Goal: Task Accomplishment & Management: Complete application form

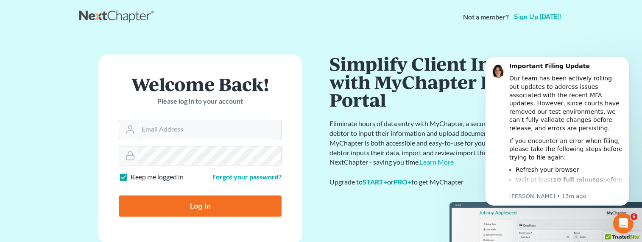
type input "[EMAIL_ADDRESS][DOMAIN_NAME]"
click at [208, 208] on input "Log In" at bounding box center [200, 206] width 163 height 21
type input "Thinking..."
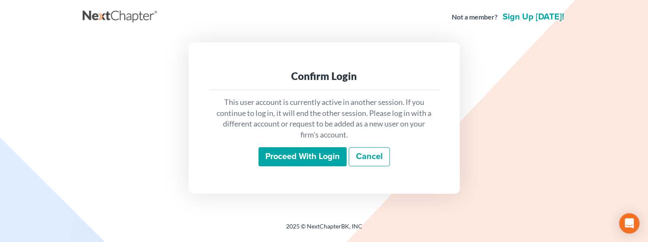
click at [301, 154] on input "Proceed with login" at bounding box center [303, 156] width 88 height 19
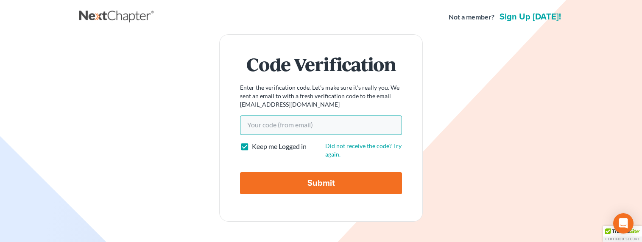
click at [270, 123] on input "Your code(from email)" at bounding box center [321, 125] width 162 height 19
paste input "33366d"
type input "33366d"
click at [277, 180] on input "Submit" at bounding box center [321, 184] width 162 height 22
type input "Thinking..."
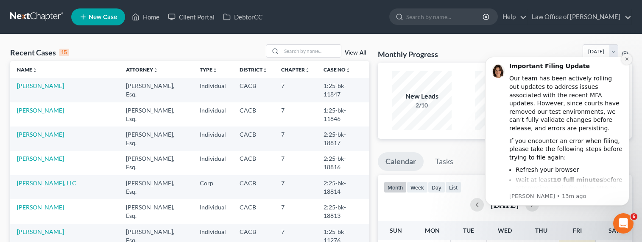
click at [626, 57] on icon "Dismiss notification" at bounding box center [626, 59] width 5 height 5
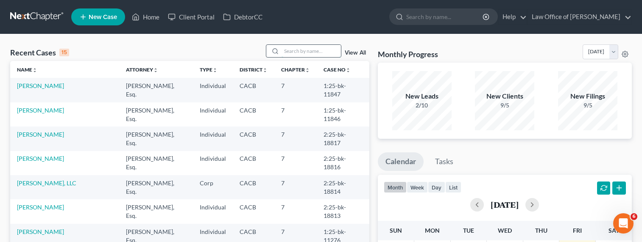
click at [306, 50] on input "search" at bounding box center [310, 51] width 59 height 12
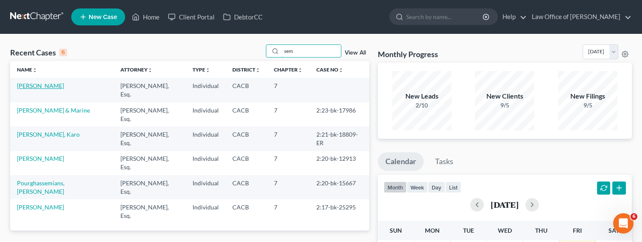
type input "sem"
click at [53, 86] on link "[PERSON_NAME]" at bounding box center [40, 85] width 47 height 7
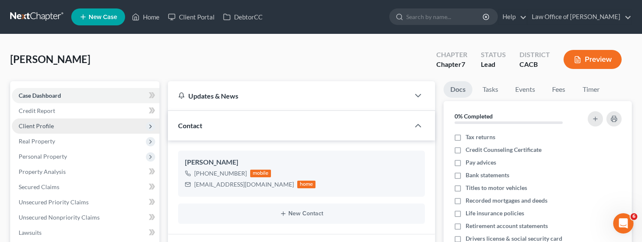
click at [49, 125] on span "Client Profile" at bounding box center [36, 125] width 35 height 7
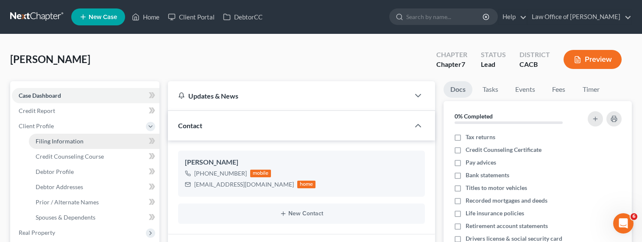
click at [51, 139] on span "Filing Information" at bounding box center [60, 141] width 48 height 7
select select "1"
select select "0"
select select "4"
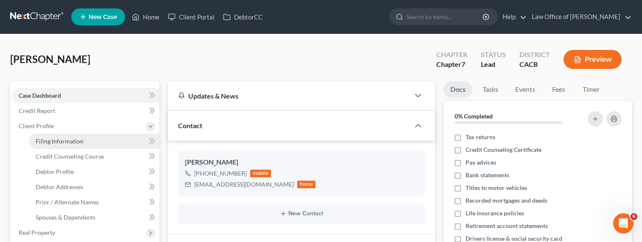
select select "0"
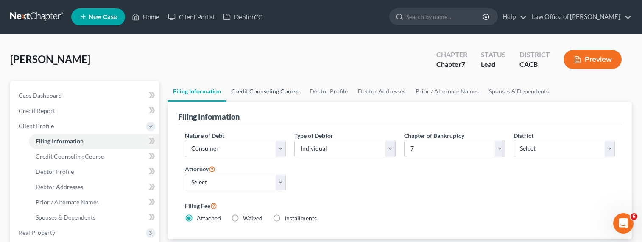
click at [254, 94] on link "Credit Counseling Course" at bounding box center [265, 91] width 78 height 20
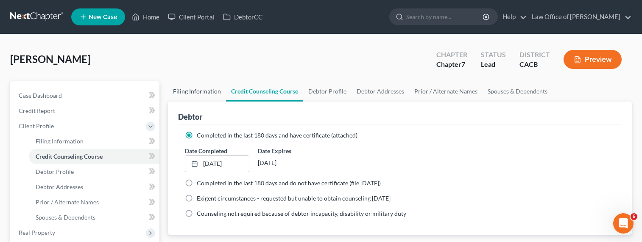
click at [189, 97] on link "Filing Information" at bounding box center [197, 91] width 58 height 20
select select "1"
select select "0"
select select "7"
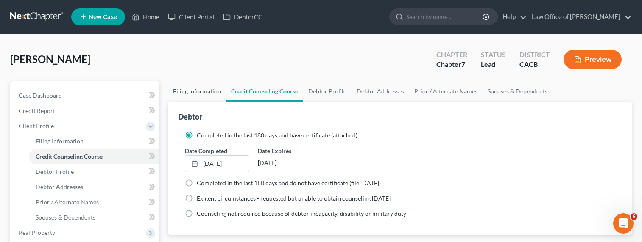
select select "0"
select select "4"
select select "0"
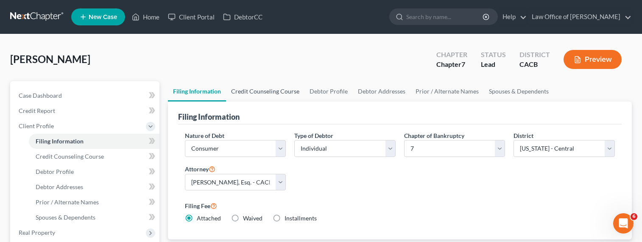
click at [253, 97] on link "Credit Counseling Course" at bounding box center [265, 91] width 78 height 20
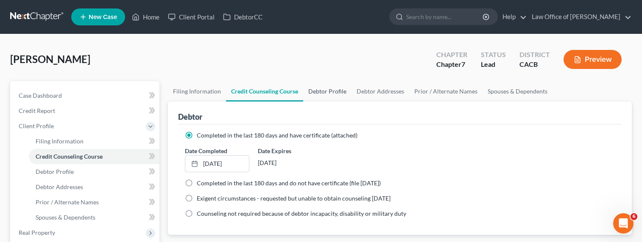
click at [329, 91] on link "Debtor Profile" at bounding box center [327, 91] width 48 height 20
select select "0"
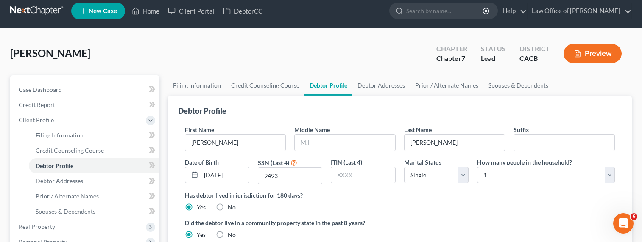
scroll to position [19, 0]
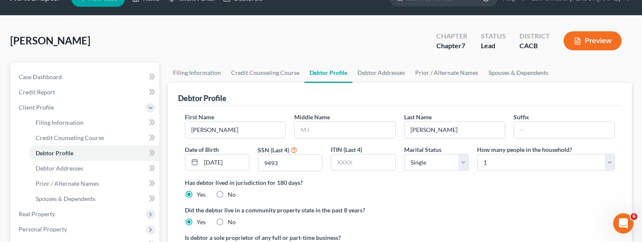
click at [374, 87] on div "Debtor Profile" at bounding box center [400, 94] width 444 height 23
click at [370, 70] on link "Debtor Addresses" at bounding box center [381, 73] width 58 height 20
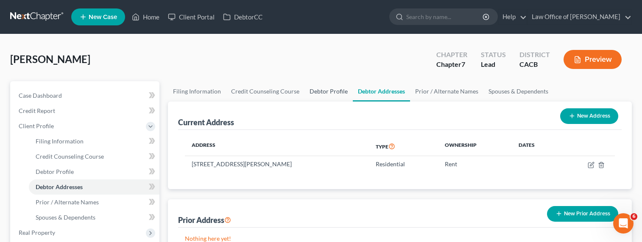
click at [319, 90] on link "Debtor Profile" at bounding box center [328, 91] width 48 height 20
select select "0"
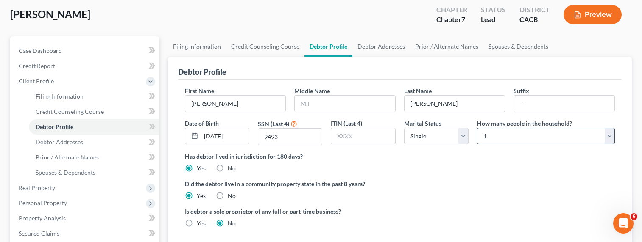
scroll to position [55, 0]
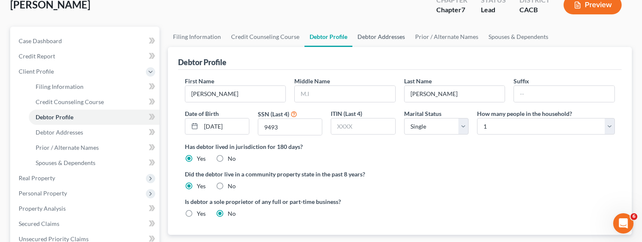
click at [393, 40] on link "Debtor Addresses" at bounding box center [381, 37] width 58 height 20
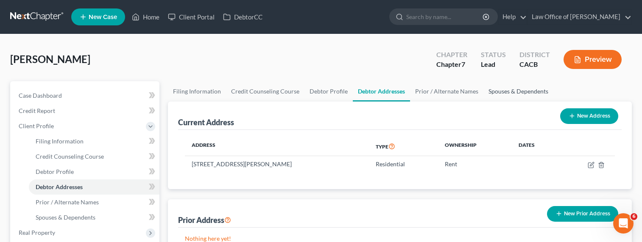
click at [504, 92] on link "Spouses & Dependents" at bounding box center [518, 91] width 70 height 20
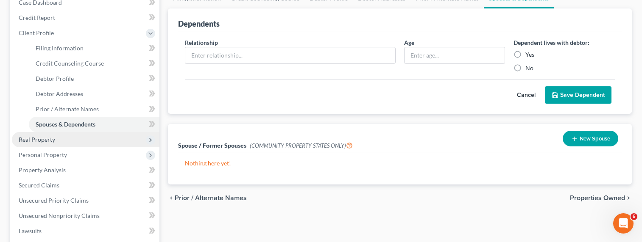
scroll to position [93, 0]
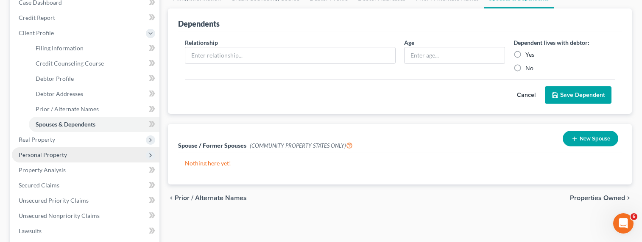
click at [45, 155] on span "Personal Property" at bounding box center [43, 154] width 48 height 7
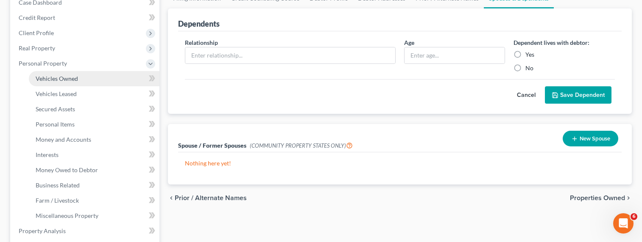
click at [55, 77] on span "Vehicles Owned" at bounding box center [57, 78] width 42 height 7
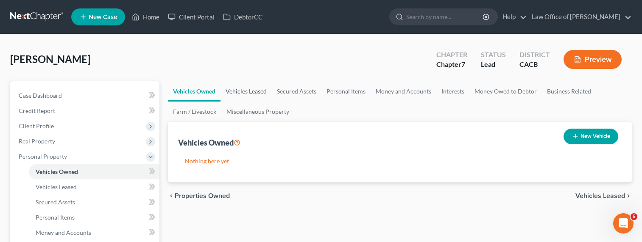
click at [240, 88] on link "Vehicles Leased" at bounding box center [245, 91] width 51 height 20
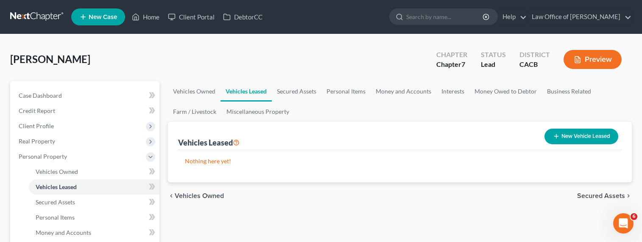
click at [217, 74] on div "Semerdjian, Annette Upgraded Chapter Chapter 7 Status Lead District CACB Preview" at bounding box center [320, 63] width 621 height 37
click at [263, 112] on link "Miscellaneous Property" at bounding box center [257, 112] width 73 height 20
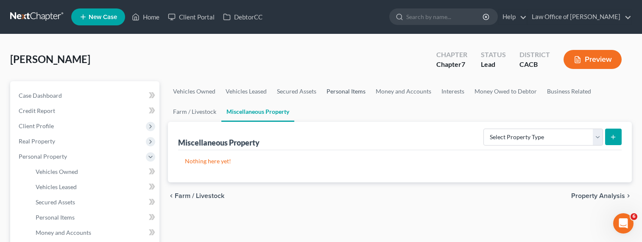
click at [328, 90] on link "Personal Items" at bounding box center [345, 91] width 49 height 20
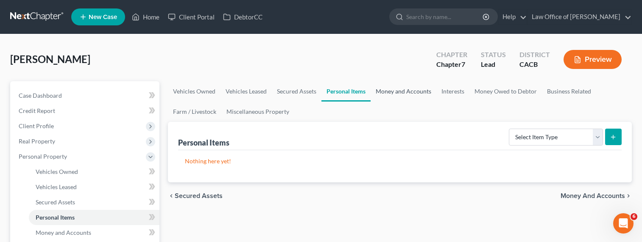
click at [403, 92] on link "Money and Accounts" at bounding box center [403, 91] width 66 height 20
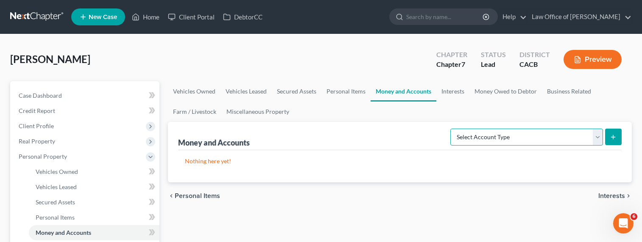
click at [481, 136] on select "Select Account Type Brokerage Cash on Hand Certificates of Deposit Checking Acc…" at bounding box center [526, 137] width 153 height 17
select select "cash_on_hand"
click at [452, 129] on select "Select Account Type Brokerage Cash on Hand Certificates of Deposit Checking Acc…" at bounding box center [526, 137] width 153 height 17
click at [616, 134] on button "submit" at bounding box center [613, 137] width 17 height 17
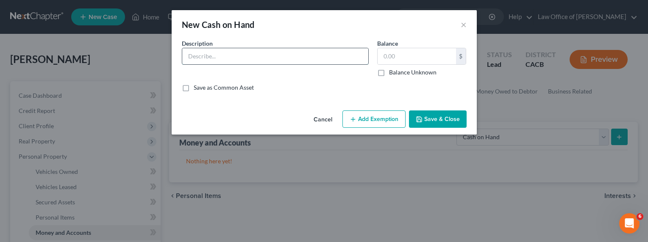
click at [266, 56] on input "text" at bounding box center [275, 56] width 186 height 16
type input "Cash on hand"
click at [410, 57] on input "text" at bounding box center [417, 56] width 78 height 16
type input "100"
click at [384, 120] on button "Add Exemption" at bounding box center [373, 120] width 63 height 18
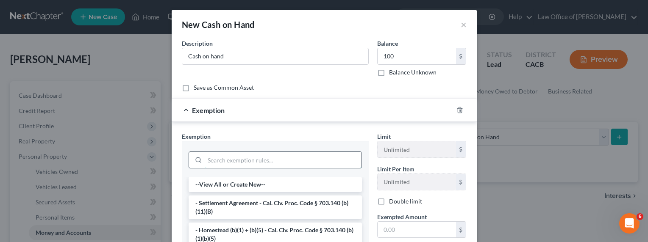
click at [276, 156] on input "search" at bounding box center [283, 160] width 157 height 16
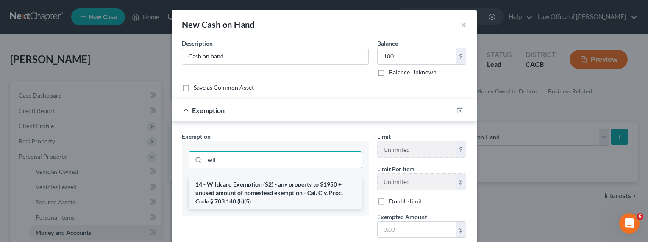
type input "wil"
click at [276, 187] on li "14 - Wildcard Exemption (S2) - any property to $1950 + unused amount of homeste…" at bounding box center [275, 193] width 173 height 32
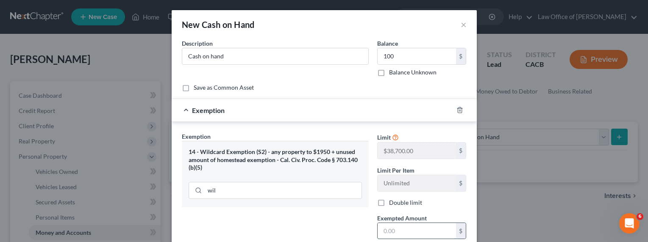
click at [384, 231] on input "text" at bounding box center [417, 231] width 78 height 16
type input "100"
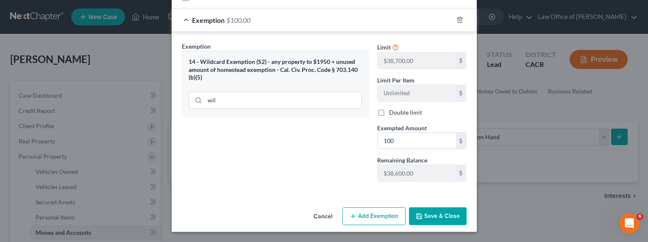
click at [432, 211] on button "Save & Close" at bounding box center [438, 217] width 58 height 18
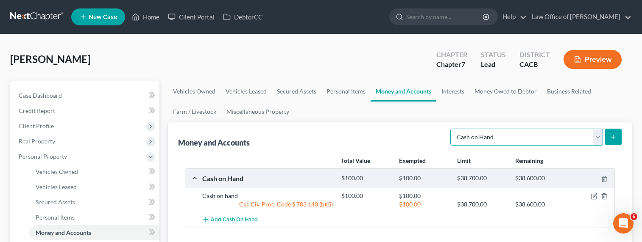
click at [471, 134] on select "Select Account Type Brokerage Cash on Hand Certificates of Deposit Checking Acc…" at bounding box center [526, 137] width 153 height 17
select select "checking"
click at [452, 129] on select "Select Account Type Brokerage Cash on Hand Certificates of Deposit Checking Acc…" at bounding box center [526, 137] width 153 height 17
click at [612, 134] on icon "submit" at bounding box center [612, 137] width 7 height 7
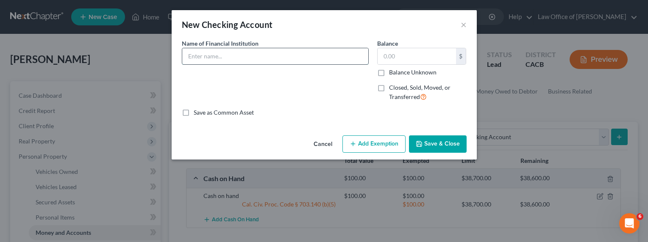
click at [216, 59] on input "text" at bounding box center [275, 56] width 186 height 16
type input "Citibank Checking"
type input "500"
click at [370, 147] on button "Add Exemption" at bounding box center [373, 145] width 63 height 18
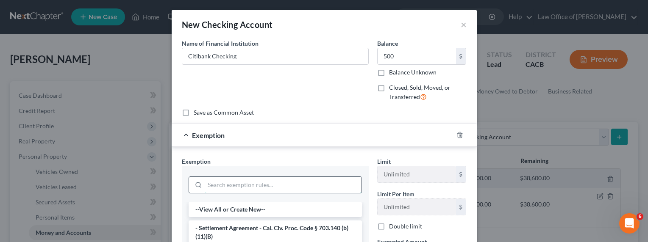
click at [229, 182] on input "search" at bounding box center [283, 185] width 157 height 16
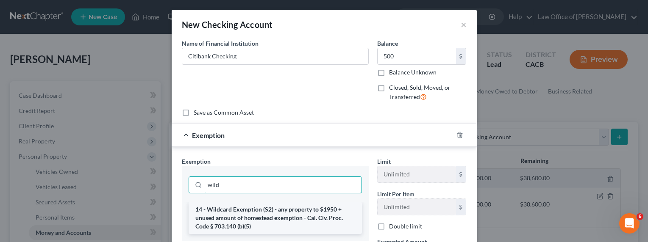
type input "wild"
click at [274, 212] on li "14 - Wildcard Exemption (S2) - any property to $1950 + unused amount of homeste…" at bounding box center [275, 218] width 173 height 32
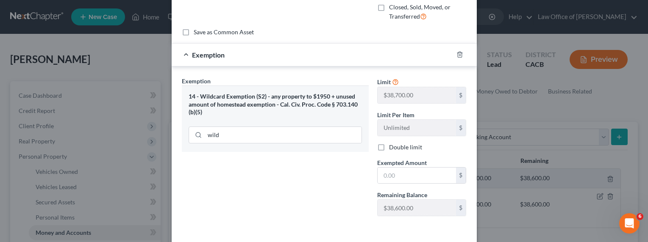
scroll to position [97, 0]
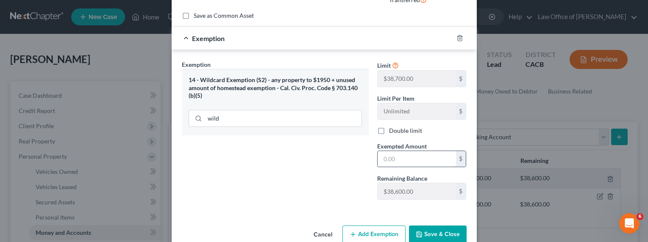
click at [395, 157] on input "text" at bounding box center [417, 159] width 78 height 16
type input "500"
click at [424, 233] on button "Save & Close" at bounding box center [438, 234] width 58 height 18
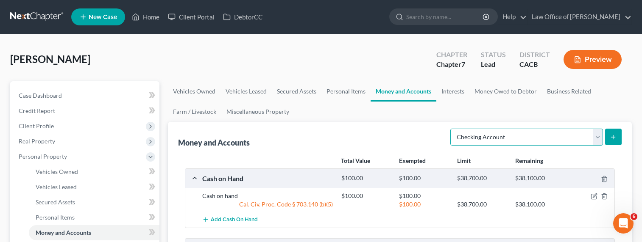
click at [479, 137] on select "Select Account Type Brokerage Cash on Hand Certificates of Deposit Checking Acc…" at bounding box center [526, 137] width 153 height 17
select select "savings"
click at [452, 129] on select "Select Account Type Brokerage Cash on Hand Certificates of Deposit Checking Acc…" at bounding box center [526, 137] width 153 height 17
click at [622, 135] on div "Money and Accounts Select Account Type Brokerage Cash on Hand Certificates of D…" at bounding box center [400, 220] width 464 height 197
click at [617, 135] on button "submit" at bounding box center [613, 137] width 17 height 17
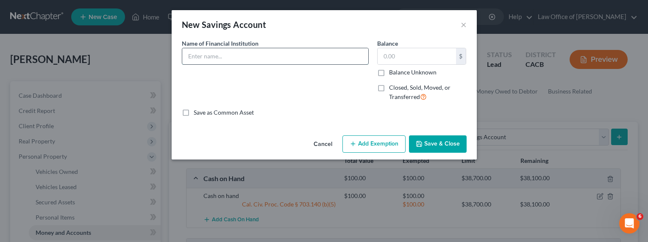
click at [258, 53] on input "text" at bounding box center [275, 56] width 186 height 16
type input "Citibank Savings"
type input "400"
click at [392, 142] on button "Add Exemption" at bounding box center [373, 145] width 63 height 18
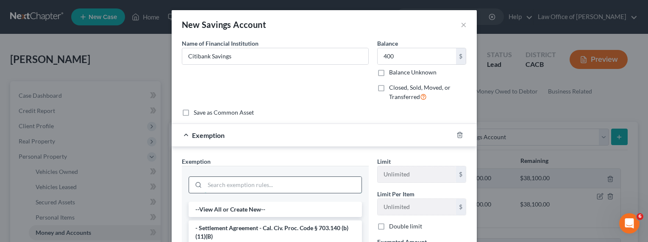
drag, startPoint x: 256, startPoint y: 186, endPoint x: 260, endPoint y: 184, distance: 4.6
click at [256, 186] on input "search" at bounding box center [283, 185] width 157 height 16
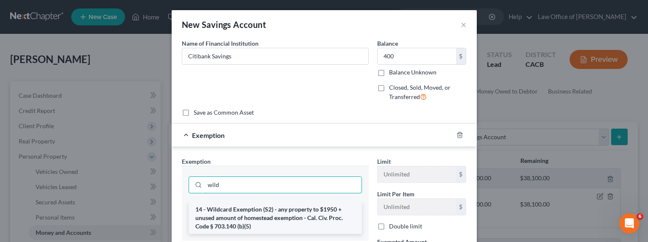
type input "wild"
click at [210, 225] on li "14 - Wildcard Exemption (S2) - any property to $1950 + unused amount of homeste…" at bounding box center [275, 218] width 173 height 32
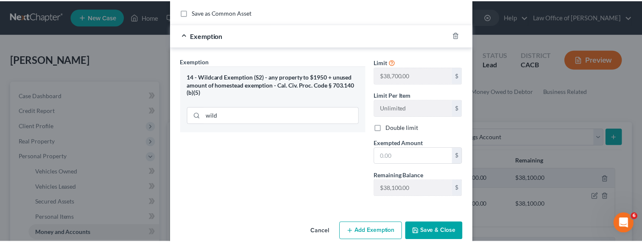
scroll to position [115, 0]
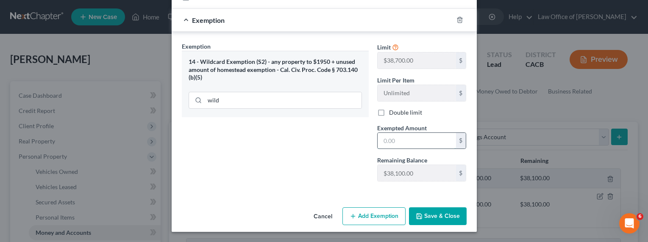
click at [397, 142] on input "text" at bounding box center [417, 141] width 78 height 16
type input "400"
click at [446, 208] on button "Save & Close" at bounding box center [438, 217] width 58 height 18
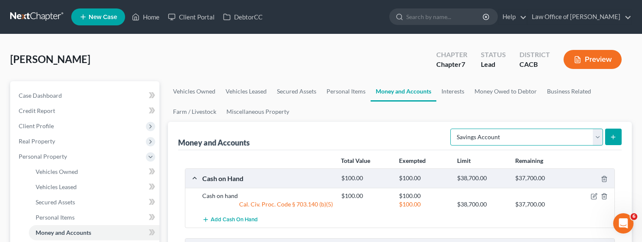
click at [486, 136] on select "Select Account Type Brokerage Cash on Hand Certificates of Deposit Checking Acc…" at bounding box center [526, 137] width 153 height 17
click at [452, 129] on select "Select Account Type Brokerage Cash on Hand Certificates of Deposit Checking Acc…" at bounding box center [526, 137] width 153 height 17
click at [614, 134] on icon "submit" at bounding box center [612, 137] width 7 height 7
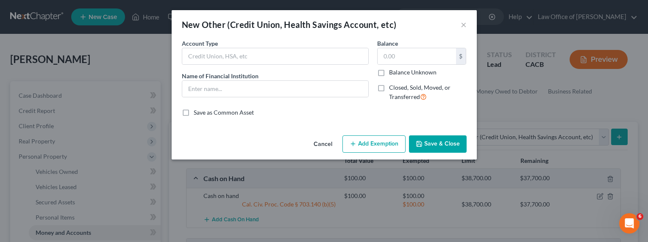
click at [521, 98] on div "New Other (Credit Union, Health Savings Account, etc) × An exemption set must f…" at bounding box center [324, 121] width 648 height 242
drag, startPoint x: 462, startPoint y: 23, endPoint x: 461, endPoint y: 46, distance: 22.9
click at [462, 23] on button "×" at bounding box center [464, 24] width 6 height 10
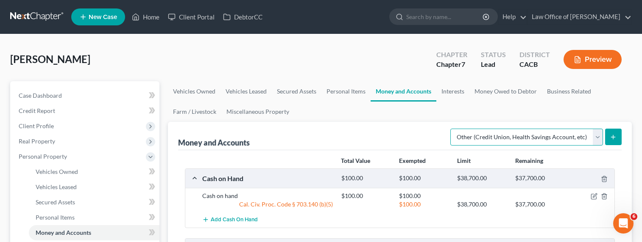
click at [484, 139] on select "Select Account Type Brokerage Cash on Hand Certificates of Deposit Checking Acc…" at bounding box center [526, 137] width 153 height 17
select select "checking"
click at [452, 129] on select "Select Account Type Brokerage Cash on Hand Certificates of Deposit Checking Acc…" at bounding box center [526, 137] width 153 height 17
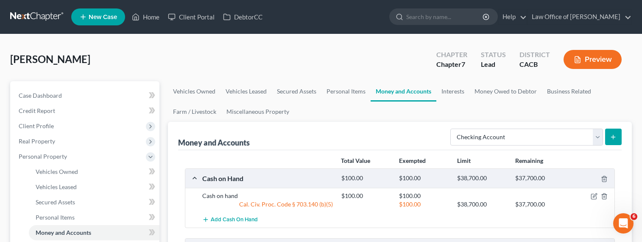
click at [615, 136] on icon "submit" at bounding box center [612, 137] width 7 height 7
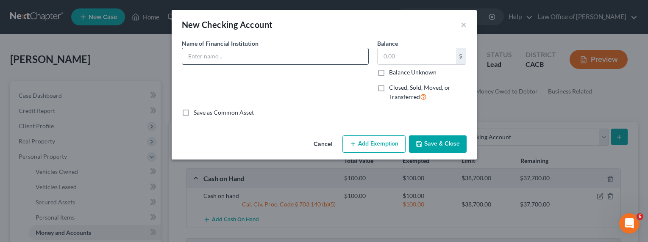
click at [230, 58] on input "text" at bounding box center [275, 56] width 186 height 16
type input "Ally Bank (no activity)"
type input "1"
type input "0.00"
click at [369, 145] on button "Add Exemption" at bounding box center [373, 145] width 63 height 18
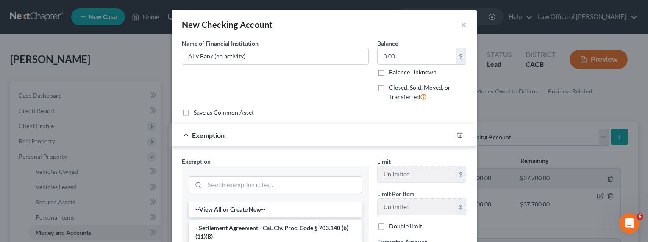
drag, startPoint x: 370, startPoint y: 109, endPoint x: 391, endPoint y: 110, distance: 20.8
click at [370, 109] on div "Save as Common Asset" at bounding box center [324, 113] width 285 height 8
click at [260, 53] on input "Ally Bank (no activity)" at bounding box center [275, 56] width 186 height 16
click at [211, 57] on input "Ally Bank (no activity)" at bounding box center [275, 56] width 186 height 16
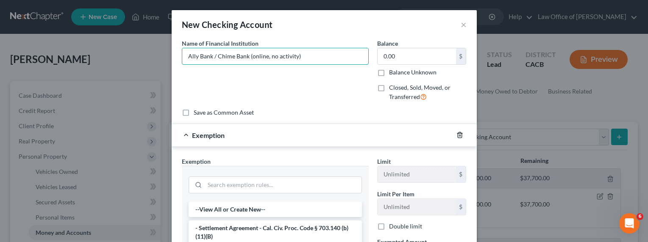
type input "Ally Bank / Chime Bank (online, no activity)"
click at [456, 136] on icon "button" at bounding box center [459, 135] width 7 height 7
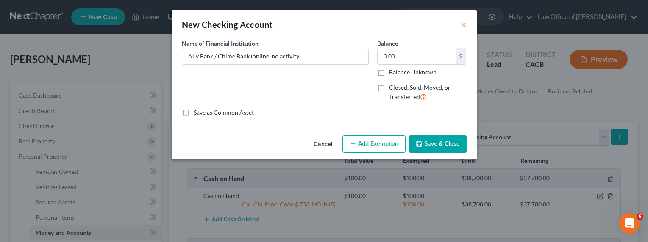
click at [444, 145] on button "Save & Close" at bounding box center [438, 145] width 58 height 18
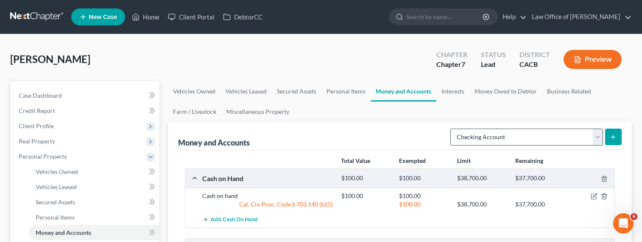
scroll to position [19, 0]
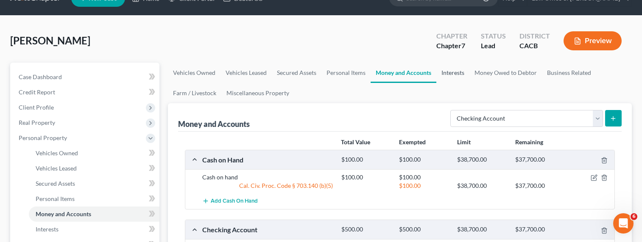
click at [454, 71] on link "Interests" at bounding box center [452, 73] width 33 height 20
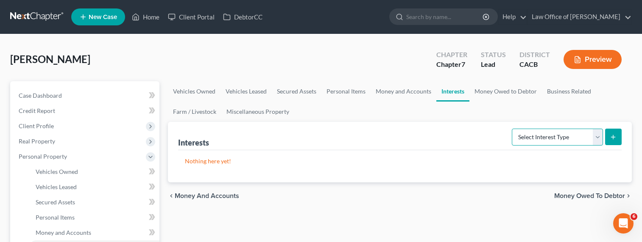
click at [533, 135] on select "Select Interest Type 401K Annuity Bond Education IRA Government Bond Government…" at bounding box center [557, 137] width 91 height 17
click at [414, 91] on link "Money and Accounts" at bounding box center [403, 91] width 66 height 20
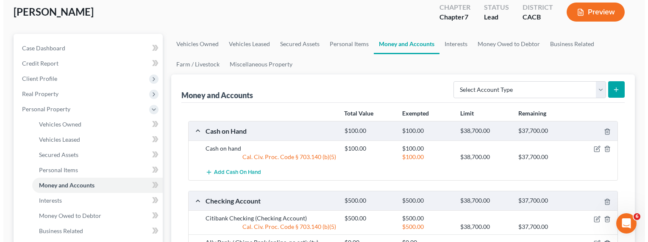
scroll to position [14, 0]
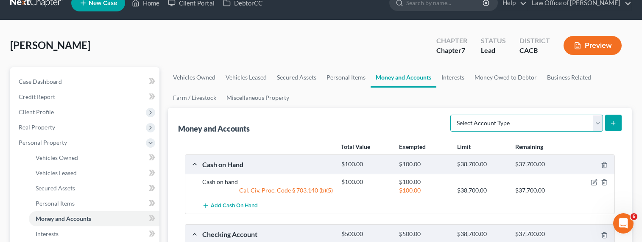
click at [484, 121] on select "Select Account Type Brokerage Cash on Hand Certificates of Deposit Checking Acc…" at bounding box center [526, 123] width 153 height 17
select select "other"
click at [452, 115] on select "Select Account Type Brokerage Cash on Hand Certificates of Deposit Checking Acc…" at bounding box center [526, 123] width 153 height 17
click at [617, 121] on button "submit" at bounding box center [613, 123] width 17 height 17
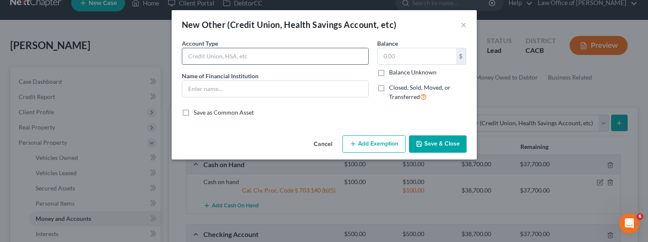
click at [273, 58] on input "text" at bounding box center [275, 56] width 186 height 16
type input "Robinhood"
click at [251, 61] on input "Robinhood" at bounding box center [275, 56] width 186 height 16
type input "Robinhood / Coinbase"
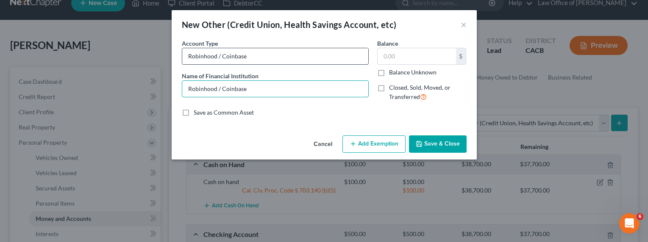
type input "Robinhood / Coinbase"
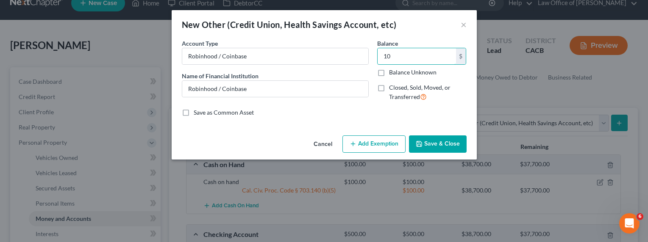
type input "10"
click at [384, 152] on button "Add Exemption" at bounding box center [373, 145] width 63 height 18
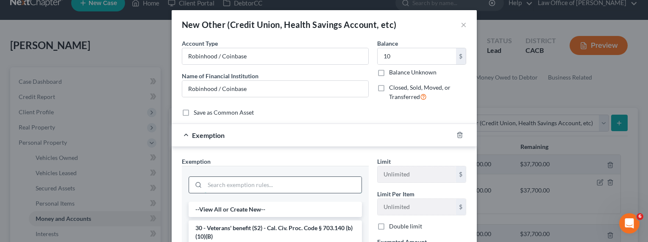
click at [297, 189] on input "search" at bounding box center [283, 185] width 157 height 16
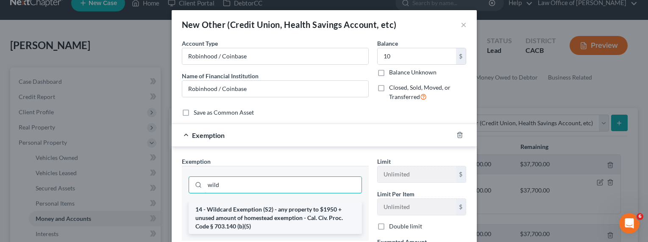
type input "wild"
click at [290, 214] on li "14 - Wildcard Exemption (S2) - any property to $1950 + unused amount of homeste…" at bounding box center [275, 218] width 173 height 32
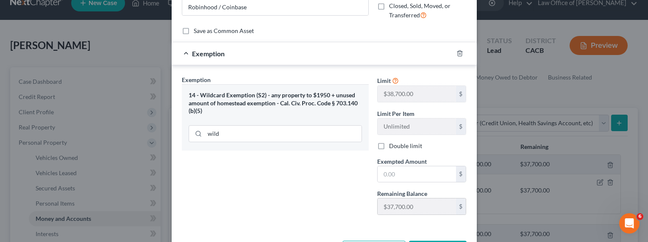
scroll to position [86, 0]
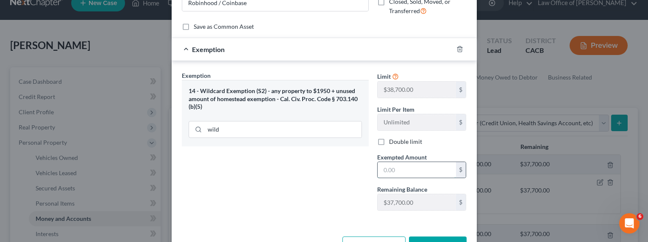
click at [390, 178] on input "text" at bounding box center [417, 170] width 78 height 16
type input "10"
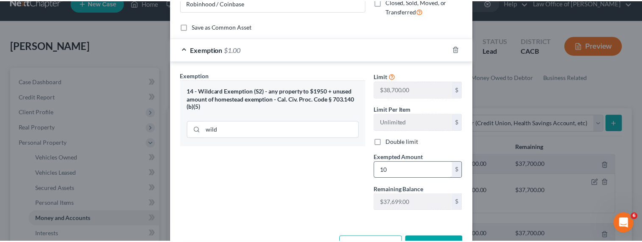
scroll to position [98, 0]
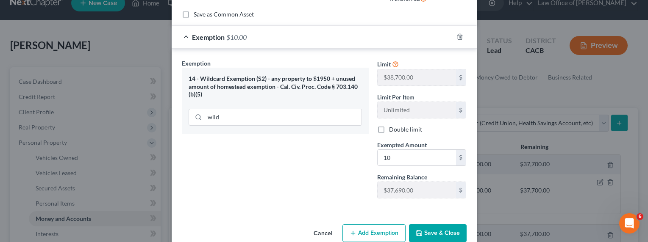
click at [437, 228] on button "Save & Close" at bounding box center [438, 234] width 58 height 18
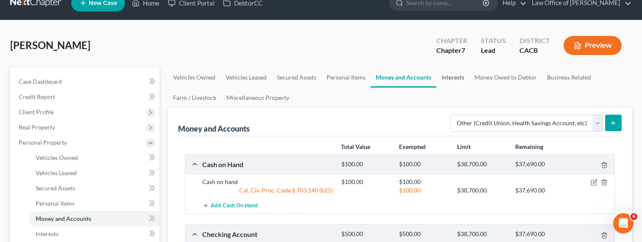
click at [451, 74] on link "Interests" at bounding box center [452, 77] width 33 height 20
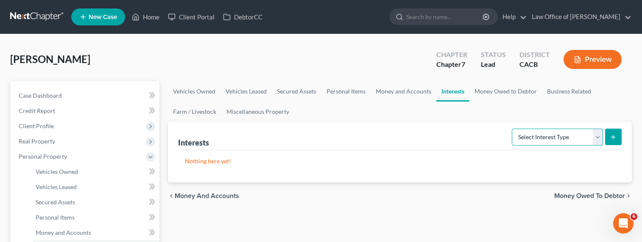
click at [549, 139] on select "Select Interest Type 401K Annuity Bond Education IRA Government Bond Government…" at bounding box center [557, 137] width 91 height 17
click at [484, 92] on link "Money Owed to Debtor" at bounding box center [505, 91] width 72 height 20
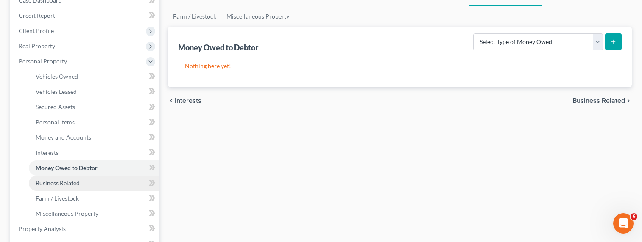
scroll to position [182, 0]
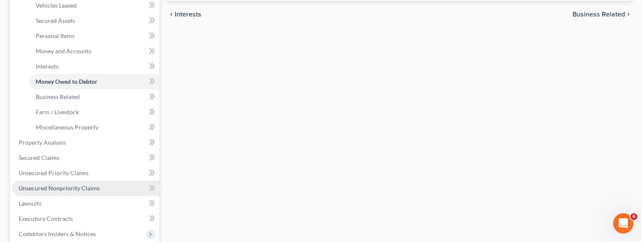
click at [70, 188] on span "Unsecured Nonpriority Claims" at bounding box center [59, 188] width 81 height 7
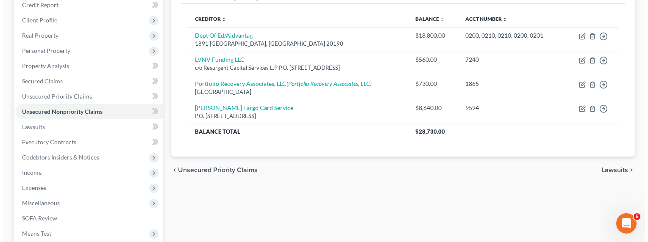
scroll to position [105, 0]
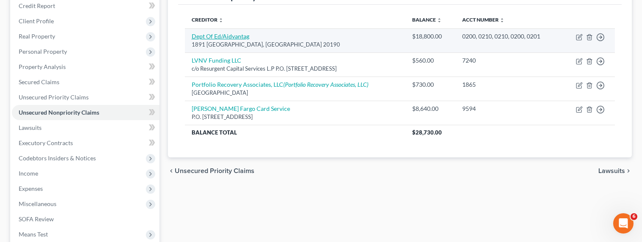
click at [232, 35] on link "Dept Of Ed/Aidvantag" at bounding box center [221, 36] width 58 height 7
select select "48"
select select "17"
select select "0"
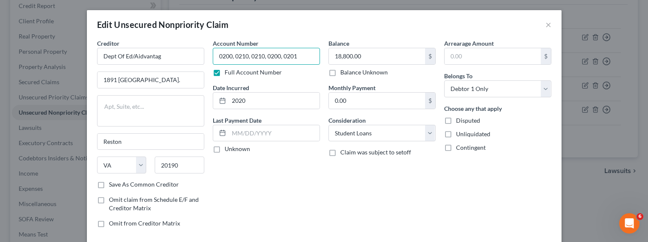
drag, startPoint x: 298, startPoint y: 56, endPoint x: 229, endPoint y: 58, distance: 68.7
click at [229, 58] on input "0200, 0210, 0210, 0200, 0201" at bounding box center [266, 56] width 107 height 17
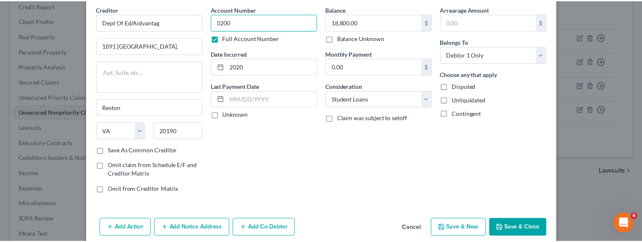
scroll to position [70, 0]
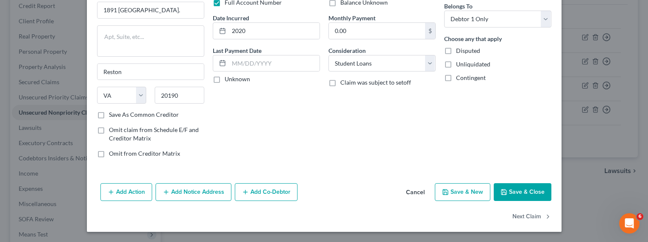
type input "0200"
click at [531, 194] on button "Save & Close" at bounding box center [523, 193] width 58 height 18
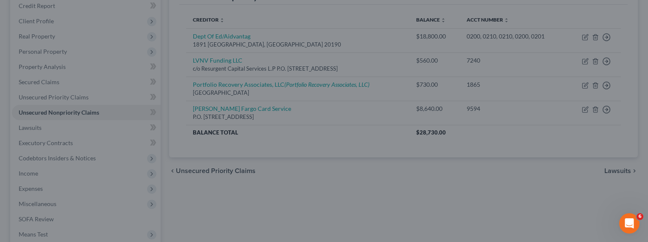
type input "0"
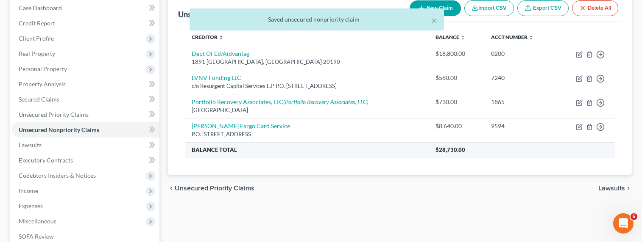
scroll to position [86, 0]
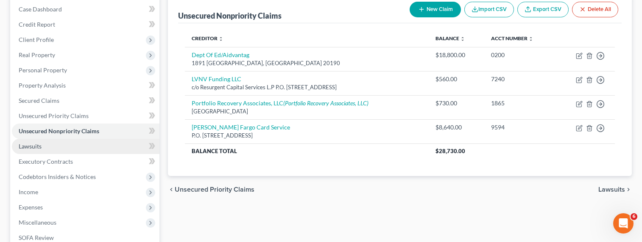
click at [25, 145] on span "Lawsuits" at bounding box center [30, 146] width 23 height 7
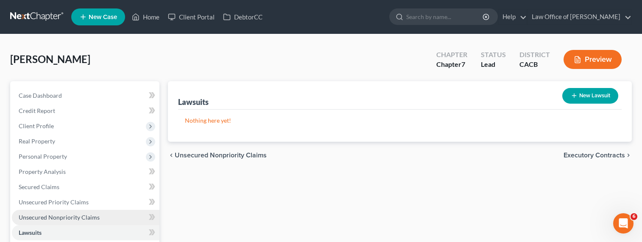
click at [58, 217] on span "Unsecured Nonpriority Claims" at bounding box center [59, 217] width 81 height 7
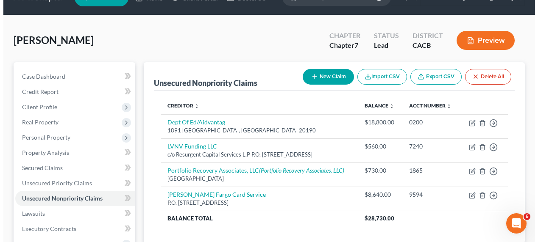
scroll to position [38, 0]
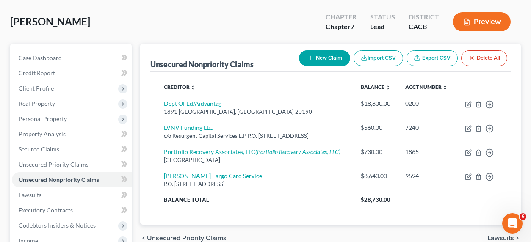
click at [317, 56] on button "New Claim" at bounding box center [324, 58] width 51 height 16
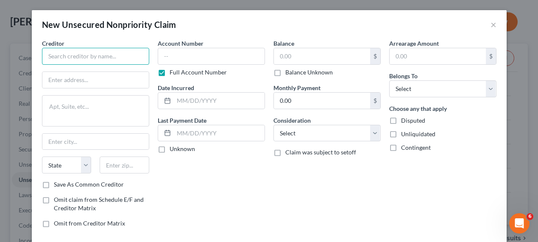
click at [89, 54] on input "text" at bounding box center [95, 56] width 107 height 17
click at [69, 51] on input "text" at bounding box center [95, 56] width 107 height 17
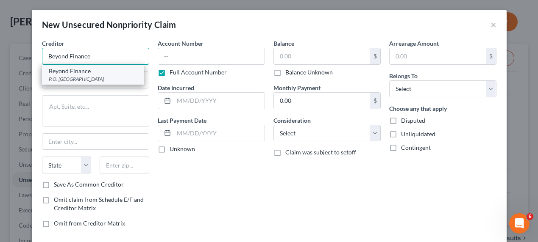
type input "Beyond Finance"
click at [61, 75] on div "P.O. Box 660442, Dallas, TX 75266" at bounding box center [93, 78] width 88 height 7
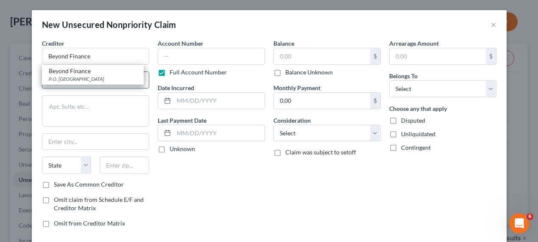
type input "P.O. Box 660442"
type input "[GEOGRAPHIC_DATA]"
select select "45"
type input "75266"
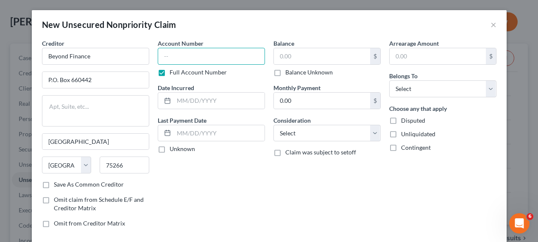
click at [166, 57] on input "text" at bounding box center [211, 56] width 107 height 17
type input "SSN 9493"
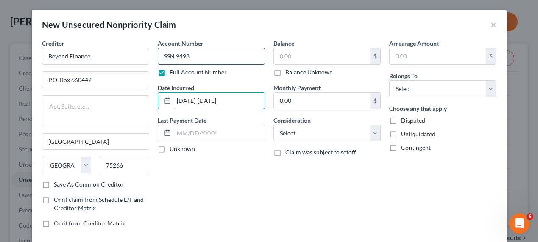
type input "2022-2024"
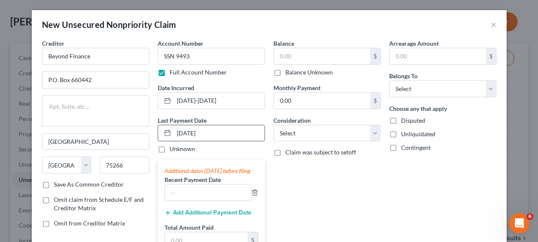
drag, startPoint x: 178, startPoint y: 132, endPoint x: 174, endPoint y: 133, distance: 4.3
click at [174, 133] on input "08/15/2025" at bounding box center [219, 133] width 91 height 16
type input "09/15/2025"
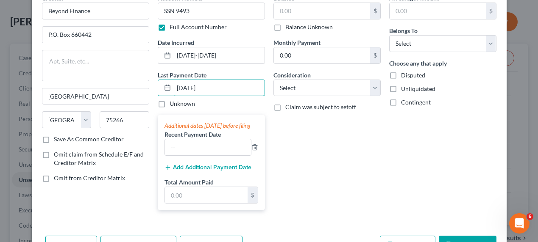
scroll to position [82, 0]
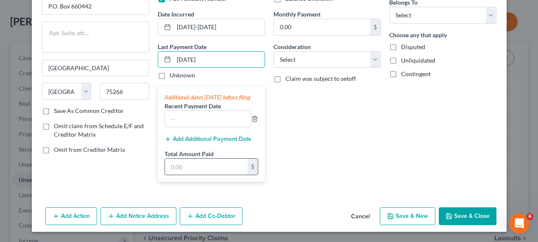
click at [188, 168] on input "text" at bounding box center [206, 167] width 83 height 16
type input "603"
drag, startPoint x: 350, startPoint y: 161, endPoint x: 352, endPoint y: 119, distance: 42.9
click at [346, 161] on div "Balance $ Balance Unknown Balance Undetermined $ Balance Unknown Monthly Paymen…" at bounding box center [327, 77] width 116 height 224
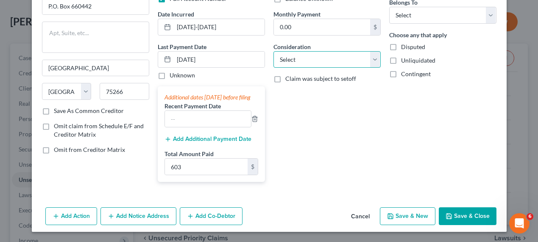
click at [323, 57] on select "Select Cable / Satellite Services Collection Agency Credit Card Debt Debt Couns…" at bounding box center [326, 59] width 107 height 17
select select "16"
click at [273, 51] on select "Select Cable / Satellite Services Collection Agency Credit Card Debt Debt Couns…" at bounding box center [326, 59] width 107 height 17
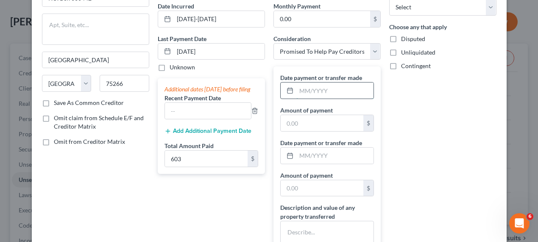
click at [314, 91] on input "text" at bounding box center [334, 91] width 77 height 16
type input "09/2025"
type input "200"
type input "09/2025"
type input "200"
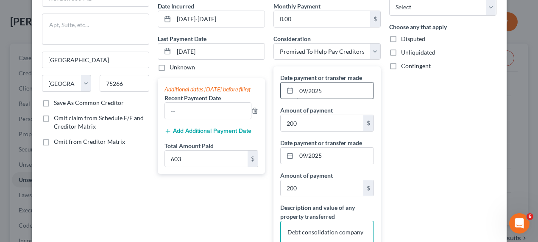
type textarea "Debt consolidation company"
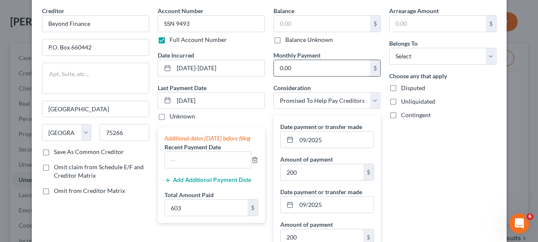
scroll to position [0, 0]
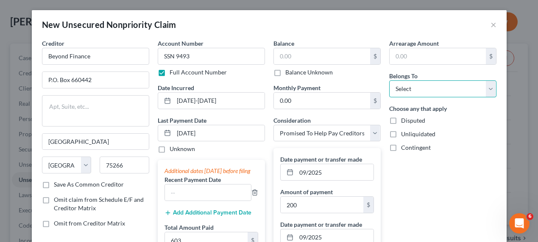
click at [422, 88] on select "Select Debtor 1 Only Debtor 2 Only Debtor 1 And Debtor 2 Only At Least One Of T…" at bounding box center [442, 89] width 107 height 17
select select "0"
click at [389, 81] on select "Select Debtor 1 Only Debtor 2 Only Debtor 1 And Debtor 2 Only At Least One Of T…" at bounding box center [442, 89] width 107 height 17
click at [312, 72] on label "Balance Unknown" at bounding box center [308, 72] width 47 height 8
click at [294, 72] on input "Balance Unknown" at bounding box center [292, 71] width 6 height 6
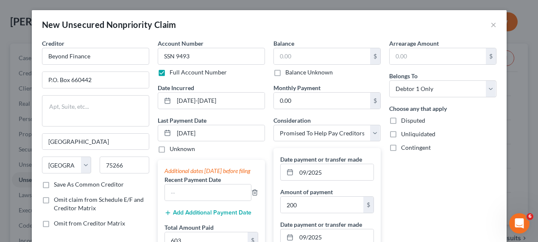
checkbox input "true"
type input "0.00"
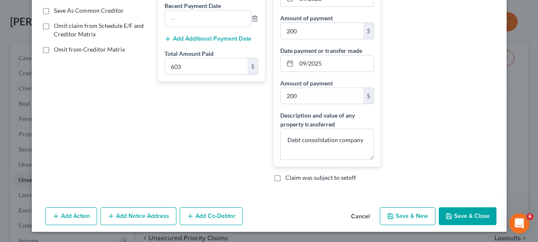
click at [140, 211] on button "Add Notice Address" at bounding box center [138, 217] width 76 height 18
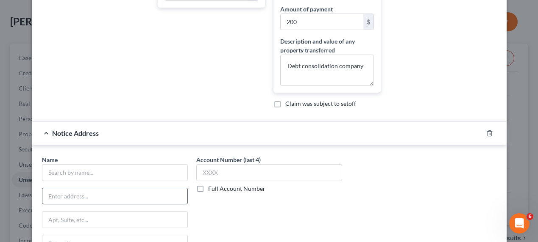
scroll to position [270, 0]
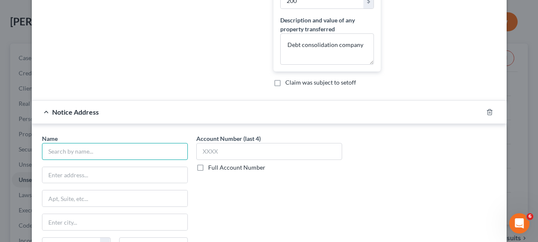
click at [87, 158] on input "text" at bounding box center [115, 151] width 146 height 17
type input "Beyond Finance"
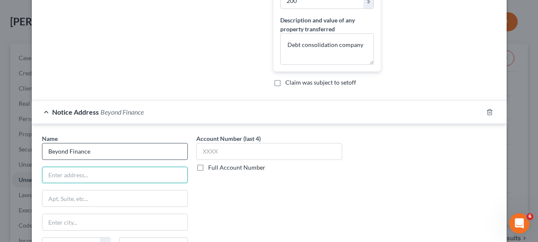
paste input "222 N La Salle St, Suite 1600, Chicago, IL 60601"
type input "222 N La Salle St, Suite 1600, Chicago, IL 60601"
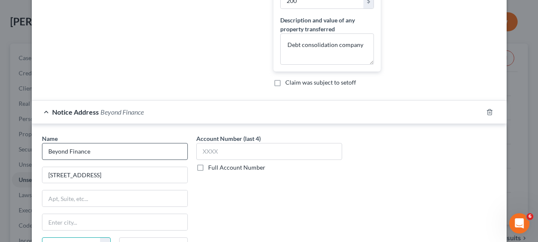
scroll to position [282, 0]
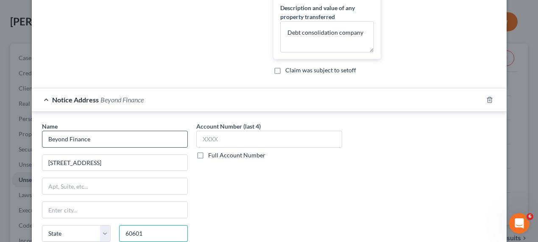
type input "60601"
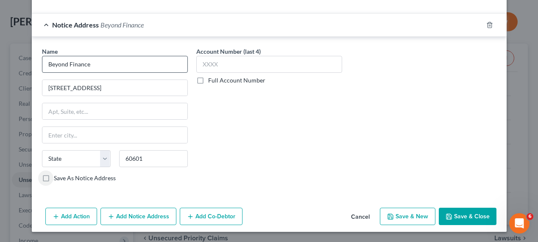
type input "Chicago"
select select "14"
drag, startPoint x: 173, startPoint y: 88, endPoint x: 121, endPoint y: 87, distance: 52.1
click at [120, 88] on input "222 N La Salle St, Suite 1600, Chicago, IL 60601" at bounding box center [114, 88] width 145 height 16
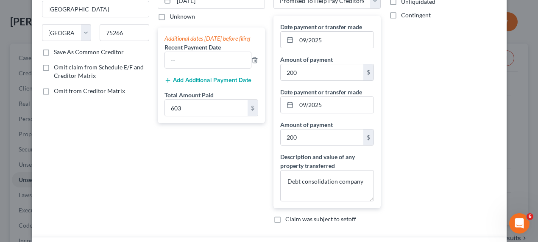
scroll to position [0, 0]
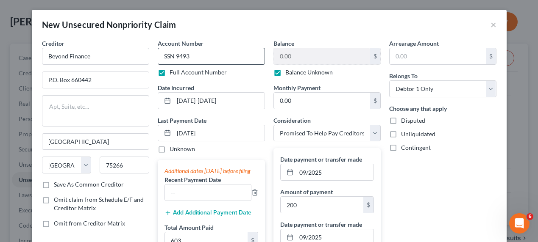
type input "222 N La Salle St, Suite 1600"
drag, startPoint x: 202, startPoint y: 57, endPoint x: 123, endPoint y: 58, distance: 78.8
click at [123, 58] on div "Creditor * Beyond Finance P.O. Box 660442 Dallas State AL AK AR AZ CA CO CT DE …" at bounding box center [269, 201] width 463 height 324
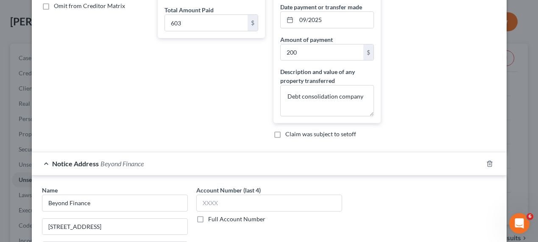
scroll to position [270, 0]
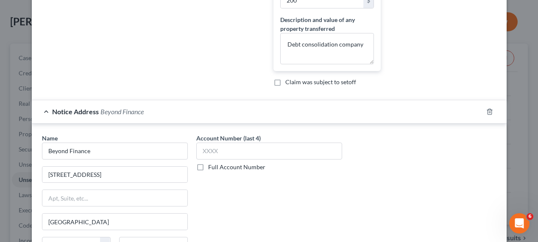
click at [238, 168] on label "Full Account Number" at bounding box center [236, 167] width 57 height 8
click at [217, 168] on input "Full Account Number" at bounding box center [214, 166] width 6 height 6
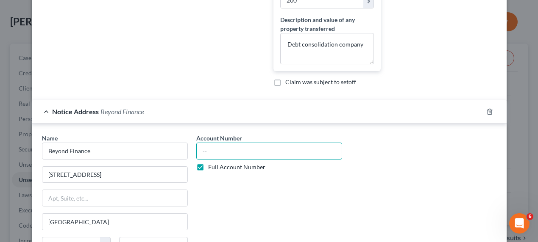
click at [234, 154] on input "text" at bounding box center [269, 151] width 146 height 17
paste input "SSN 9493"
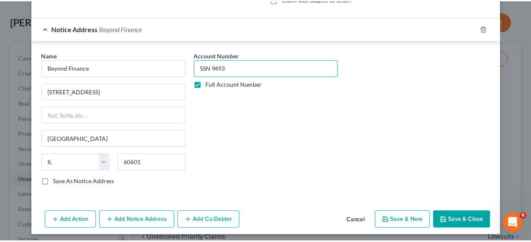
scroll to position [357, 0]
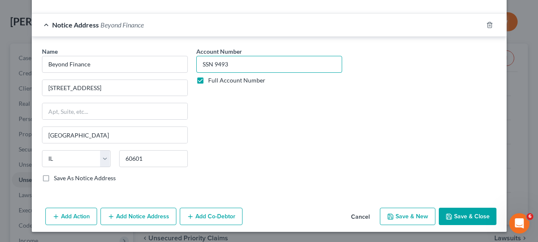
type input "SSN 9493"
click at [458, 221] on button "Save & Close" at bounding box center [468, 217] width 58 height 18
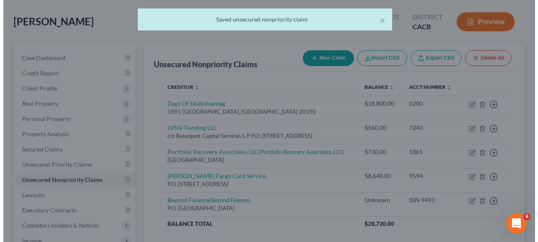
scroll to position [0, 0]
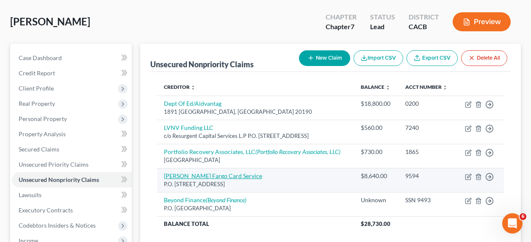
click at [182, 175] on link "Wells Fargo Card Service" at bounding box center [213, 176] width 98 height 7
select select "24"
select select "2"
select select "0"
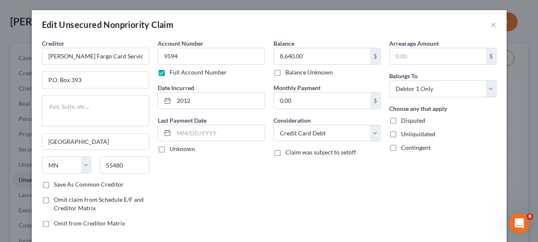
scroll to position [70, 0]
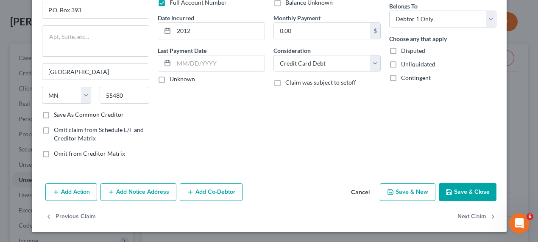
click at [145, 190] on button "Add Notice Address" at bounding box center [138, 193] width 76 height 18
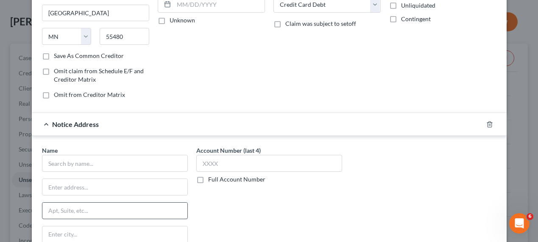
scroll to position [156, 0]
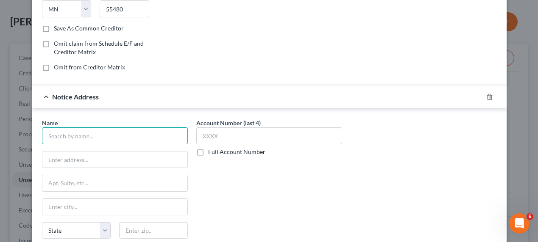
click at [102, 137] on input "text" at bounding box center [115, 136] width 146 height 17
type input "Quall Cardot"
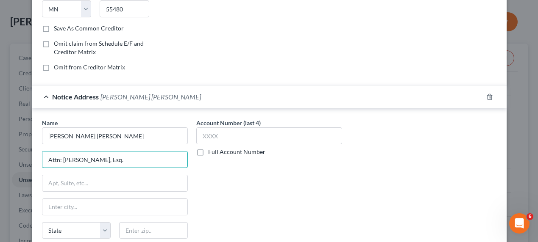
type input "Attn: Ingrid Caero, Esq."
click at [85, 179] on input "text" at bounding box center [114, 183] width 145 height 16
paste input "205 E River Park Cir Ste 110"
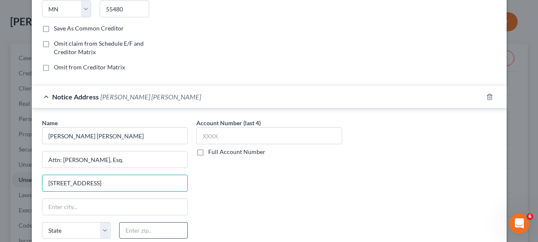
type input "205 E River Park Cir Ste 110"
click at [128, 229] on input "text" at bounding box center [153, 231] width 69 height 17
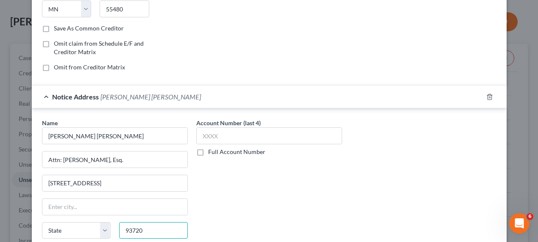
type input "93720"
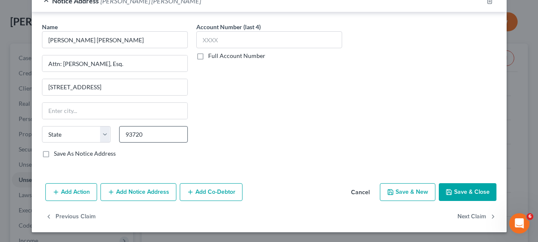
type input "Fresno"
select select "4"
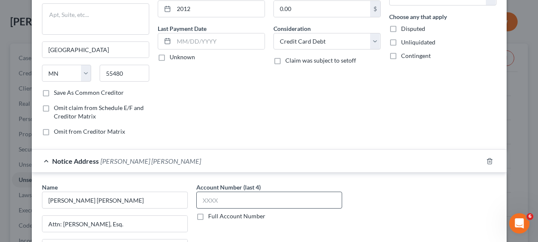
scroll to position [97, 0]
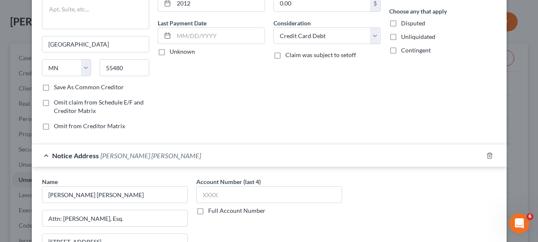
click at [222, 210] on label "Full Account Number" at bounding box center [236, 211] width 57 height 8
click at [217, 210] on input "Full Account Number" at bounding box center [214, 210] width 6 height 6
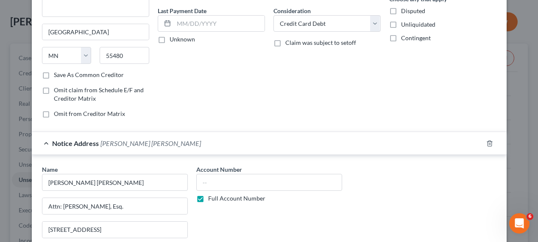
scroll to position [116, 0]
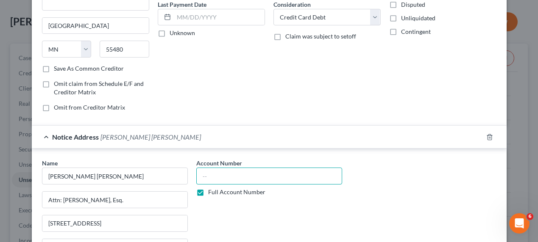
click at [220, 175] on input "text" at bounding box center [269, 176] width 146 height 17
paste input "25CHLC40866"
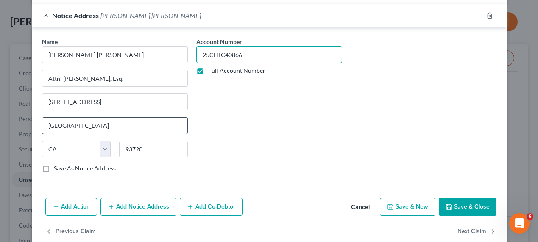
scroll to position [253, 0]
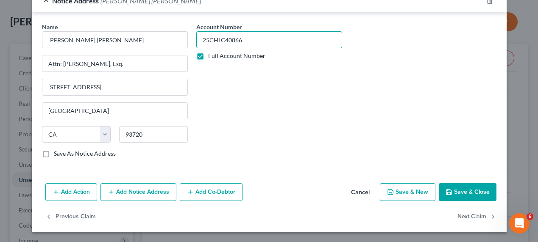
type input "25CHLC40866"
click at [470, 192] on button "Save & Close" at bounding box center [468, 193] width 58 height 18
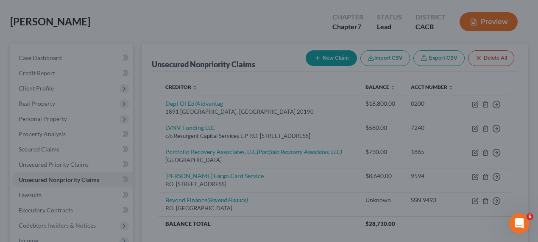
type input "0"
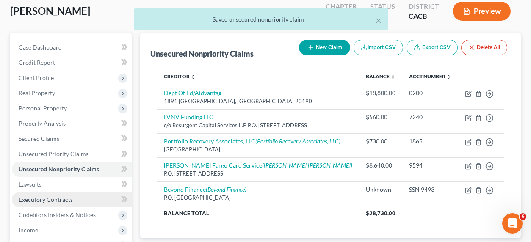
scroll to position [58, 0]
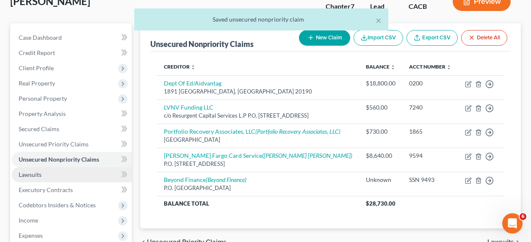
click at [35, 175] on span "Lawsuits" at bounding box center [30, 174] width 23 height 7
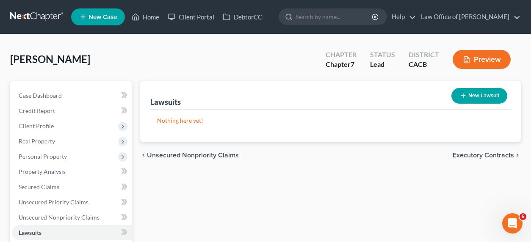
click at [472, 94] on button "New Lawsuit" at bounding box center [480, 96] width 56 height 16
select select "0"
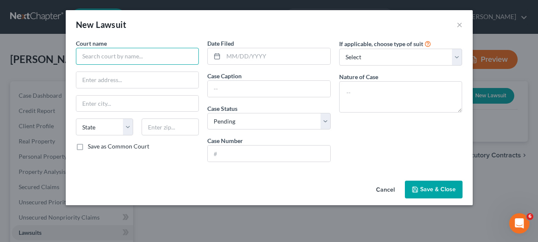
click at [104, 55] on input "text" at bounding box center [137, 56] width 123 height 17
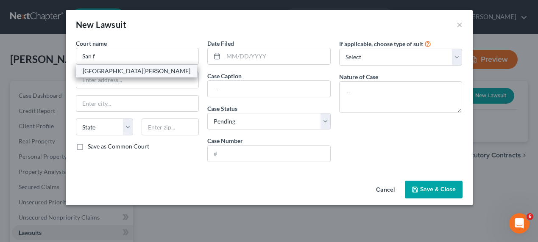
click at [109, 72] on div "San Fernando Courthouse" at bounding box center [137, 71] width 108 height 8
type input "San Fernando Courthouse"
type input "900 3rd St."
type input "San Fernando"
select select "4"
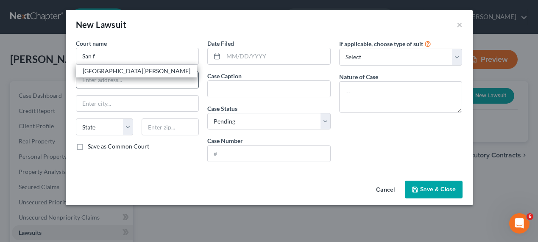
type input "91340"
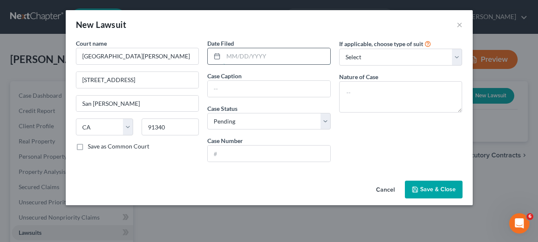
click at [248, 56] on input "text" at bounding box center [276, 56] width 107 height 16
type input "08/21/2025"
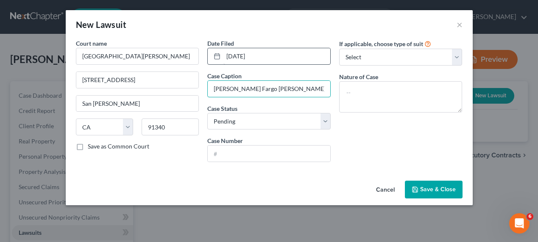
type input "Wells Fargo v. Semerdjian"
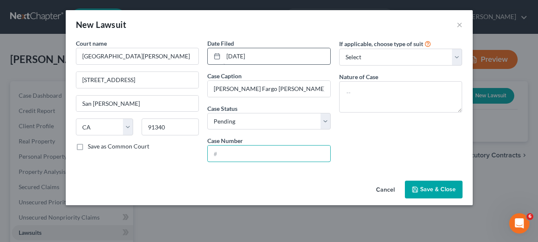
type input "2"
type input "25CHLC40866"
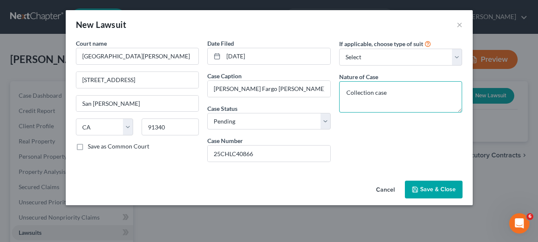
type textarea "Collection case"
click at [431, 187] on span "Save & Close" at bounding box center [438, 189] width 36 height 7
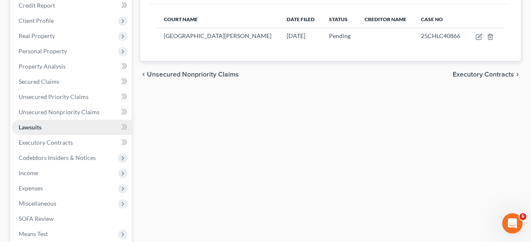
scroll to position [99, 0]
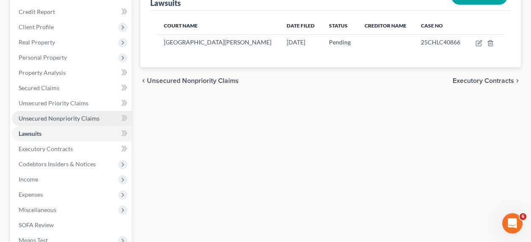
click at [61, 115] on span "Unsecured Nonpriority Claims" at bounding box center [59, 118] width 81 height 7
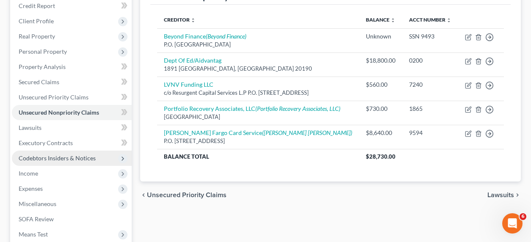
scroll to position [115, 0]
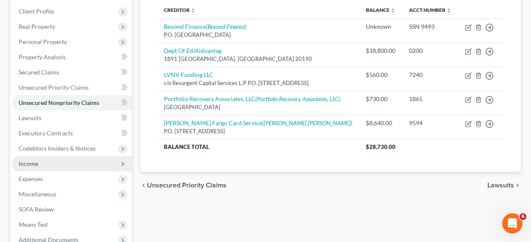
click at [38, 158] on span "Income" at bounding box center [72, 163] width 120 height 15
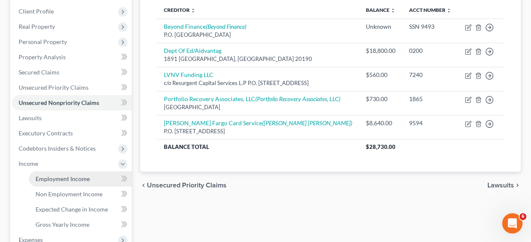
click at [48, 178] on span "Employment Income" at bounding box center [63, 178] width 54 height 7
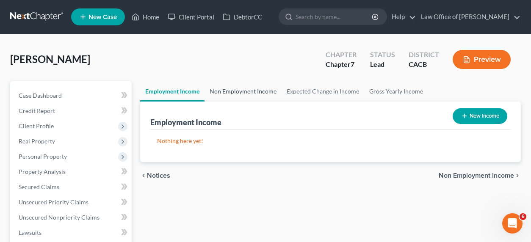
click at [221, 87] on link "Non Employment Income" at bounding box center [243, 91] width 77 height 20
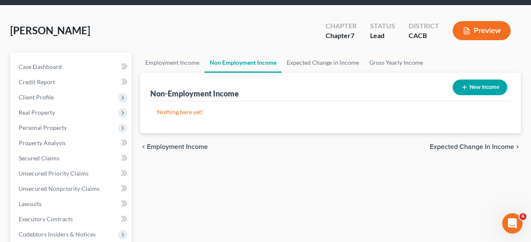
scroll to position [38, 0]
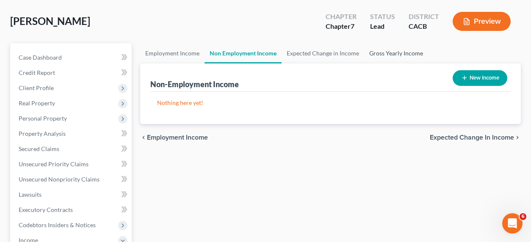
click at [374, 54] on link "Gross Yearly Income" at bounding box center [397, 53] width 64 height 20
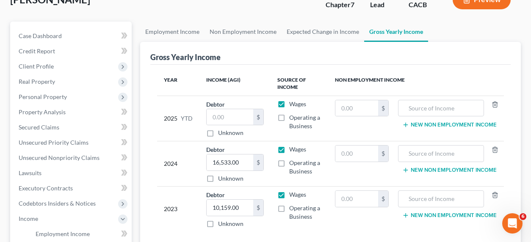
scroll to position [86, 0]
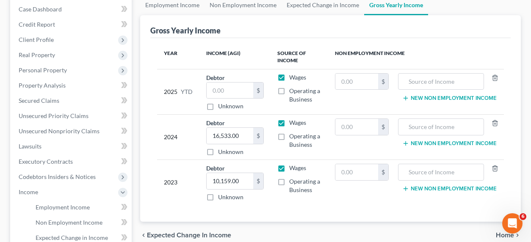
click at [289, 77] on label "Wages" at bounding box center [297, 77] width 17 height 8
click at [293, 77] on input "Wages" at bounding box center [296, 76] width 6 height 6
checkbox input "false"
click at [289, 91] on label "Operating a Business" at bounding box center [305, 95] width 32 height 17
click at [293, 91] on input "Operating a Business" at bounding box center [296, 90] width 6 height 6
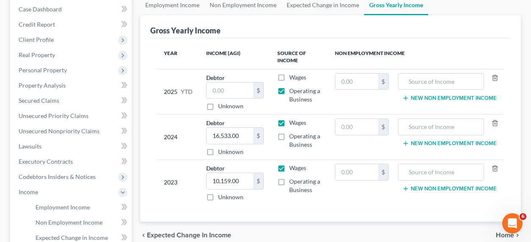
click at [289, 90] on label "Operating a Business" at bounding box center [305, 95] width 32 height 17
click at [293, 90] on input "Operating a Business" at bounding box center [296, 90] width 6 height 6
checkbox input "false"
click at [289, 75] on label "Wages" at bounding box center [297, 77] width 17 height 8
click at [293, 75] on input "Wages" at bounding box center [296, 76] width 6 height 6
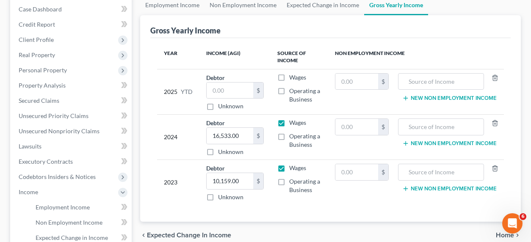
checkbox input "true"
click at [219, 91] on input "text" at bounding box center [230, 91] width 47 height 16
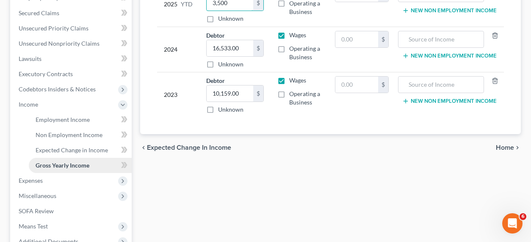
scroll to position [174, 0]
type input "3,500"
click at [57, 134] on span "Non Employment Income" at bounding box center [69, 134] width 67 height 7
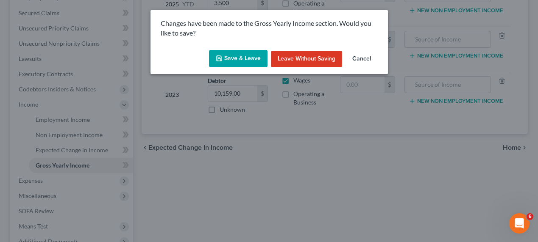
click at [237, 57] on button "Save & Leave" at bounding box center [238, 59] width 58 height 18
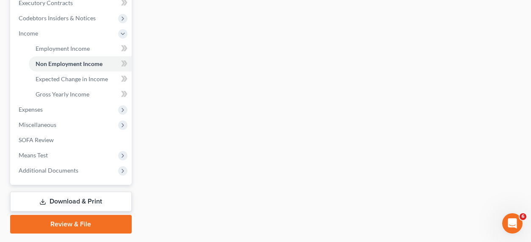
scroll to position [268, 0]
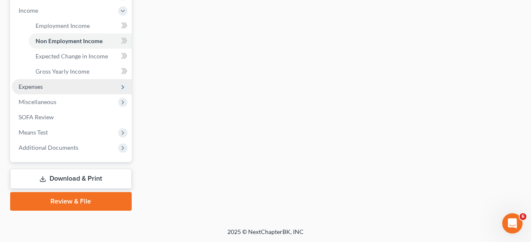
click at [34, 87] on span "Expenses" at bounding box center [31, 86] width 24 height 7
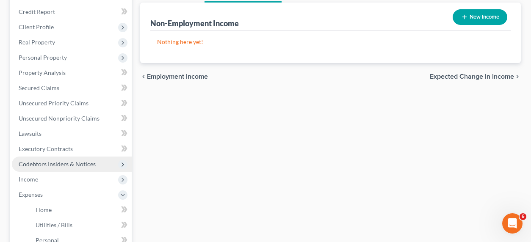
scroll to position [101, 0]
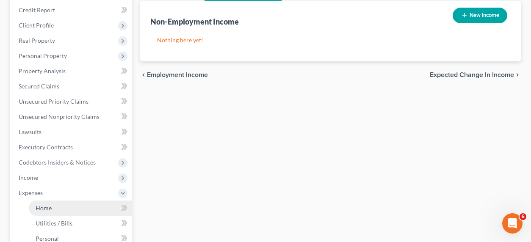
click at [43, 205] on span "Home" at bounding box center [44, 208] width 16 height 7
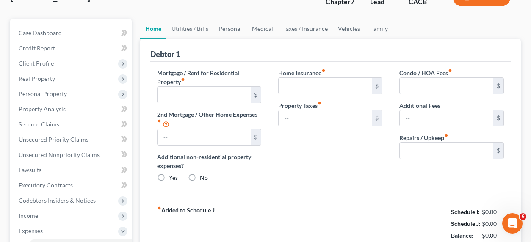
type input "0.00"
radio input "true"
type input "0.00"
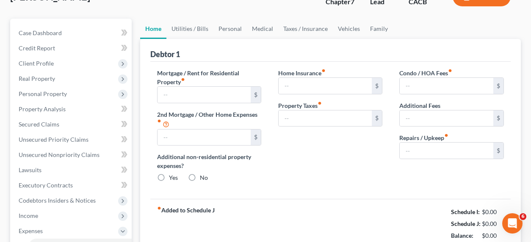
type input "0.00"
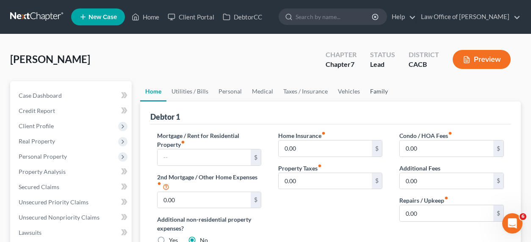
click at [378, 91] on link "Family" at bounding box center [379, 91] width 28 height 20
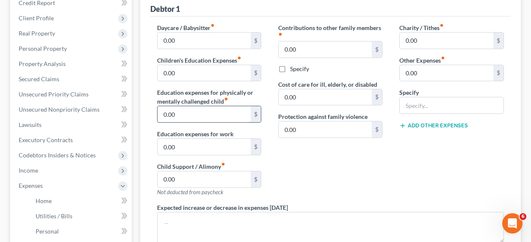
scroll to position [195, 0]
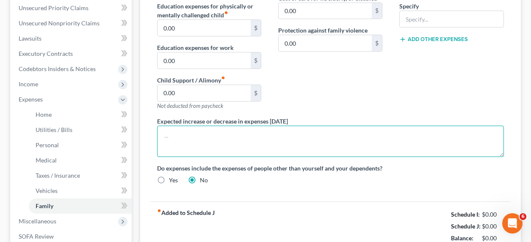
click at [196, 143] on textarea at bounding box center [331, 141] width 348 height 31
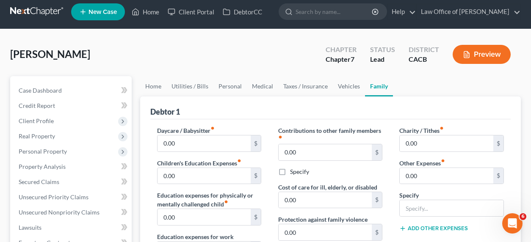
scroll to position [0, 0]
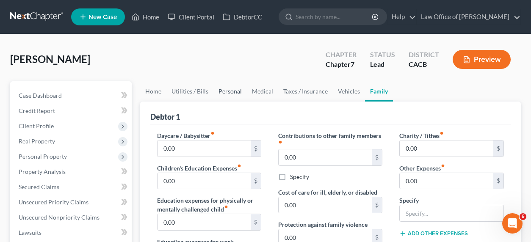
type textarea "Most debts covered by parents whom she lives with."
click at [228, 87] on link "Personal" at bounding box center [230, 91] width 33 height 20
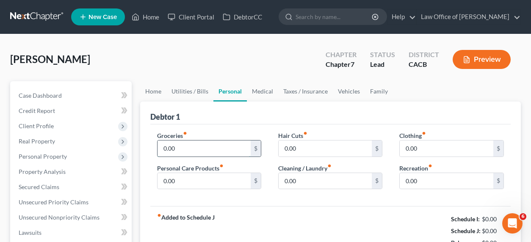
drag, startPoint x: 184, startPoint y: 148, endPoint x: 186, endPoint y: 145, distance: 4.5
click at [188, 149] on input "0.00" at bounding box center [205, 149] width 94 height 16
drag, startPoint x: 153, startPoint y: 145, endPoint x: 164, endPoint y: 145, distance: 10.6
click at [154, 145] on div "Groceries fiber_manual_record 0.00 $ Personal Care Products fiber_manual_record…" at bounding box center [209, 163] width 121 height 65
click at [175, 147] on input "0.00" at bounding box center [205, 149] width 94 height 16
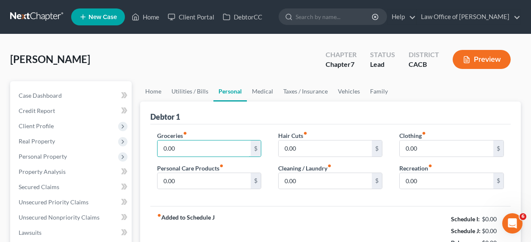
drag, startPoint x: 181, startPoint y: 147, endPoint x: 144, endPoint y: 145, distance: 37.4
click at [144, 145] on div "Debtor 1 Groceries fiber_manual_record 0.00 $ Personal Care Products fiber_manu…" at bounding box center [330, 179] width 381 height 155
type input "250"
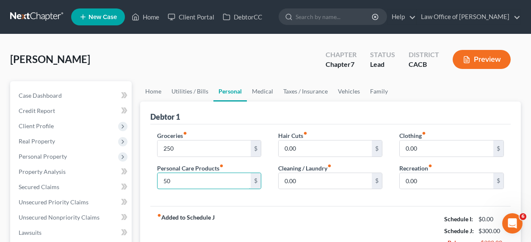
type input "50"
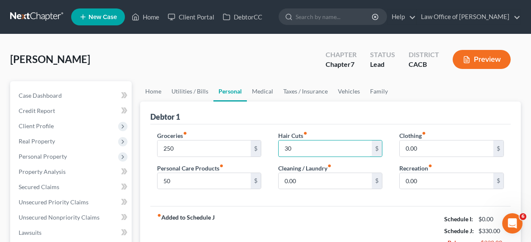
type input "3"
type input "15"
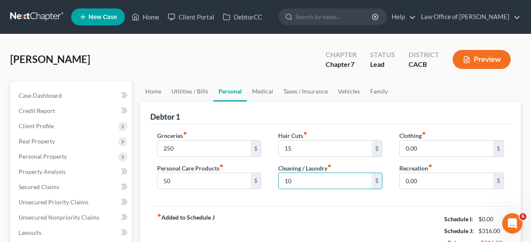
type input "10"
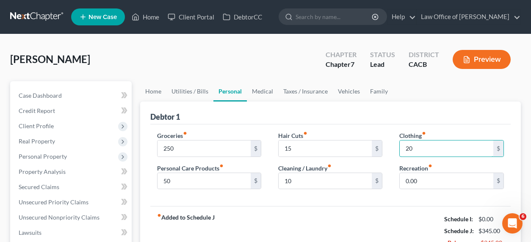
type input "2"
type input "100"
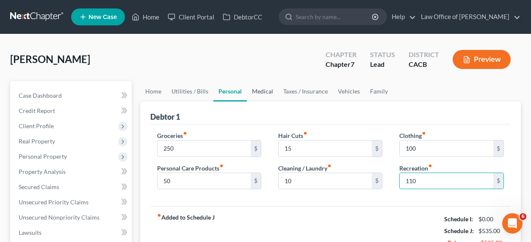
type input "110"
click at [262, 94] on link "Medical" at bounding box center [262, 91] width 31 height 20
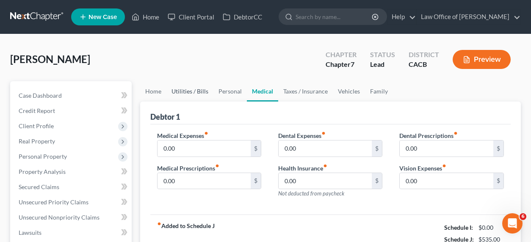
click at [191, 89] on link "Utilities / Bills" at bounding box center [190, 91] width 47 height 20
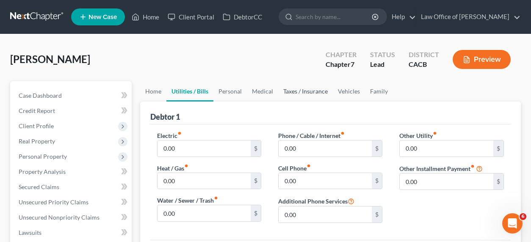
click at [314, 92] on link "Taxes / Insurance" at bounding box center [305, 91] width 55 height 20
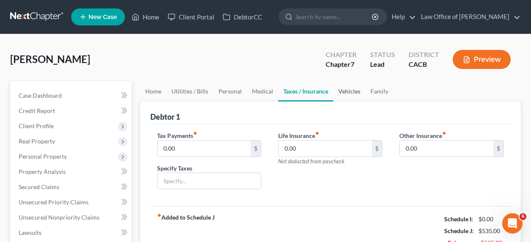
click at [352, 92] on link "Vehicles" at bounding box center [350, 91] width 32 height 20
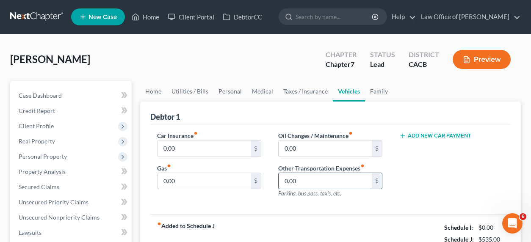
click at [296, 184] on input "0.00" at bounding box center [326, 181] width 94 height 16
type input "100"
click at [383, 89] on link "Family" at bounding box center [379, 91] width 28 height 20
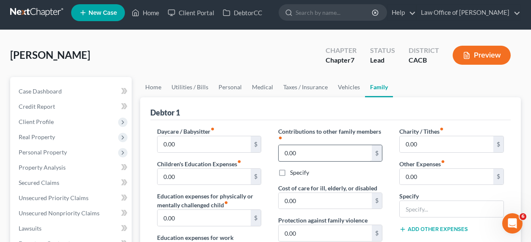
scroll to position [182, 0]
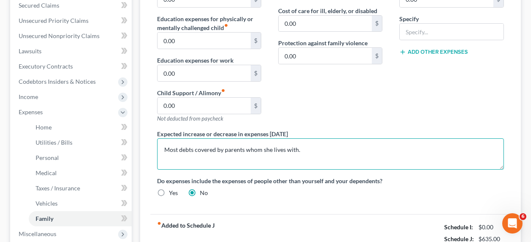
click at [343, 155] on textarea "Most debts covered by parents whom she lives with." at bounding box center [331, 154] width 348 height 31
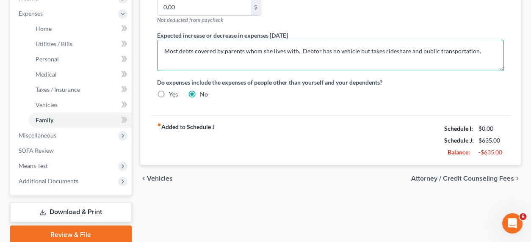
scroll to position [287, 0]
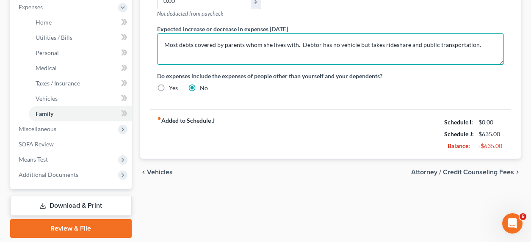
type textarea "Most debts covered by parents whom she lives with. Debtor has no vehicle but ta…"
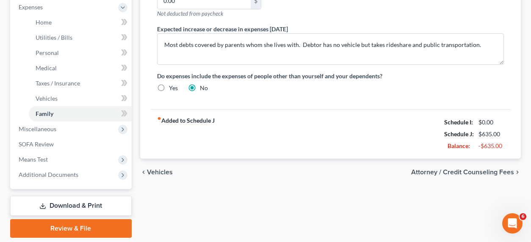
click at [475, 157] on div "fiber_manual_record Added to Schedule J Schedule I: $0.00 Schedule J: $635.00 B…" at bounding box center [330, 134] width 361 height 50
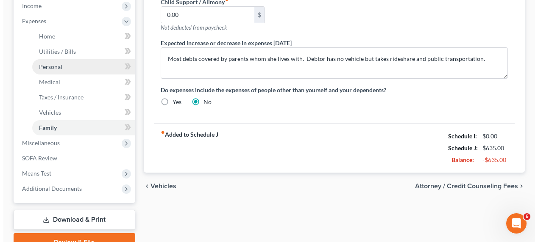
scroll to position [267, 0]
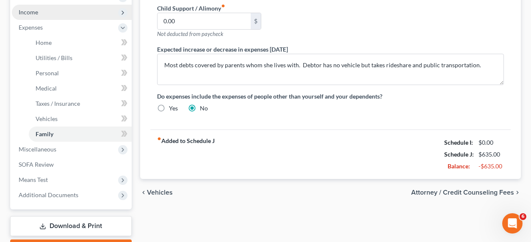
click at [19, 13] on span "Income" at bounding box center [28, 11] width 19 height 7
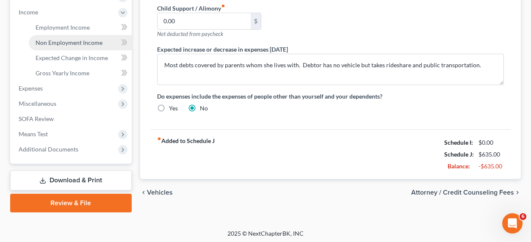
click at [56, 43] on span "Non Employment Income" at bounding box center [69, 42] width 67 height 7
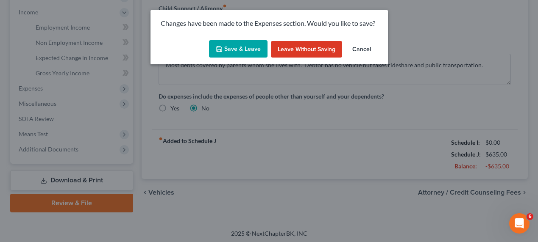
click at [240, 49] on button "Save & Leave" at bounding box center [238, 49] width 58 height 18
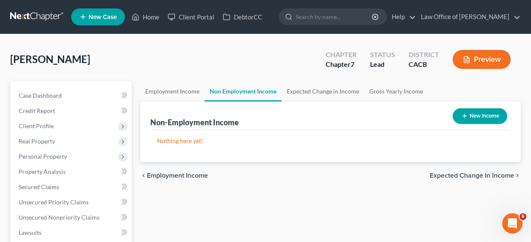
click at [463, 116] on line "button" at bounding box center [465, 116] width 4 height 0
select select "0"
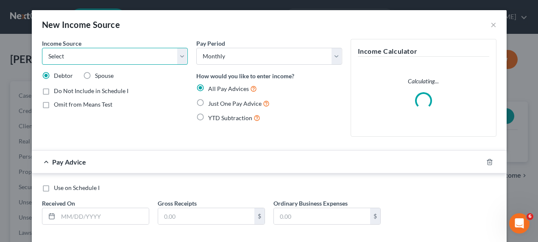
click at [142, 53] on select "Select Unemployment Disability (from employer) Pension Retirement Social Securi…" at bounding box center [115, 56] width 146 height 17
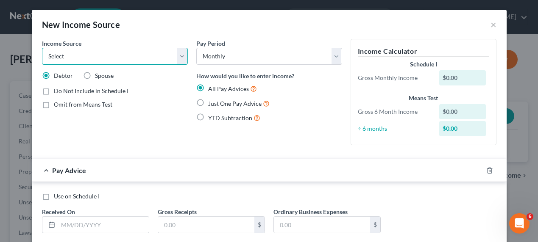
select select "13"
click at [42, 48] on select "Select Unemployment Disability (from employer) Pension Retirement Social Securi…" at bounding box center [115, 56] width 146 height 17
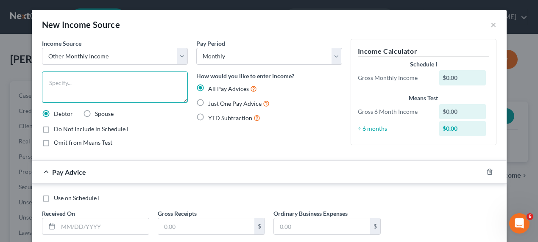
click at [98, 84] on textarea at bounding box center [115, 87] width 146 height 31
type textarea "Family Support"
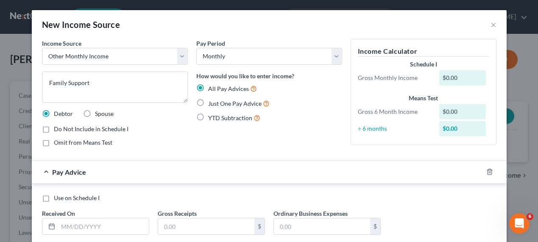
click at [213, 103] on span "Just One Pay Advice" at bounding box center [234, 103] width 53 height 7
click at [213, 103] on input "Just One Pay Advice" at bounding box center [214, 102] width 6 height 6
radio input "true"
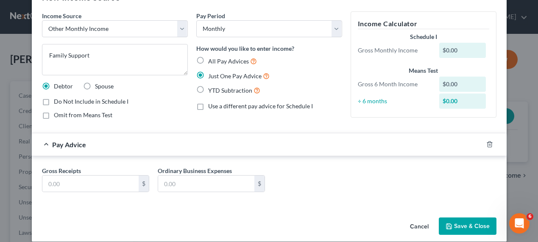
scroll to position [37, 0]
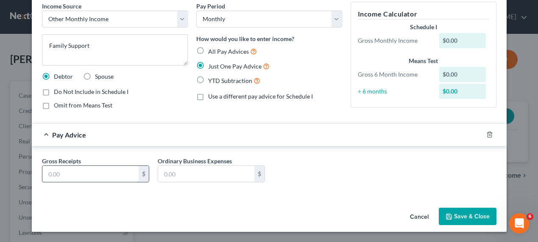
click at [58, 176] on input "text" at bounding box center [90, 174] width 96 height 16
type input "700"
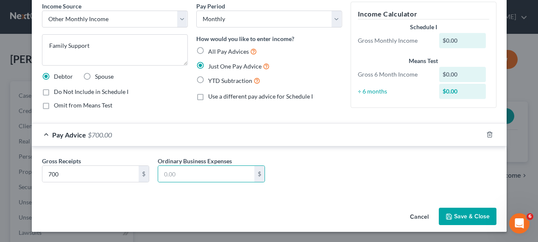
click at [135, 113] on div "Income Source * Select Unemployment Disability (from employer) Pension Retireme…" at bounding box center [115, 59] width 154 height 115
click at [62, 104] on span "Omit from Means Test" at bounding box center [83, 105] width 58 height 7
click at [62, 104] on input "Omit from Means Test" at bounding box center [60, 104] width 6 height 6
checkbox input "true"
click at [462, 215] on button "Save & Close" at bounding box center [468, 217] width 58 height 18
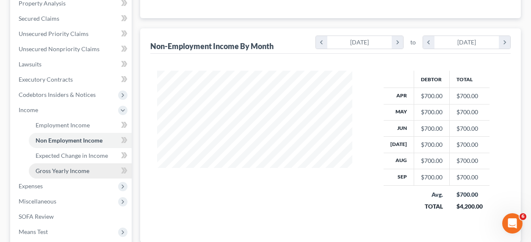
scroll to position [189, 0]
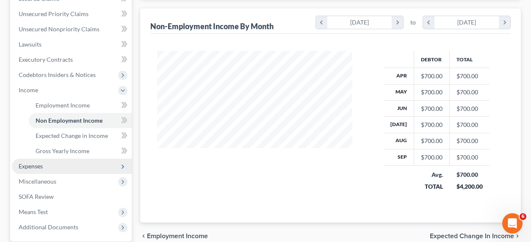
click at [37, 166] on span "Expenses" at bounding box center [31, 166] width 24 height 7
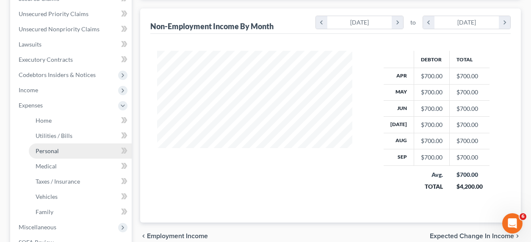
click at [48, 150] on span "Personal" at bounding box center [47, 150] width 23 height 7
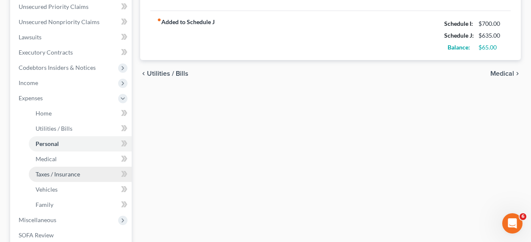
scroll to position [216, 0]
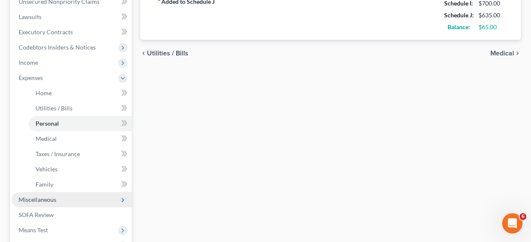
click at [41, 201] on span "Miscellaneous" at bounding box center [38, 199] width 38 height 7
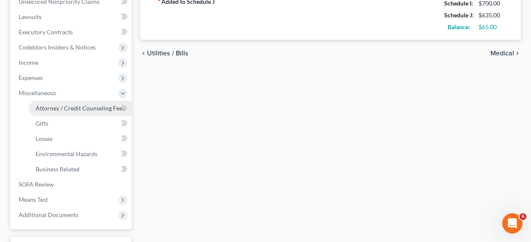
click at [61, 108] on span "Attorney / Credit Counseling Fees" at bounding box center [80, 108] width 89 height 7
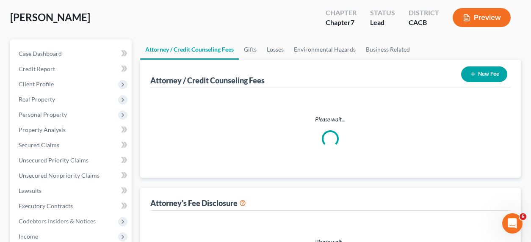
select select "0"
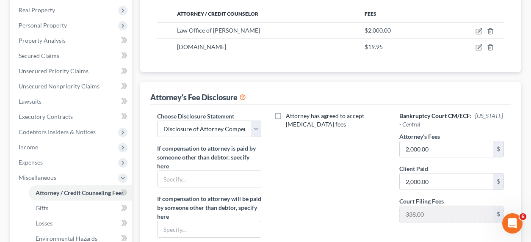
scroll to position [182, 0]
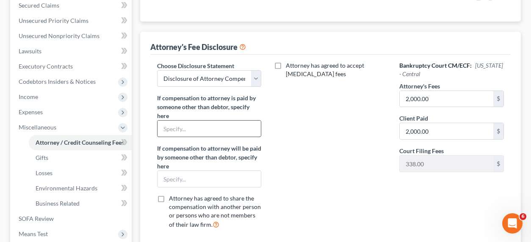
click at [208, 131] on input "text" at bounding box center [209, 129] width 103 height 16
type input "Parents"
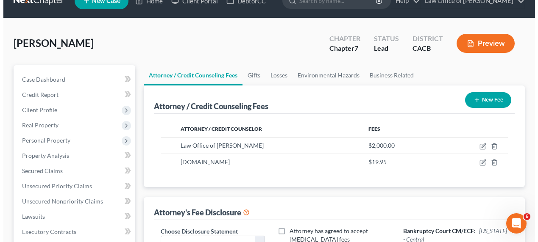
scroll to position [0, 0]
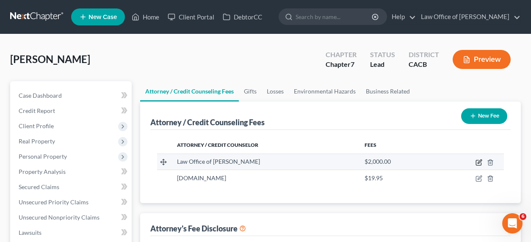
click at [481, 161] on icon "button" at bounding box center [479, 162] width 7 height 7
select select "4"
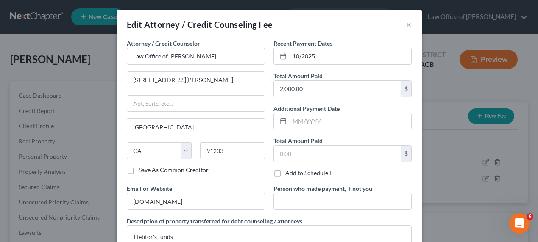
scroll to position [19, 0]
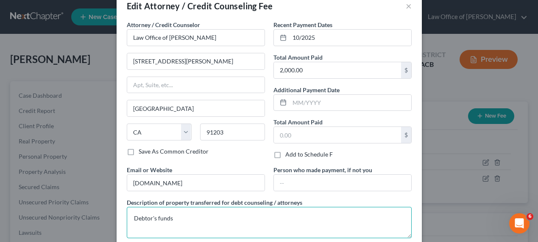
click at [182, 220] on textarea "Debtor's funds" at bounding box center [269, 222] width 285 height 31
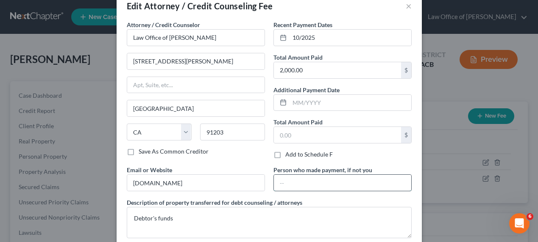
click at [303, 184] on input "text" at bounding box center [342, 183] width 137 height 16
type input "Parents"
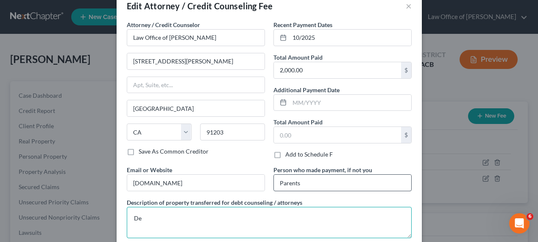
type textarea "D"
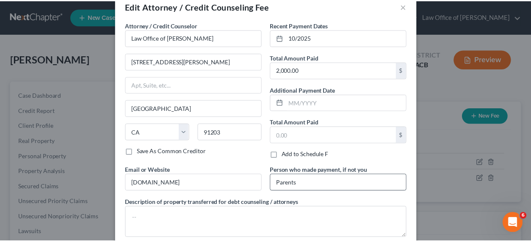
scroll to position [68, 0]
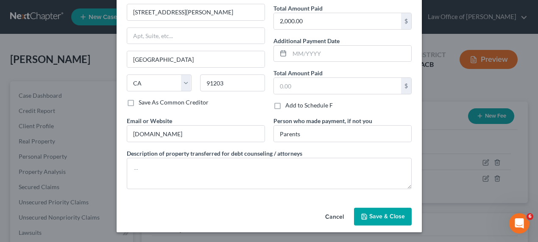
click at [391, 211] on button "Save & Close" at bounding box center [383, 217] width 58 height 18
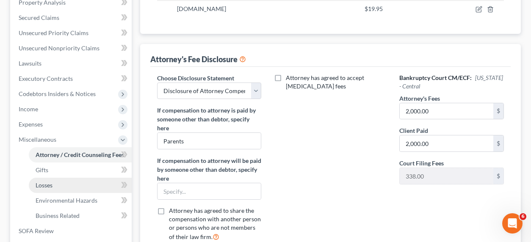
scroll to position [184, 0]
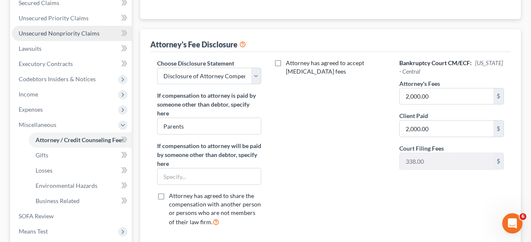
click at [59, 36] on span "Unsecured Nonpriority Claims" at bounding box center [59, 33] width 81 height 7
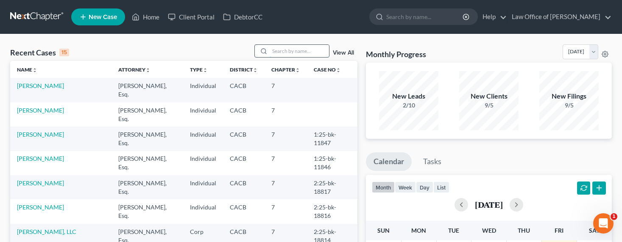
click at [284, 51] on input "search" at bounding box center [299, 51] width 59 height 12
type input "j"
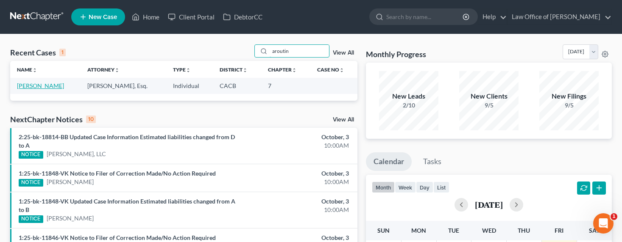
type input "aroutin"
click at [40, 85] on link "[PERSON_NAME]" at bounding box center [40, 85] width 47 height 7
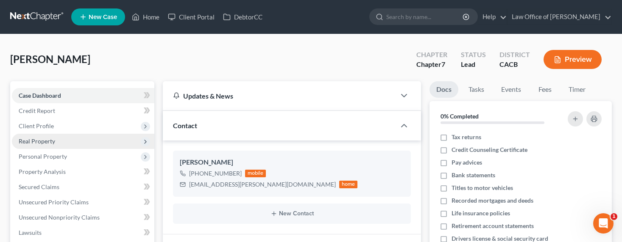
click at [36, 139] on span "Real Property" at bounding box center [37, 141] width 36 height 7
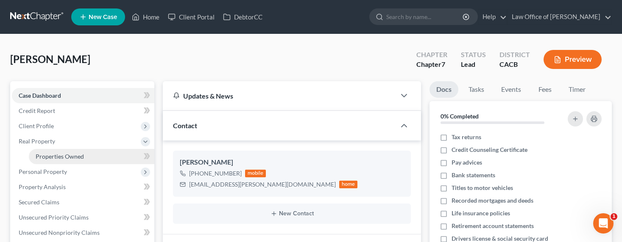
click at [70, 156] on span "Properties Owned" at bounding box center [60, 156] width 48 height 7
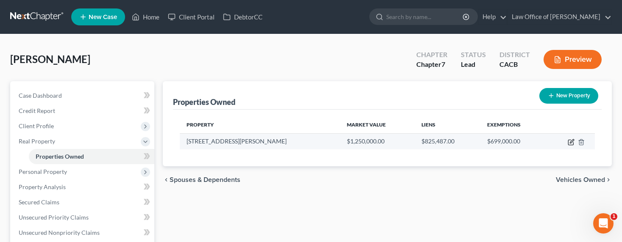
click at [501, 142] on icon "button" at bounding box center [571, 142] width 7 height 7
select select "4"
select select "0"
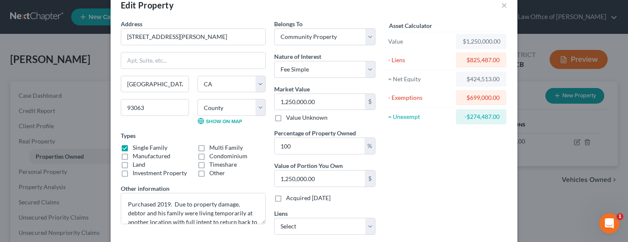
scroll to position [88, 0]
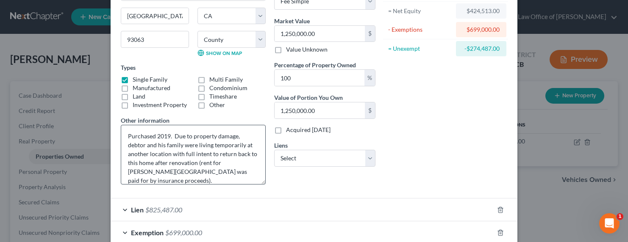
drag, startPoint x: 259, startPoint y: 153, endPoint x: 262, endPoint y: 182, distance: 29.0
click at [262, 182] on textarea "Purchased 2019. Due to property damage, debtor and his family were living tempo…" at bounding box center [193, 155] width 145 height 60
drag, startPoint x: 234, startPoint y: 173, endPoint x: 171, endPoint y: 135, distance: 73.3
click at [171, 135] on textarea "Purchased 2019. Due to property damage, debtor and his family were living tempo…" at bounding box center [193, 155] width 145 height 60
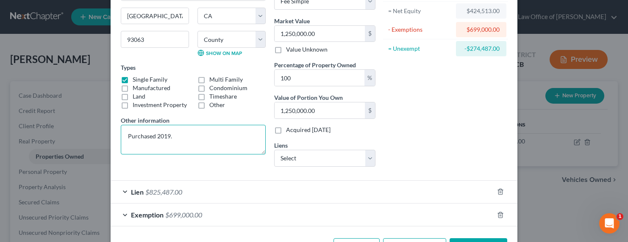
drag, startPoint x: 259, startPoint y: 183, endPoint x: 252, endPoint y: 153, distance: 30.9
click at [252, 153] on textarea "Purchased 2019." at bounding box center [193, 140] width 145 height 30
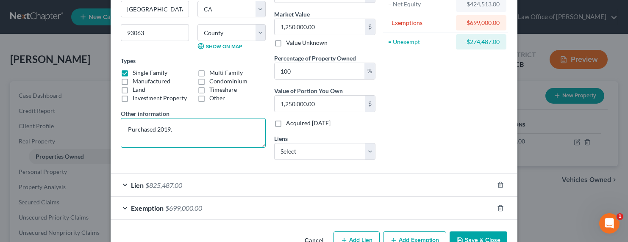
scroll to position [119, 0]
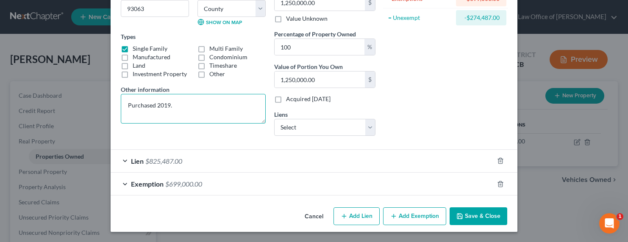
type textarea "Purchased 2019."
click at [167, 161] on span "$825,487.00" at bounding box center [163, 161] width 37 height 8
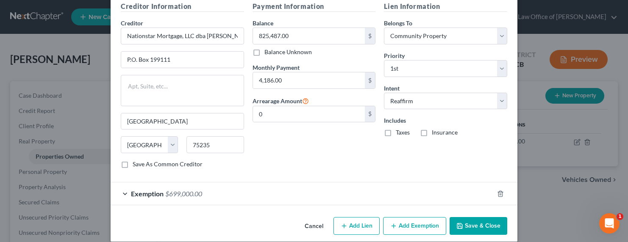
scroll to position [310, 0]
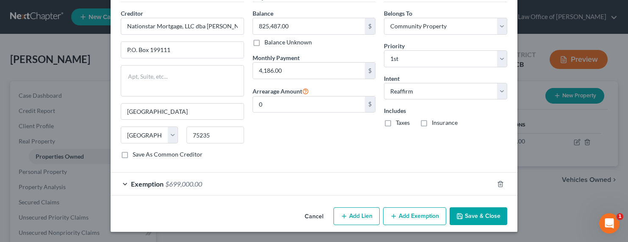
click at [471, 218] on button "Save & Close" at bounding box center [479, 217] width 58 height 18
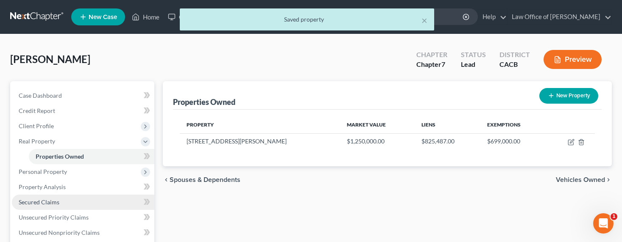
click at [37, 202] on span "Secured Claims" at bounding box center [39, 202] width 41 height 7
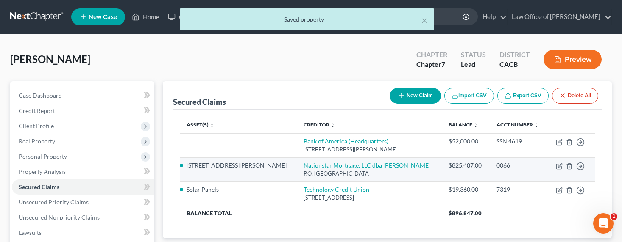
click at [310, 165] on link "Nationstar Mortgage, LLC dba [PERSON_NAME]" at bounding box center [366, 165] width 127 height 7
select select "45"
select select "3"
select select "2"
select select "4"
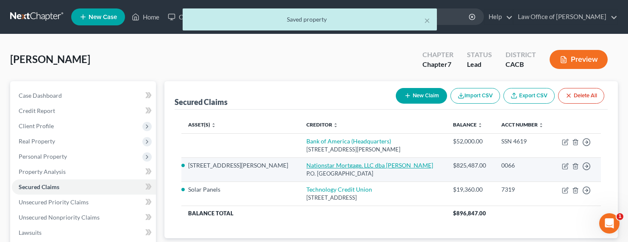
select select "0"
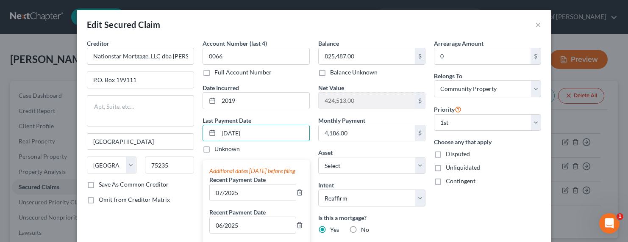
drag, startPoint x: 265, startPoint y: 133, endPoint x: 195, endPoint y: 134, distance: 69.9
click at [198, 134] on div "Account Number (last 4) 0066 Full Account Number Date Incurred 2019 Last Paymen…" at bounding box center [256, 225] width 116 height 372
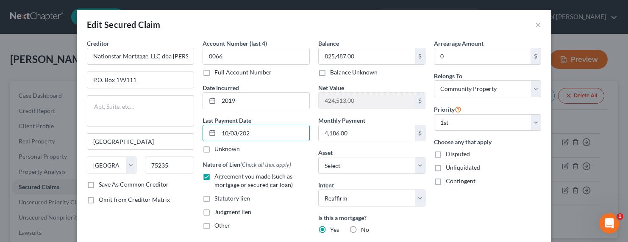
type input "[DATE]"
select select "3"
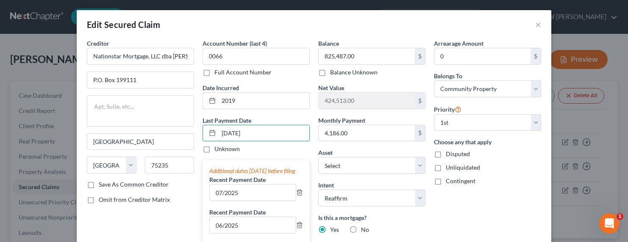
type input "[DATE]"
type input "09/2025"
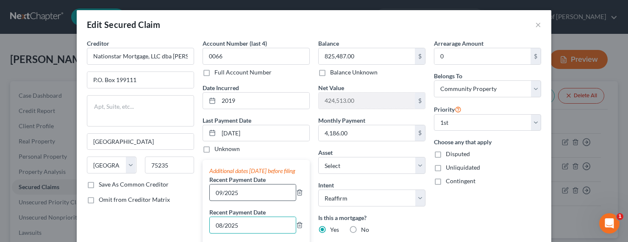
type input "08/2025"
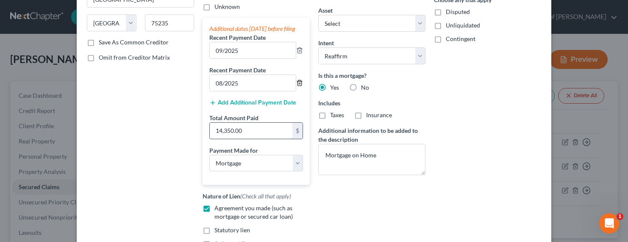
scroll to position [176, 0]
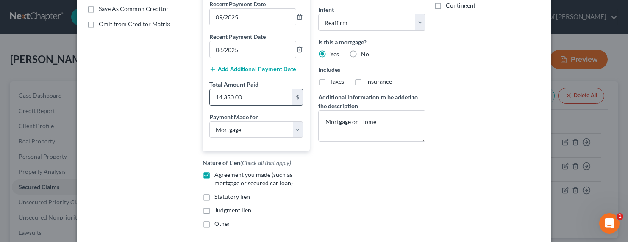
click at [239, 104] on input "14,350.00" at bounding box center [251, 97] width 83 height 16
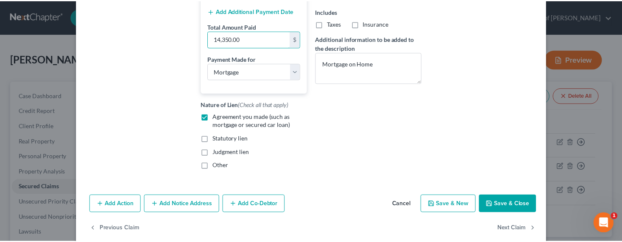
scroll to position [255, 0]
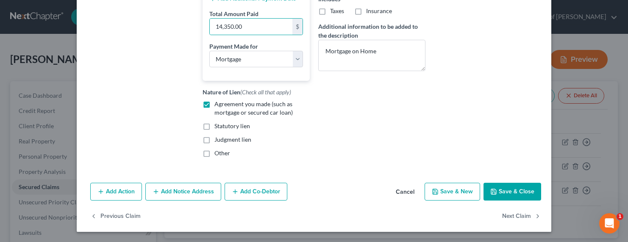
click at [501, 193] on button "Save & Close" at bounding box center [513, 192] width 58 height 18
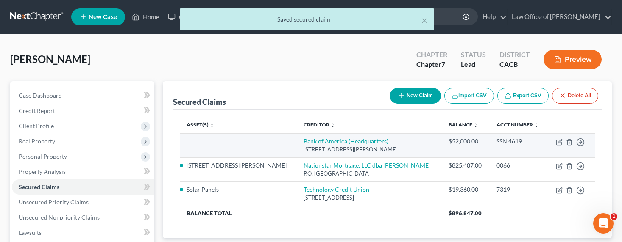
click at [312, 142] on link "Bank of America (Headquarters)" at bounding box center [345, 141] width 85 height 7
select select "28"
select select "2"
select select "3"
select select "0"
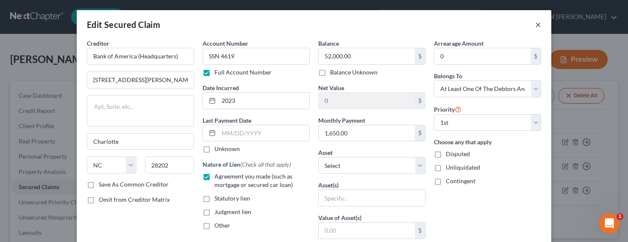
drag, startPoint x: 535, startPoint y: 25, endPoint x: 529, endPoint y: 25, distance: 6.4
click at [501, 25] on button "×" at bounding box center [538, 24] width 6 height 10
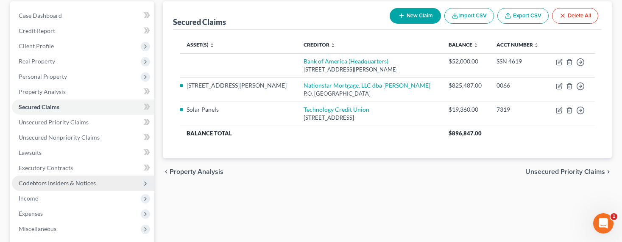
scroll to position [90, 0]
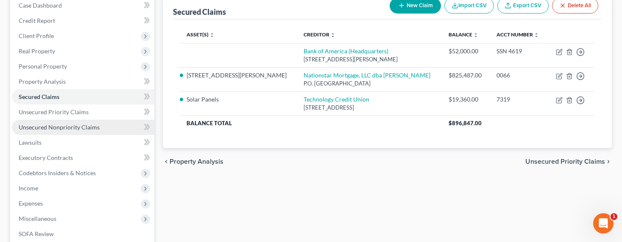
click at [50, 126] on span "Unsecured Nonpriority Claims" at bounding box center [59, 127] width 81 height 7
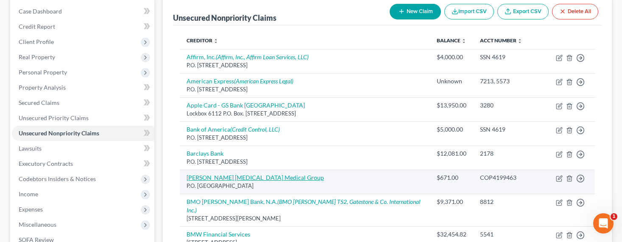
scroll to position [107, 0]
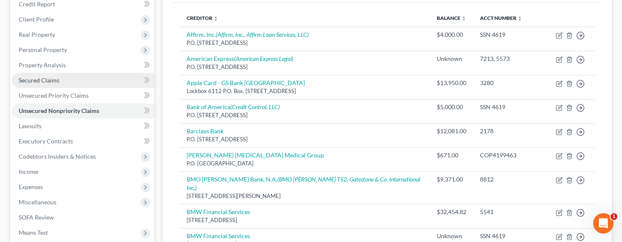
click at [50, 80] on span "Secured Claims" at bounding box center [39, 80] width 41 height 7
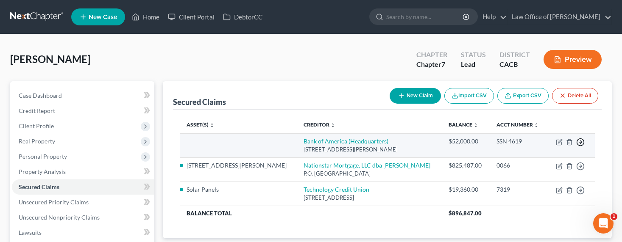
click at [501, 142] on icon "button" at bounding box center [580, 142] width 8 height 8
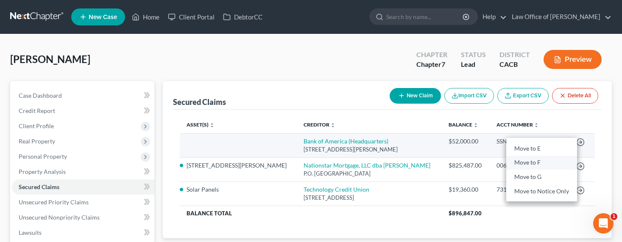
click at [501, 161] on link "Move to F" at bounding box center [541, 163] width 71 height 14
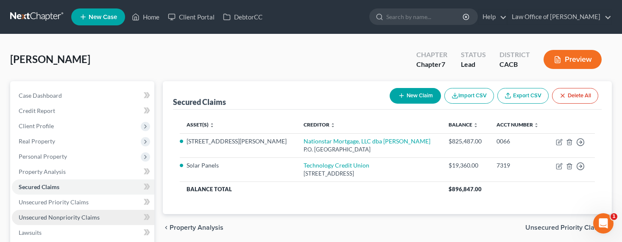
click at [58, 219] on span "Unsecured Nonpriority Claims" at bounding box center [59, 217] width 81 height 7
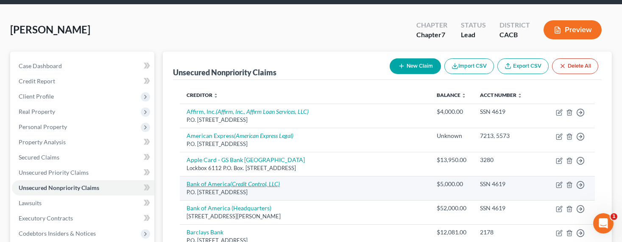
scroll to position [39, 0]
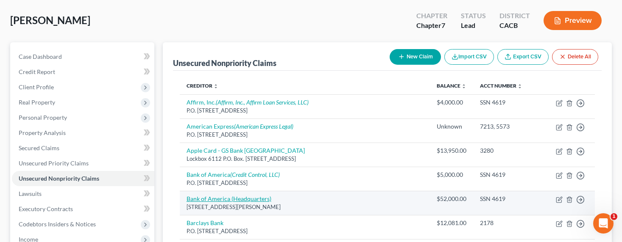
click at [219, 197] on link "Bank of America (Headquarters)" at bounding box center [228, 198] width 85 height 7
select select "28"
select select "3"
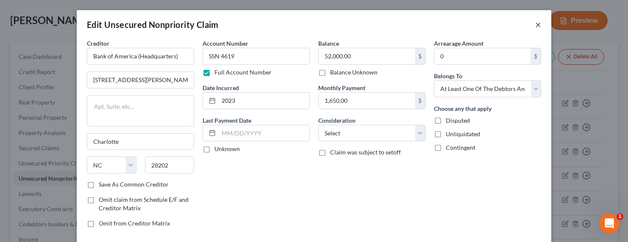
click at [501, 25] on button "×" at bounding box center [538, 24] width 6 height 10
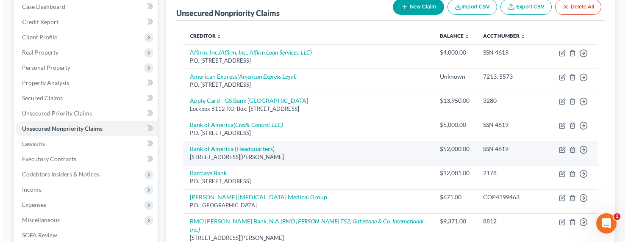
scroll to position [116, 0]
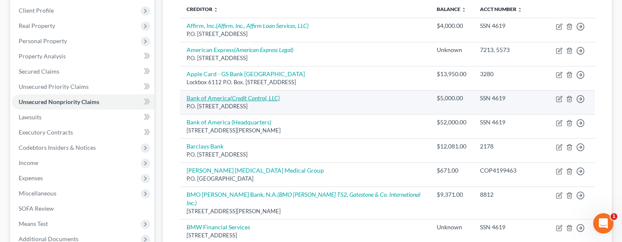
click at [207, 97] on link "Bank of America (Credit Control, LLC)" at bounding box center [232, 98] width 93 height 7
select select "45"
select select "2"
select select "0"
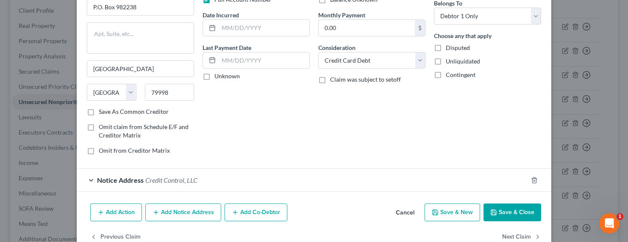
scroll to position [93, 0]
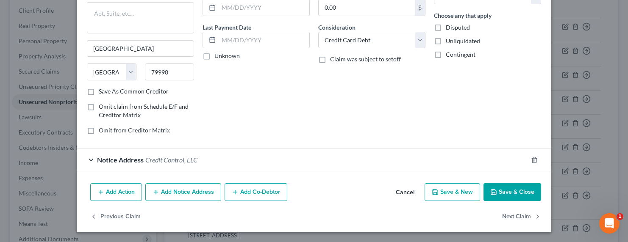
click at [171, 188] on button "Add Notice Address" at bounding box center [183, 193] width 76 height 18
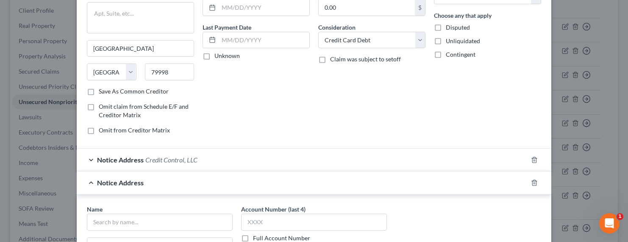
scroll to position [276, 0]
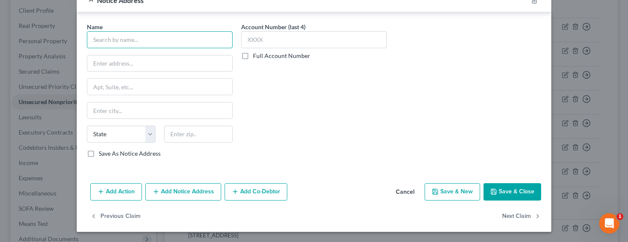
click at [124, 35] on input "text" at bounding box center [160, 39] width 146 height 17
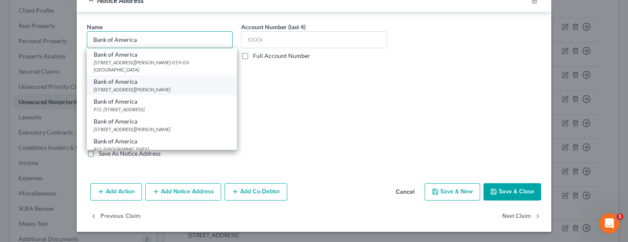
type input "Bank of America"
click at [147, 83] on div "Bank of America" at bounding box center [162, 82] width 136 height 8
type input "[STREET_ADDRESS][PERSON_NAME]"
type input "NC1-022-08-15"
type input "Charlotte"
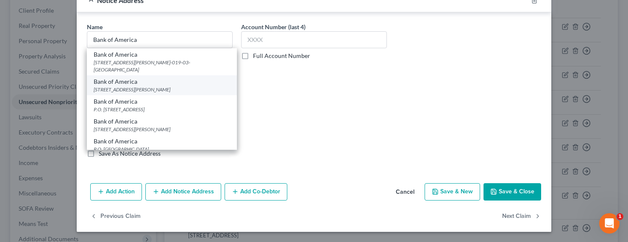
select select "28"
type input "28255"
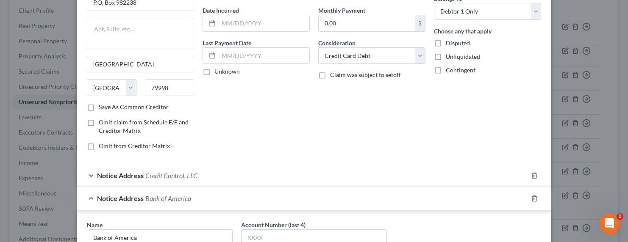
scroll to position [0, 0]
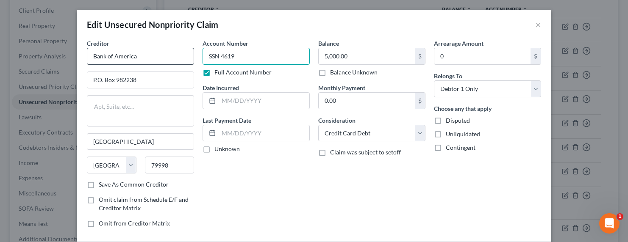
drag, startPoint x: 244, startPoint y: 57, endPoint x: 187, endPoint y: 55, distance: 57.3
click at [187, 55] on div "Creditor * Bank of America P.O. Box [GEOGRAPHIC_DATA][US_STATE] AZ CA CO CT DE …" at bounding box center [314, 137] width 463 height 196
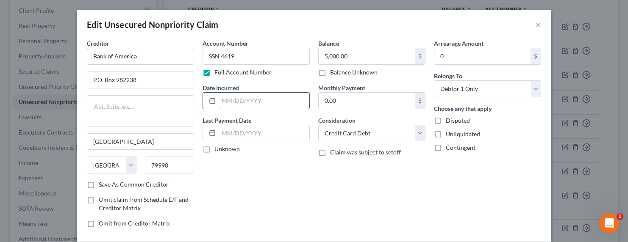
click at [245, 108] on div at bounding box center [256, 100] width 107 height 17
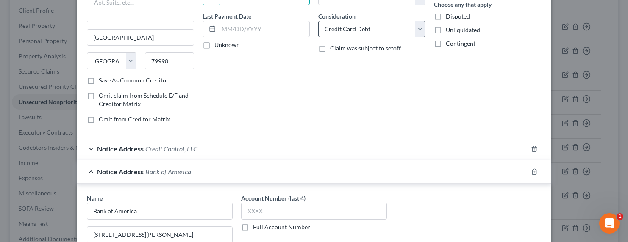
scroll to position [184, 0]
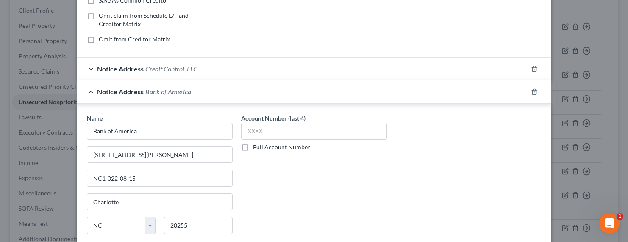
type input "[DATE]-[DATE]"
click at [273, 146] on label "Full Account Number" at bounding box center [281, 147] width 57 height 8
click at [262, 146] on input "Full Account Number" at bounding box center [259, 146] width 6 height 6
click at [275, 132] on input "text" at bounding box center [314, 131] width 146 height 17
paste input "SSN 4619"
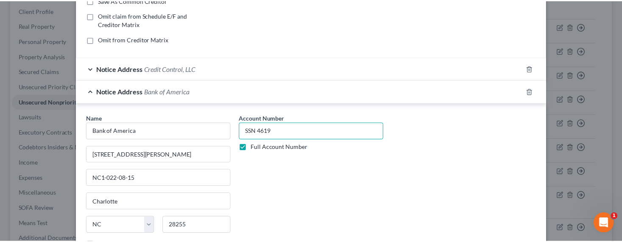
scroll to position [276, 0]
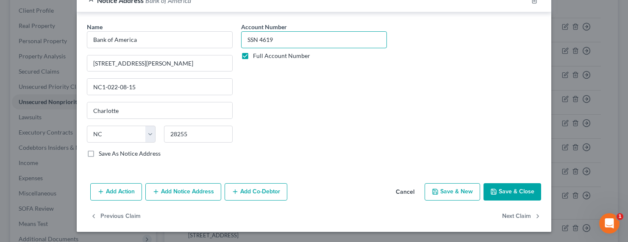
type input "SSN 4619"
click at [501, 190] on button "Save & Close" at bounding box center [513, 193] width 58 height 18
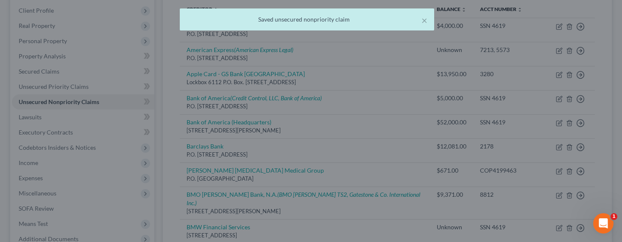
scroll to position [0, 0]
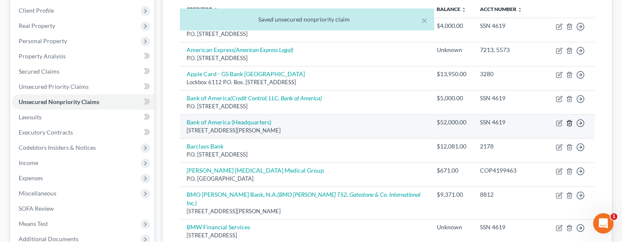
click at [501, 122] on icon "button" at bounding box center [569, 123] width 7 height 7
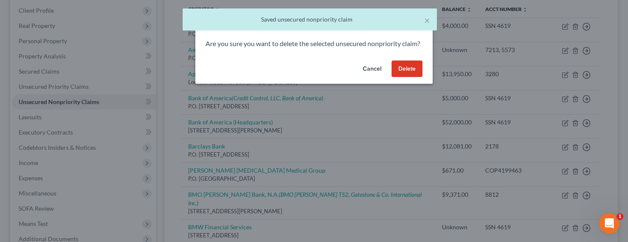
click at [413, 77] on button "Delete" at bounding box center [407, 69] width 31 height 17
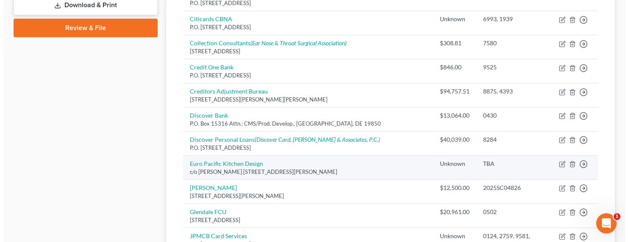
scroll to position [199, 0]
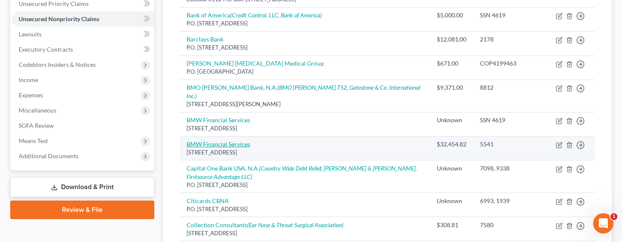
click at [214, 141] on link "BMW Financial Services" at bounding box center [218, 144] width 64 height 7
select select "36"
select select "14"
select select "3"
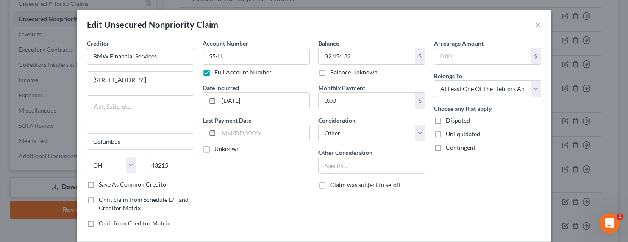
click at [339, 75] on label "Balance Unknown" at bounding box center [353, 72] width 47 height 8
click at [339, 74] on input "Balance Unknown" at bounding box center [337, 71] width 6 height 6
checkbox input "true"
type input "0.00"
click at [356, 165] on input "text" at bounding box center [372, 166] width 106 height 16
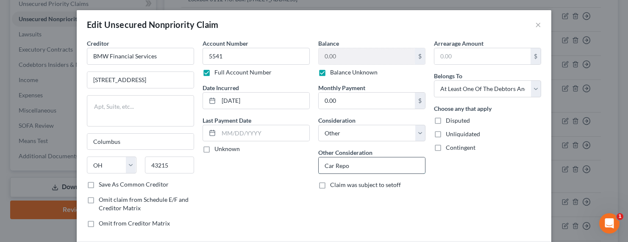
type input "Car Repo"
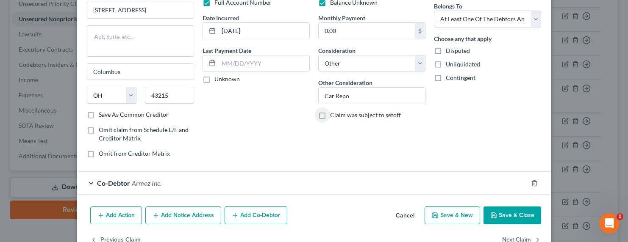
scroll to position [93, 0]
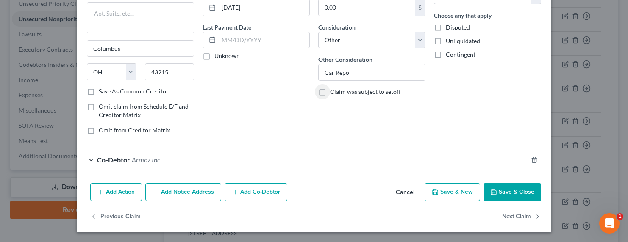
click at [101, 193] on icon "button" at bounding box center [100, 192] width 7 height 7
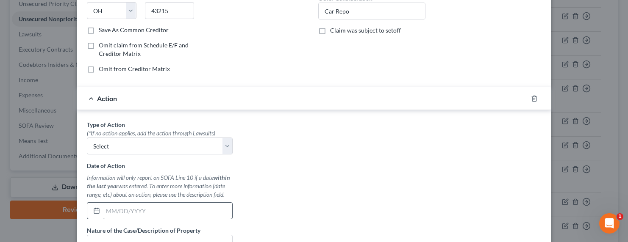
scroll to position [180, 0]
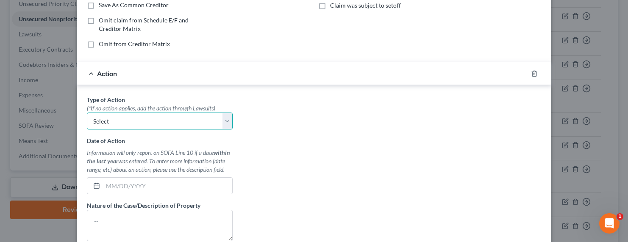
click at [117, 120] on select "Select Repossession Garnishment Foreclosure Personal Injury Attached, Seized, O…" at bounding box center [160, 121] width 146 height 17
select select "0"
click at [87, 113] on select "Select Repossession Garnishment Foreclosure Personal Injury Attached, Seized, O…" at bounding box center [160, 121] width 146 height 17
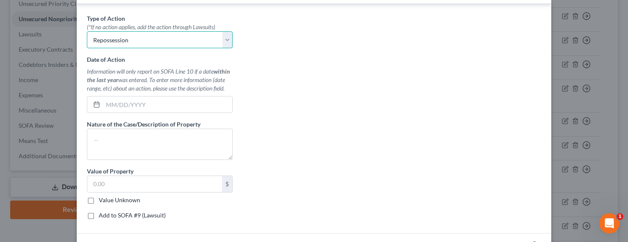
scroll to position [271, 0]
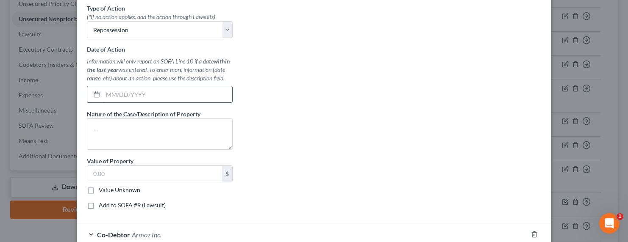
click at [146, 95] on input "text" at bounding box center [167, 94] width 129 height 16
type input "[DATE]"
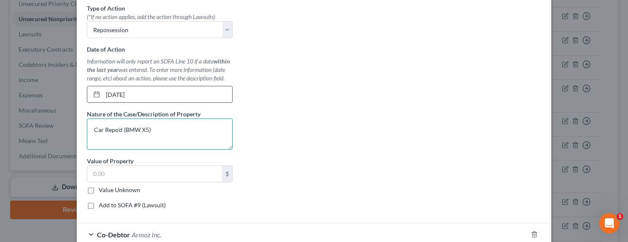
type textarea "Car Repo'd (BMW X5)"
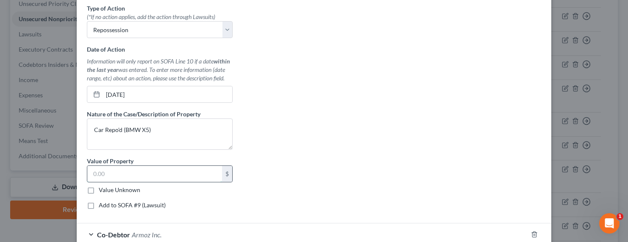
click at [101, 175] on input "text" at bounding box center [154, 174] width 135 height 16
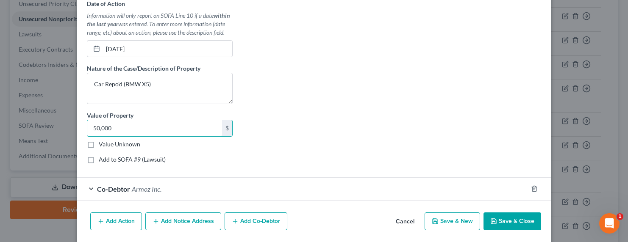
scroll to position [346, 0]
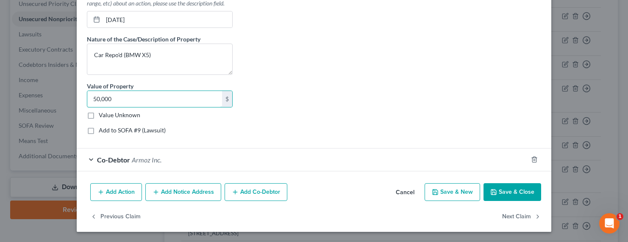
type input "50,000"
click at [501, 190] on button "Save & Close" at bounding box center [513, 193] width 58 height 18
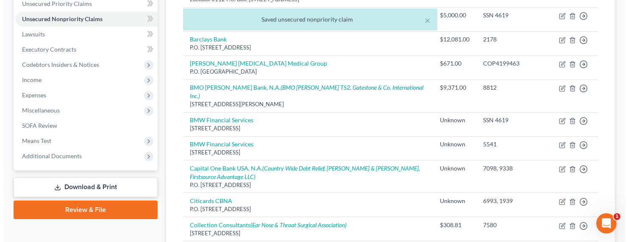
scroll to position [381, 0]
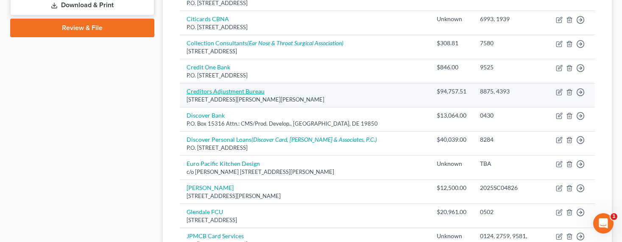
click at [228, 88] on link "Creditors Adjustment Bureau" at bounding box center [225, 91] width 78 height 7
select select "4"
select select "1"
select select "3"
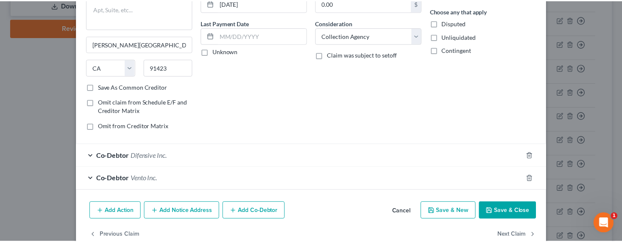
scroll to position [117, 0]
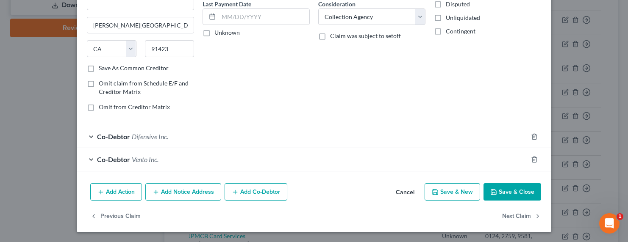
click at [501, 191] on button "Save & Close" at bounding box center [513, 193] width 58 height 18
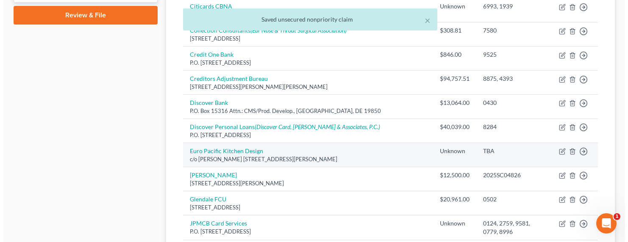
scroll to position [400, 0]
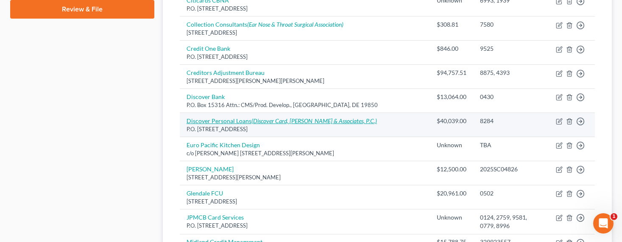
click at [242, 117] on link "Discover Personal Loans (Discover Card, [PERSON_NAME] & Associates, P.C.)" at bounding box center [281, 120] width 190 height 7
select select "46"
select select "10"
select select "0"
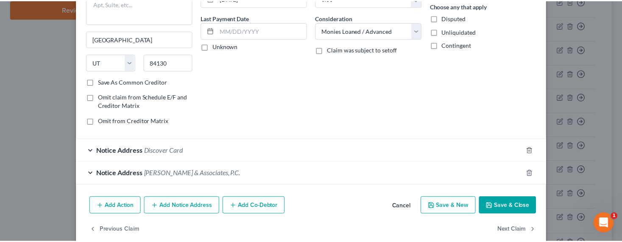
scroll to position [117, 0]
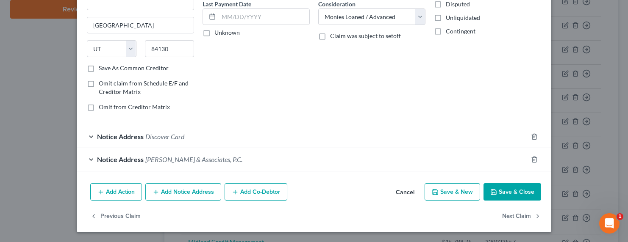
click at [489, 196] on button "Save & Close" at bounding box center [513, 193] width 58 height 18
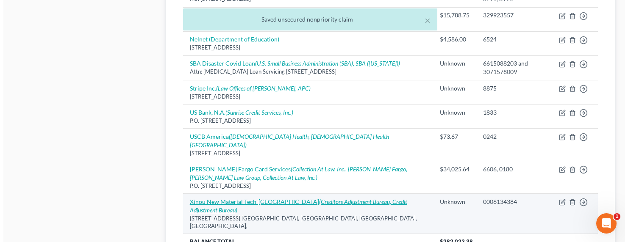
scroll to position [677, 0]
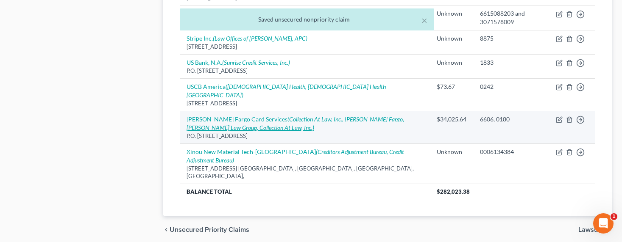
click at [275, 116] on icon "(Collection At Law, Inc., [PERSON_NAME] Fargo, [PERSON_NAME] Law Group, Collect…" at bounding box center [294, 124] width 217 height 16
select select "16"
select select "2"
select select "0"
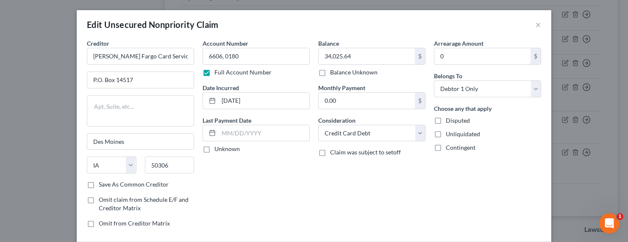
click at [349, 73] on label "Balance Unknown" at bounding box center [353, 72] width 47 height 8
click at [339, 73] on input "Balance Unknown" at bounding box center [337, 71] width 6 height 6
checkbox input "true"
type input "0.00"
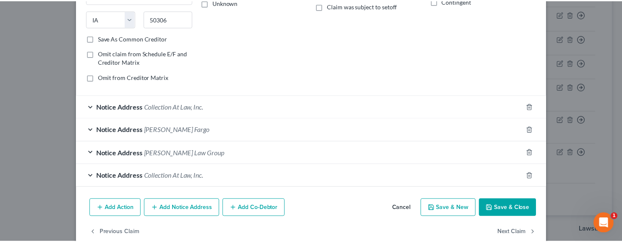
scroll to position [162, 0]
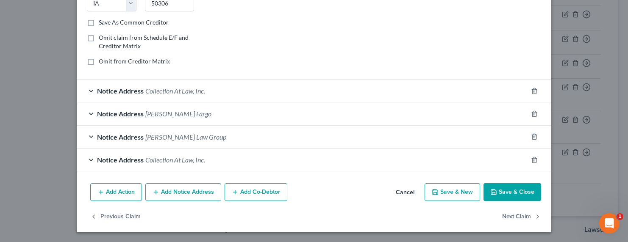
click at [501, 194] on button "Save & Close" at bounding box center [513, 193] width 58 height 18
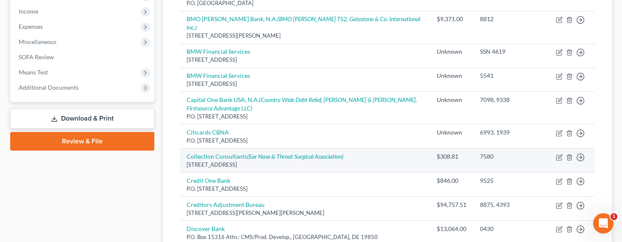
scroll to position [267, 0]
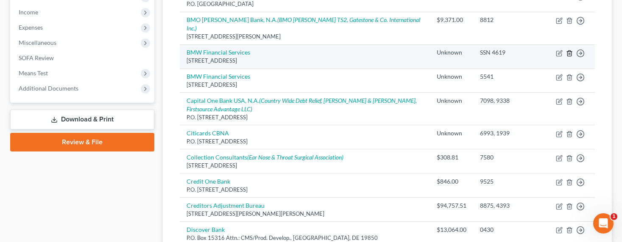
click at [501, 53] on line "button" at bounding box center [569, 54] width 0 height 2
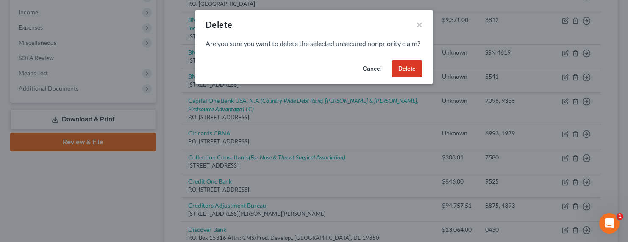
click at [406, 75] on button "Delete" at bounding box center [407, 69] width 31 height 17
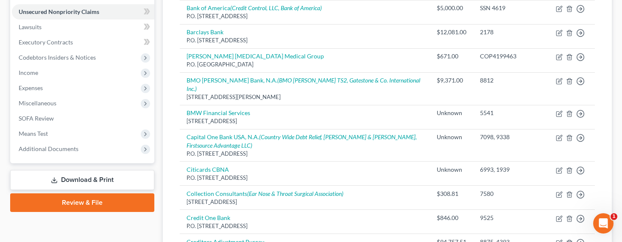
scroll to position [171, 0]
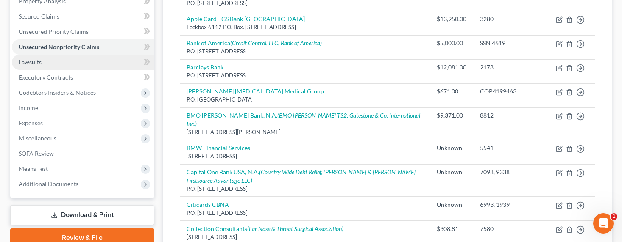
click at [26, 57] on link "Lawsuits" at bounding box center [83, 62] width 142 height 15
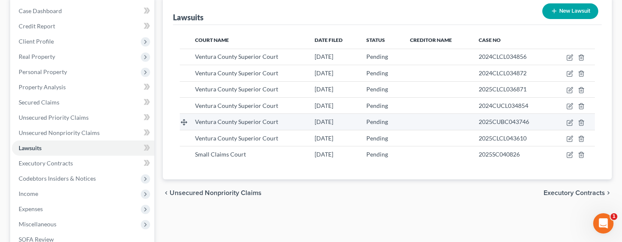
scroll to position [92, 0]
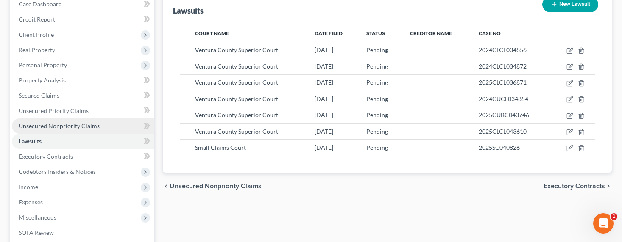
click at [50, 125] on span "Unsecured Nonpriority Claims" at bounding box center [59, 125] width 81 height 7
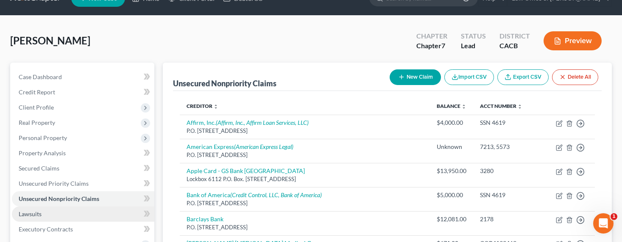
click at [31, 215] on span "Lawsuits" at bounding box center [30, 214] width 23 height 7
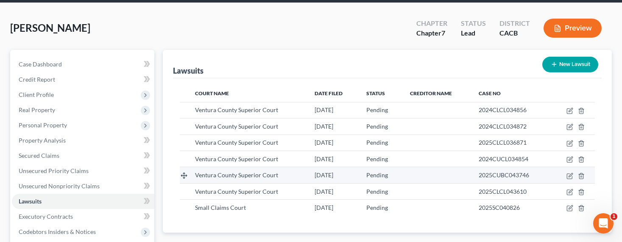
scroll to position [32, 0]
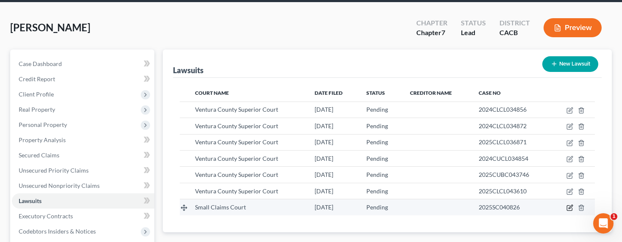
click at [501, 208] on icon "button" at bounding box center [570, 208] width 4 height 4
select select "4"
select select "0"
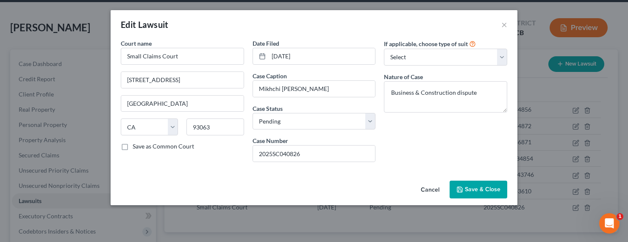
click at [480, 184] on button "Save & Close" at bounding box center [479, 190] width 58 height 18
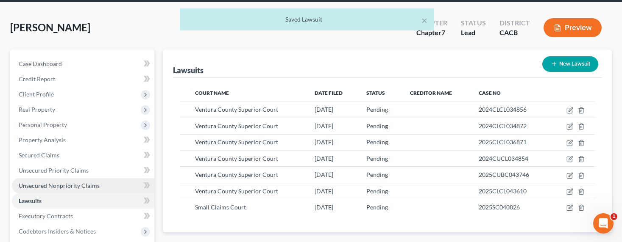
click at [69, 186] on span "Unsecured Nonpriority Claims" at bounding box center [59, 185] width 81 height 7
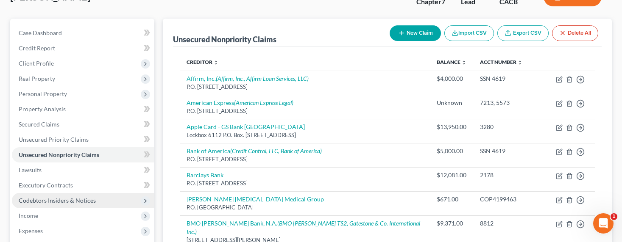
scroll to position [86, 0]
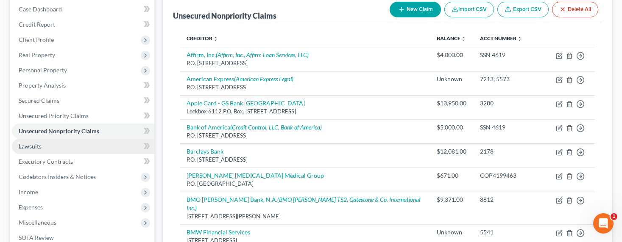
click at [37, 147] on span "Lawsuits" at bounding box center [30, 146] width 23 height 7
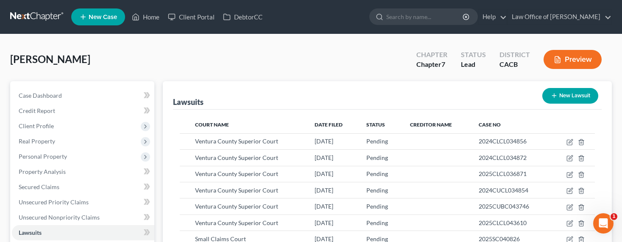
scroll to position [95, 0]
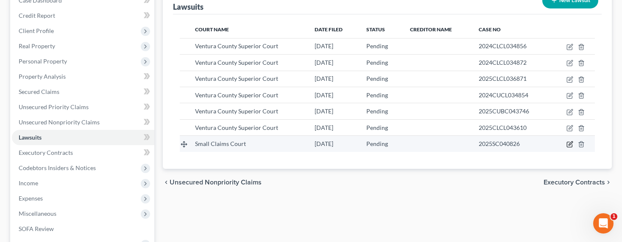
click at [501, 144] on icon "button" at bounding box center [569, 144] width 7 height 7
select select "4"
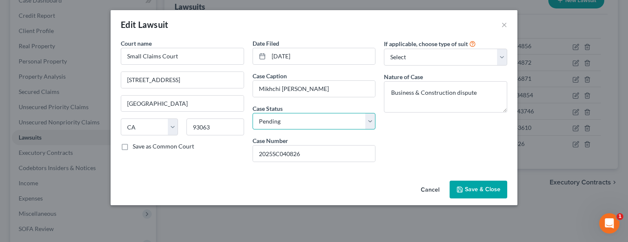
click at [313, 121] on select "Select Pending On Appeal Concluded" at bounding box center [314, 121] width 123 height 17
select select "2"
click at [253, 113] on select "Select Pending On Appeal Concluded" at bounding box center [314, 121] width 123 height 17
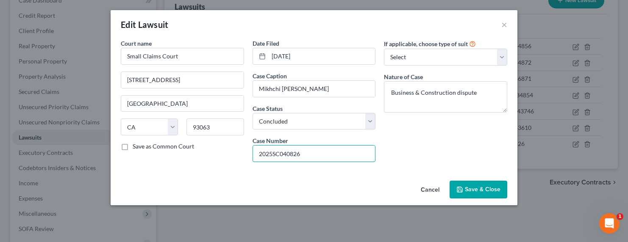
drag, startPoint x: 304, startPoint y: 156, endPoint x: 246, endPoint y: 156, distance: 58.1
click at [246, 156] on div "Court name * Small Claims Court [STREET_ADDRESS] [GEOGRAPHIC_DATA] [US_STATE][G…" at bounding box center [314, 104] width 395 height 130
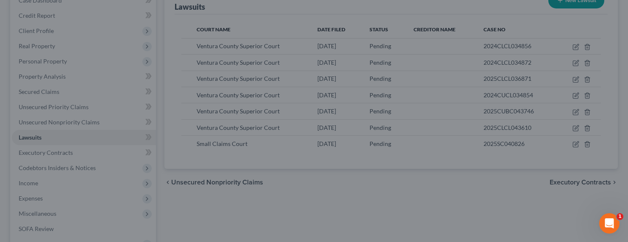
click at [83, 37] on div "New Lawsuit × Court name * Small Claims Court [STREET_ADDRESS] [GEOGRAPHIC_DATA…" at bounding box center [314, 121] width 628 height 242
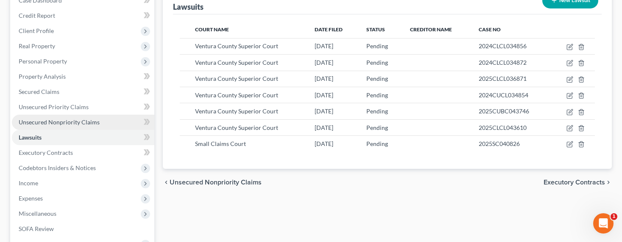
click at [57, 121] on span "Unsecured Nonpriority Claims" at bounding box center [59, 122] width 81 height 7
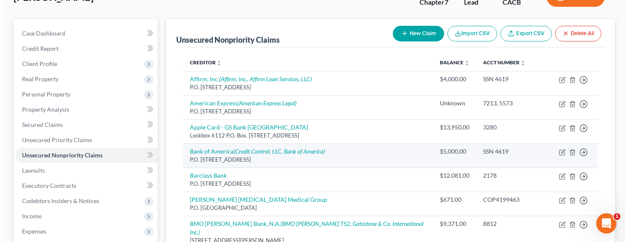
scroll to position [86, 0]
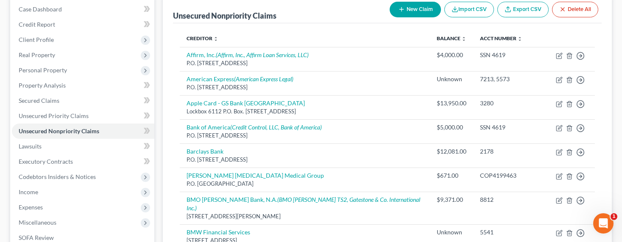
click at [412, 10] on button "New Claim" at bounding box center [415, 10] width 51 height 16
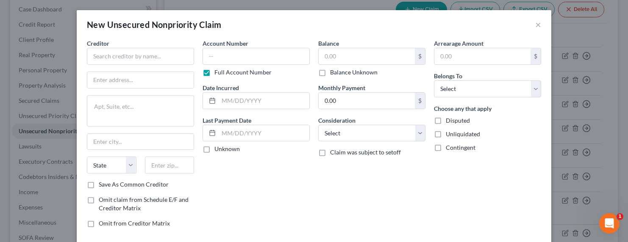
click at [125, 65] on div "Creditor * State [US_STATE] AK AR AZ CA CO [GEOGRAPHIC_DATA] DE DC [GEOGRAPHIC_…" at bounding box center [140, 110] width 107 height 142
click at [125, 60] on input "text" at bounding box center [140, 56] width 107 height 17
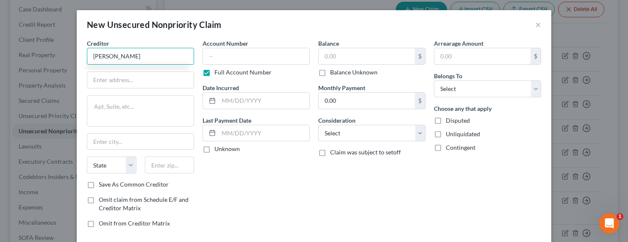
type input "[PERSON_NAME]"
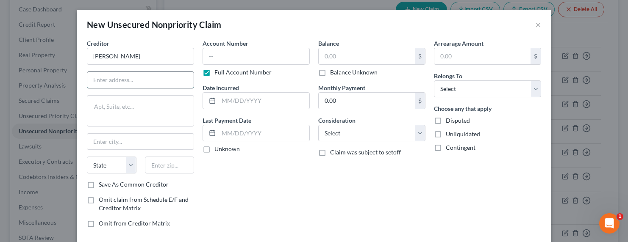
click at [167, 81] on input "text" at bounding box center [140, 80] width 106 height 16
type input "[STREET_ADDRESS][PERSON_NAME]"
type input "91367"
type input "[GEOGRAPHIC_DATA]"
select select "4"
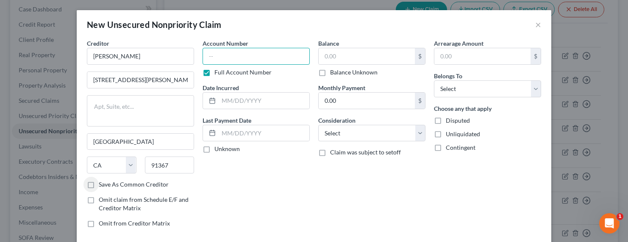
click at [248, 55] on input "text" at bounding box center [256, 56] width 107 height 17
paste input "2025SC040826"
type input "2025SC040826"
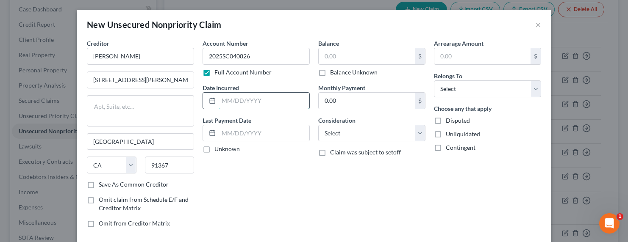
click at [235, 101] on input "text" at bounding box center [264, 101] width 91 height 16
type input "2025"
type input "2,175"
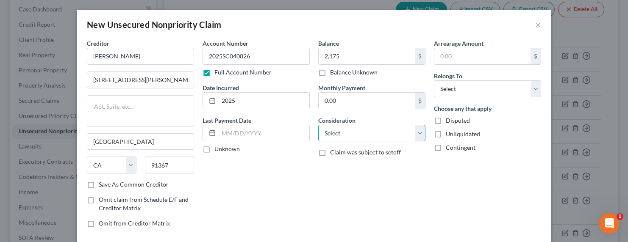
click at [340, 131] on select "Select Cable / Satellite Services Collection Agency Credit Card Debt Debt Couns…" at bounding box center [371, 133] width 107 height 17
select select "14"
click at [318, 125] on select "Select Cable / Satellite Services Collection Agency Credit Card Debt Debt Couns…" at bounding box center [371, 133] width 107 height 17
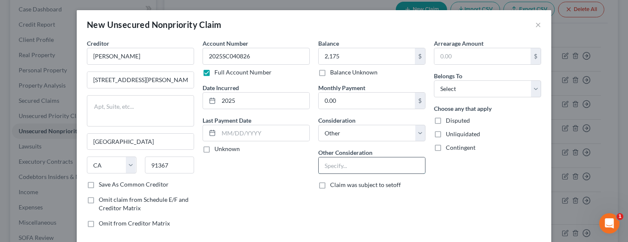
click at [341, 165] on input "text" at bounding box center [372, 166] width 106 height 16
type input "Judgment"
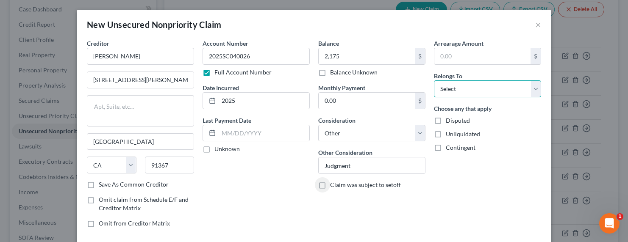
click at [440, 93] on select "Select Debtor 1 Only Debtor 2 Only Debtor 1 And Debtor 2 Only At Least One Of T…" at bounding box center [487, 89] width 107 height 17
select select "0"
click at [434, 81] on select "Select Debtor 1 Only Debtor 2 Only Debtor 1 And Debtor 2 Only At Least One Of T…" at bounding box center [487, 89] width 107 height 17
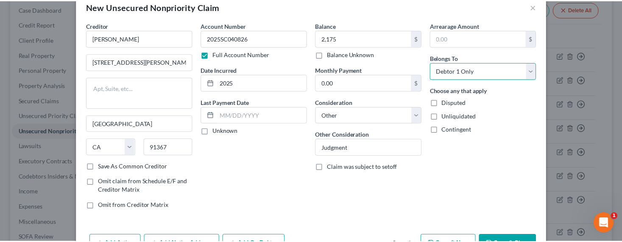
scroll to position [46, 0]
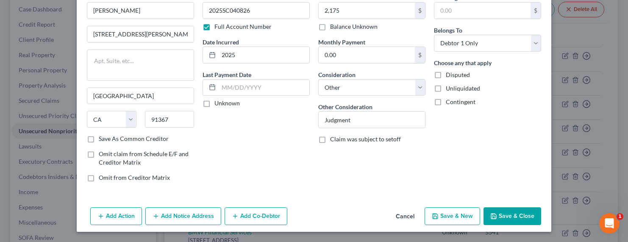
click at [501, 217] on button "Save & Close" at bounding box center [513, 217] width 58 height 18
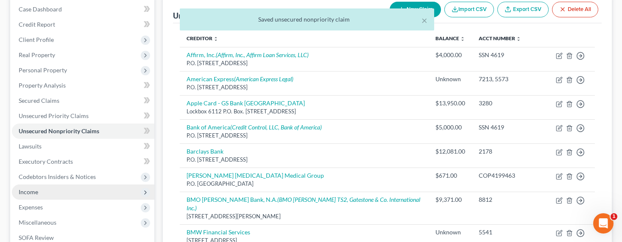
click at [33, 188] on span "Income" at bounding box center [83, 192] width 142 height 15
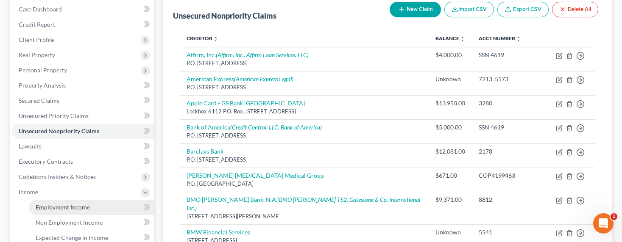
click at [53, 205] on span "Employment Income" at bounding box center [63, 207] width 54 height 7
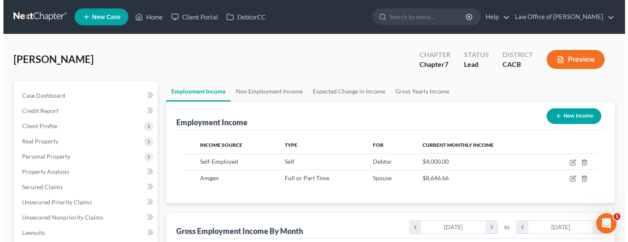
scroll to position [152, 252]
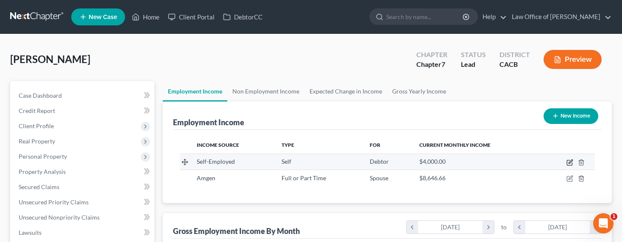
click at [501, 161] on icon "button" at bounding box center [569, 162] width 7 height 7
select select "1"
select select "4"
select select "0"
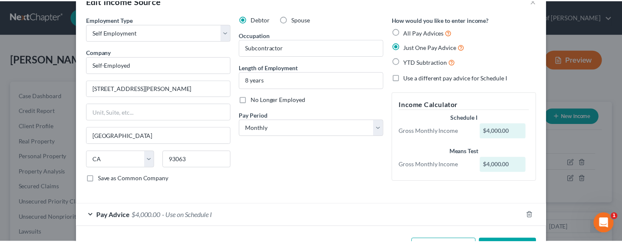
scroll to position [0, 0]
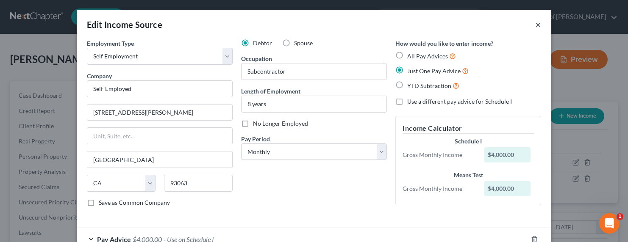
click at [501, 28] on button "×" at bounding box center [538, 24] width 6 height 10
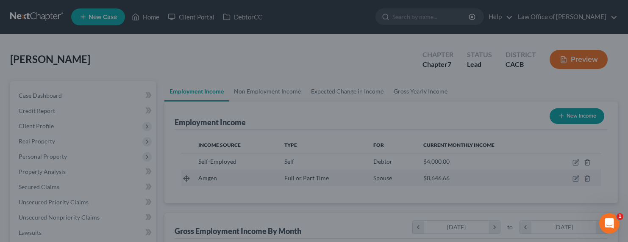
scroll to position [423689, 423589]
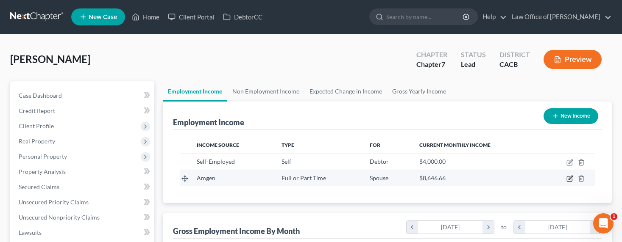
click at [501, 178] on icon "button" at bounding box center [570, 178] width 4 height 4
select select "0"
select select "4"
select select "0"
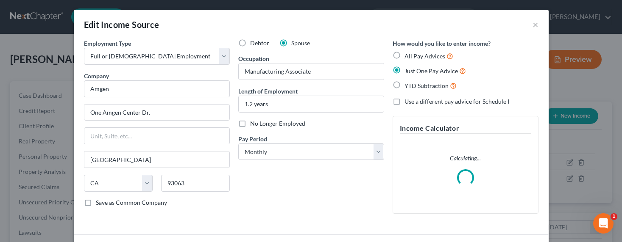
scroll to position [152, 255]
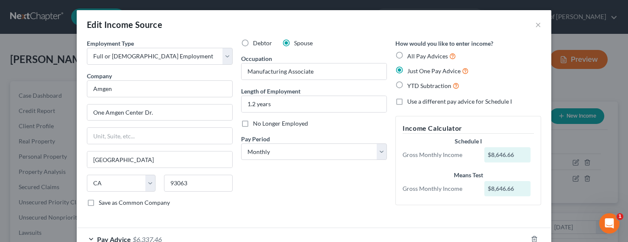
click at [501, 25] on div "Edit Income Source ×" at bounding box center [314, 24] width 475 height 29
click at [501, 22] on button "×" at bounding box center [538, 24] width 6 height 10
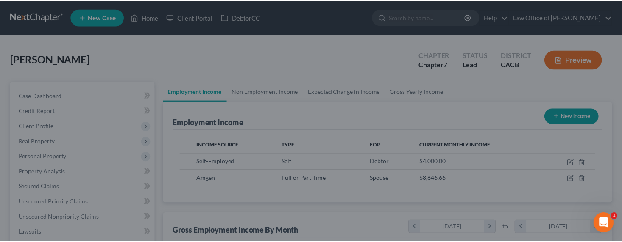
scroll to position [423689, 423589]
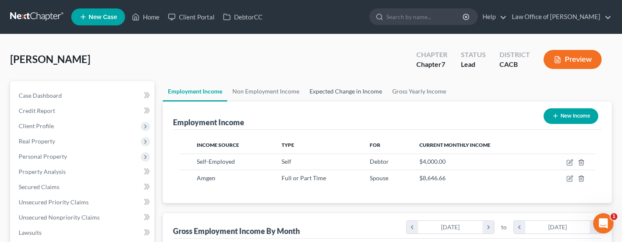
click at [343, 90] on link "Expected Change in Income" at bounding box center [345, 91] width 83 height 20
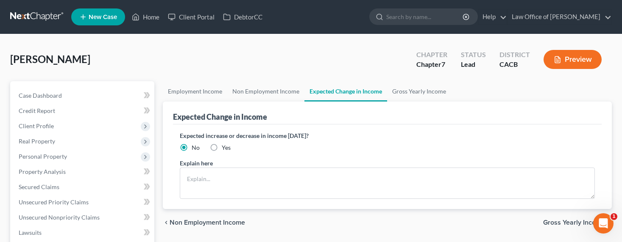
drag, startPoint x: 222, startPoint y: 145, endPoint x: 219, endPoint y: 149, distance: 4.6
click at [222, 145] on span "Yes" at bounding box center [226, 147] width 9 height 7
click at [225, 145] on input "Yes" at bounding box center [228, 147] width 6 height 6
radio input "true"
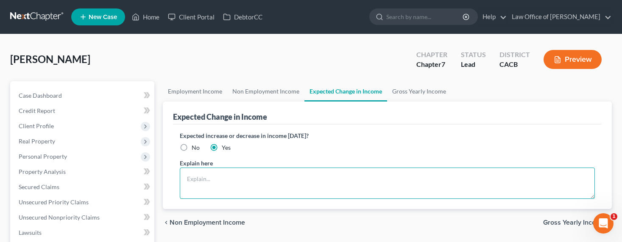
click at [213, 173] on textarea at bounding box center [387, 183] width 415 height 31
type textarea "Household income to decrease because non-filing spouse going on disability. Inc…"
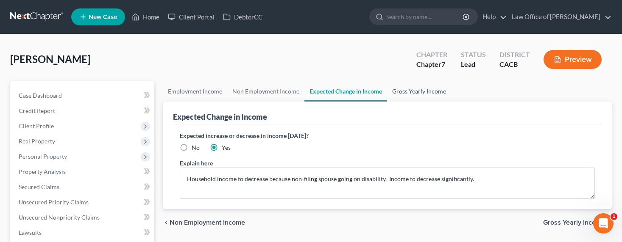
click at [421, 92] on link "Gross Yearly Income" at bounding box center [419, 91] width 64 height 20
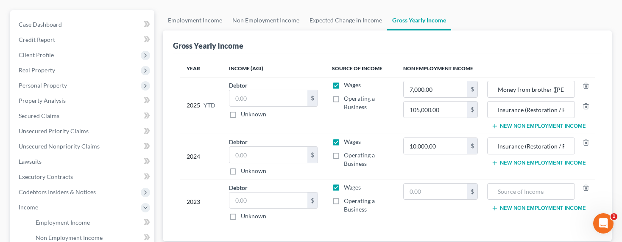
scroll to position [86, 0]
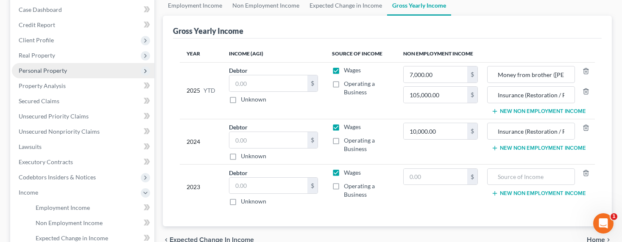
click at [39, 70] on span "Personal Property" at bounding box center [43, 70] width 48 height 7
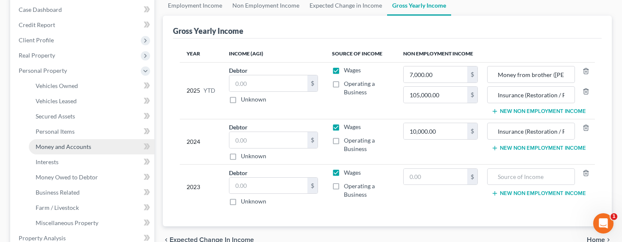
click at [61, 148] on span "Money and Accounts" at bounding box center [64, 146] width 56 height 7
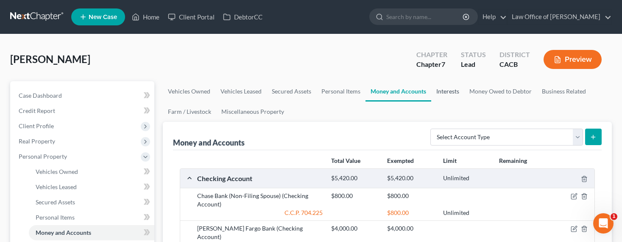
click at [442, 93] on link "Interests" at bounding box center [447, 91] width 33 height 20
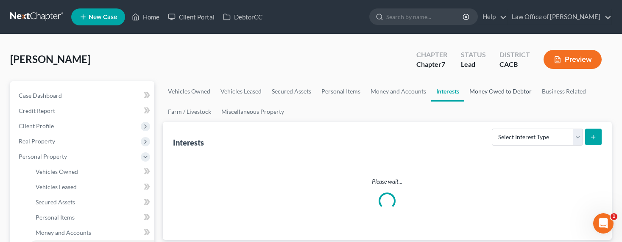
click at [478, 94] on link "Money Owed to Debtor" at bounding box center [500, 91] width 72 height 20
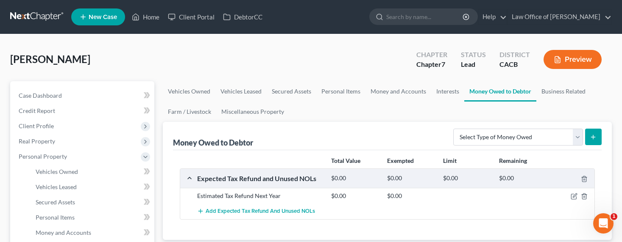
click at [430, 120] on ul "Vehicles Owned Vehicles Leased Secured Assets Personal Items Money and Accounts…" at bounding box center [387, 101] width 449 height 41
click at [431, 94] on link "Interests" at bounding box center [447, 91] width 33 height 20
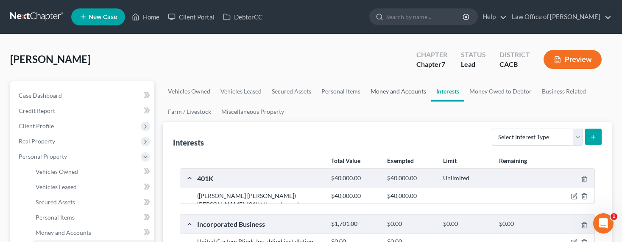
click at [410, 90] on link "Money and Accounts" at bounding box center [398, 91] width 66 height 20
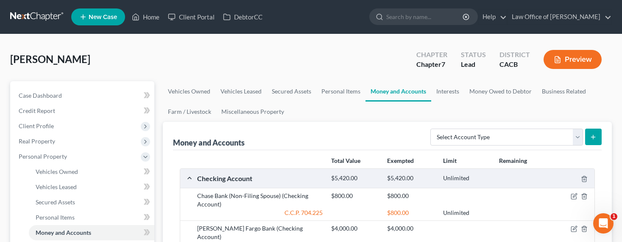
click at [337, 103] on ul "Vehicles Owned Vehicles Leased Secured Assets Personal Items Money and Accounts…" at bounding box center [387, 101] width 449 height 41
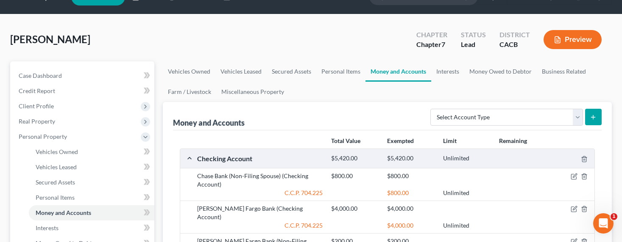
scroll to position [20, 0]
click at [501, 75] on link "Money Owed to Debtor" at bounding box center [500, 71] width 72 height 20
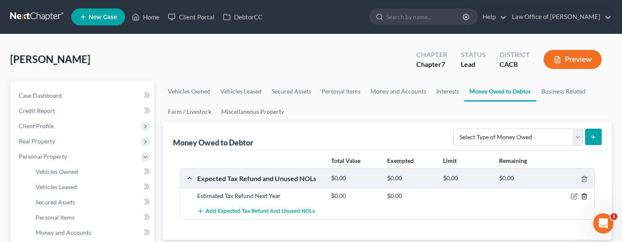
click at [501, 195] on icon "button" at bounding box center [584, 196] width 7 height 7
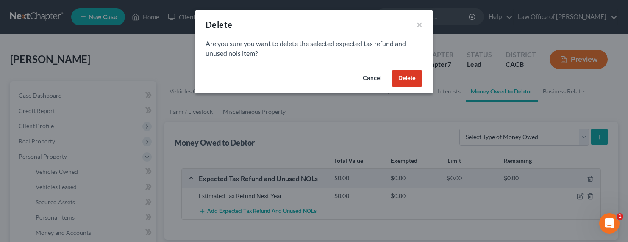
click at [401, 80] on button "Delete" at bounding box center [407, 78] width 31 height 17
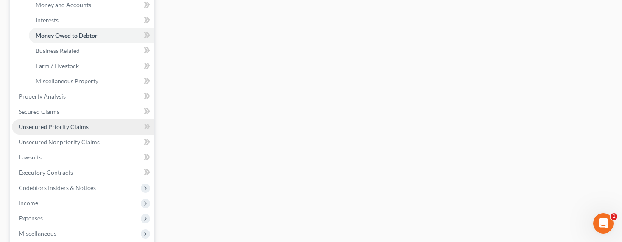
scroll to position [268, 0]
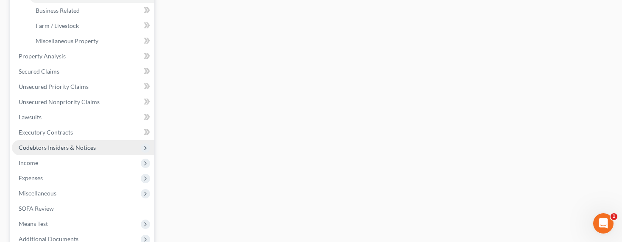
click at [42, 145] on span "Codebtors Insiders & Notices" at bounding box center [57, 147] width 77 height 7
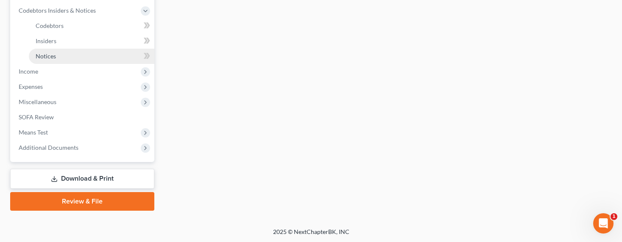
click at [43, 58] on span "Notices" at bounding box center [46, 56] width 20 height 7
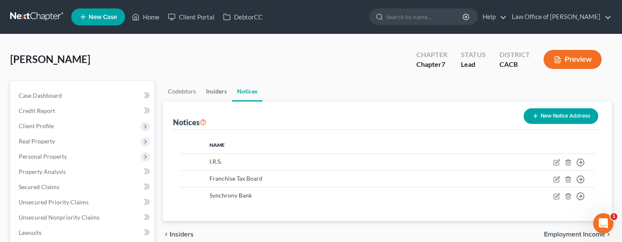
click at [212, 96] on link "Insiders" at bounding box center [216, 91] width 31 height 20
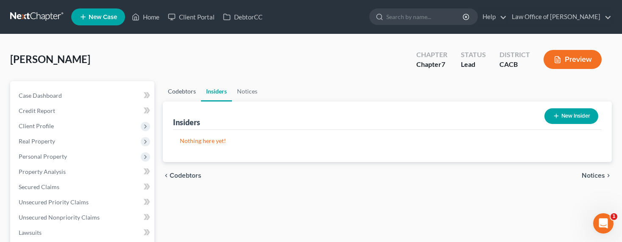
click at [192, 93] on link "Codebtors" at bounding box center [182, 91] width 38 height 20
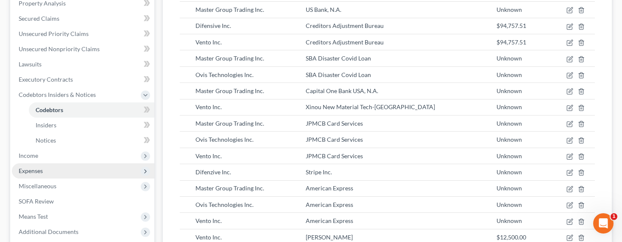
scroll to position [178, 0]
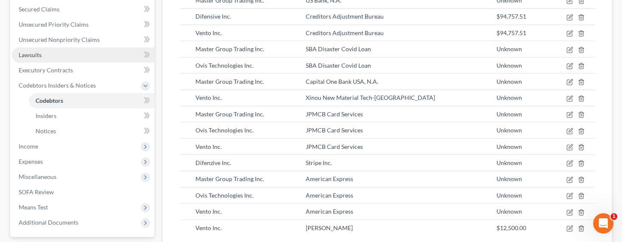
click at [28, 57] on span "Lawsuits" at bounding box center [30, 54] width 23 height 7
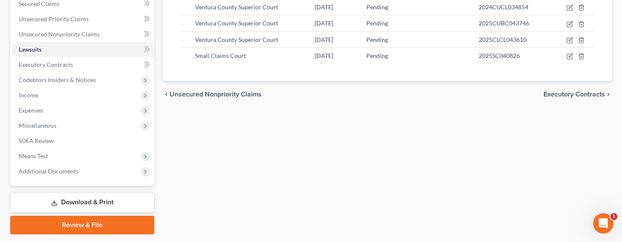
scroll to position [203, 0]
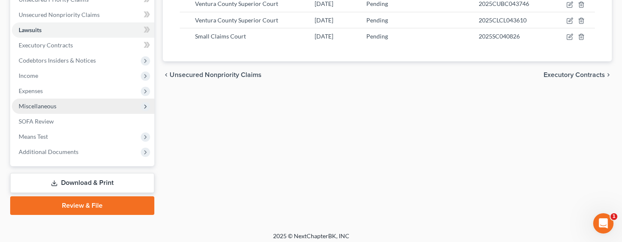
click at [37, 108] on span "Miscellaneous" at bounding box center [38, 106] width 38 height 7
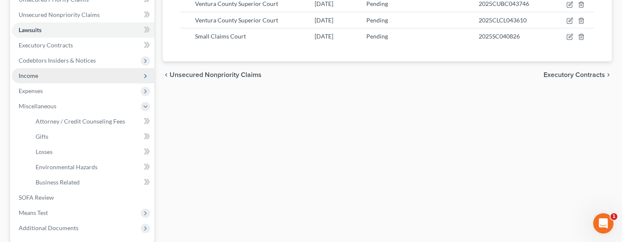
click at [28, 73] on span "Income" at bounding box center [28, 75] width 19 height 7
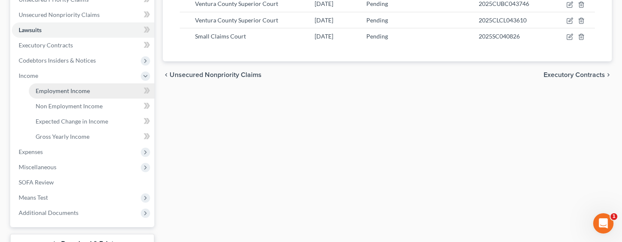
click at [52, 92] on span "Employment Income" at bounding box center [63, 90] width 54 height 7
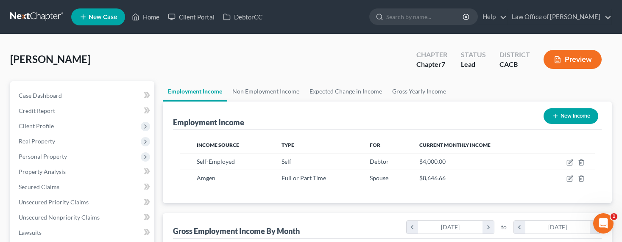
click at [383, 131] on div "Income Source Type For Current Monthly Income Self-Employed Self Debtor $4,000.…" at bounding box center [387, 166] width 429 height 73
click at [420, 92] on link "Gross Yearly Income" at bounding box center [419, 91] width 64 height 20
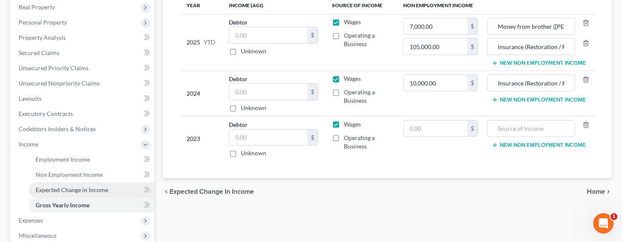
scroll to position [95, 0]
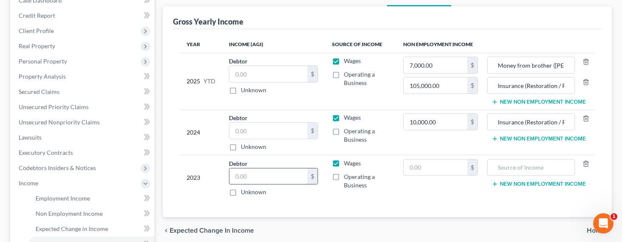
click at [256, 178] on input "text" at bounding box center [268, 177] width 78 height 16
click at [252, 128] on input "text" at bounding box center [268, 131] width 78 height 16
type input "113,201"
click at [257, 177] on input "text" at bounding box center [268, 177] width 78 height 16
click at [269, 174] on input "7,724" at bounding box center [268, 177] width 78 height 16
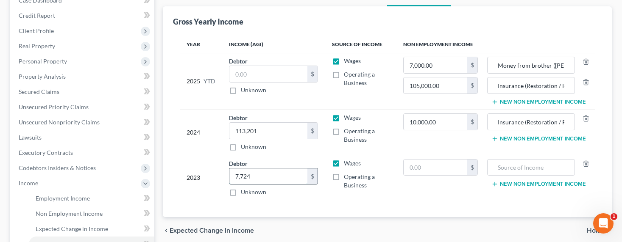
click at [270, 176] on input "7,724" at bounding box center [268, 177] width 78 height 16
type input "772,446"
click at [255, 72] on input "text" at bounding box center [268, 74] width 78 height 16
type input "86,510"
click at [501, 66] on input "Money from brother ([PERSON_NAME])" at bounding box center [531, 65] width 78 height 16
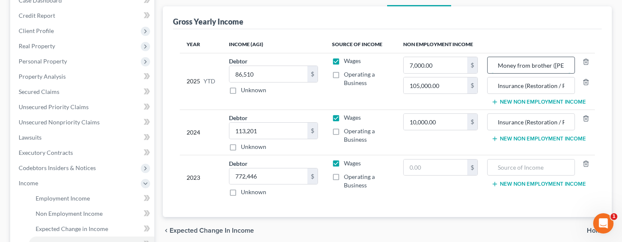
scroll to position [0, 8]
drag, startPoint x: 519, startPoint y: 66, endPoint x: 568, endPoint y: 61, distance: 49.8
click at [501, 61] on input "Money from brother ([PERSON_NAME])" at bounding box center [531, 65] width 78 height 16
click at [501, 64] on input "Money from brother ([PERSON_NAME])" at bounding box center [531, 65] width 78 height 16
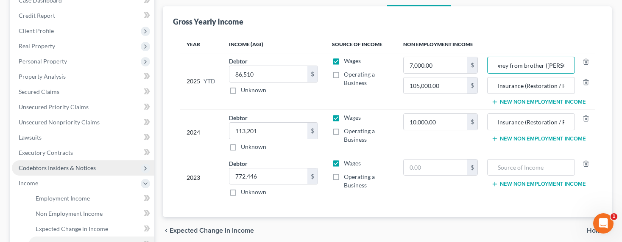
click at [46, 170] on span "Codebtors Insiders & Notices" at bounding box center [57, 167] width 77 height 7
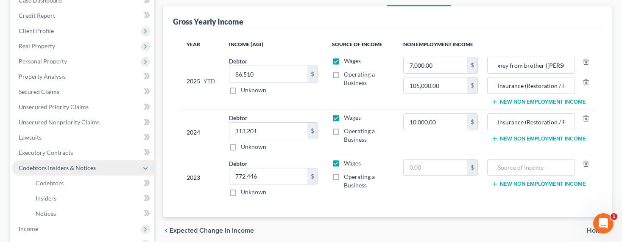
scroll to position [0, 0]
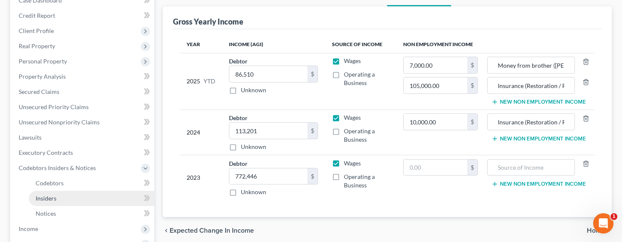
click at [45, 203] on link "Insiders" at bounding box center [91, 198] width 125 height 15
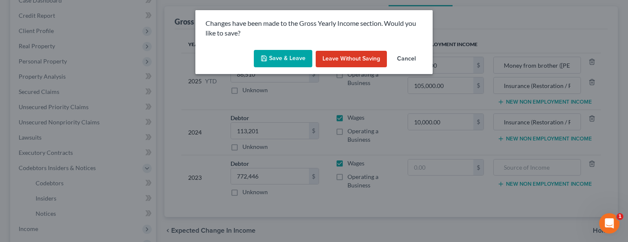
click at [292, 55] on button "Save & Leave" at bounding box center [283, 59] width 58 height 18
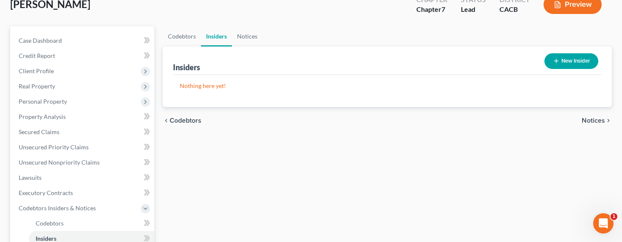
scroll to position [86, 0]
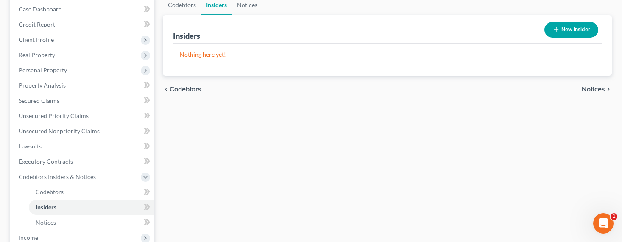
click at [247, 105] on div "Codebtors Insiders Notices Insiders New Insider Nothing here yet! Name Balance …" at bounding box center [387, 186] width 457 height 383
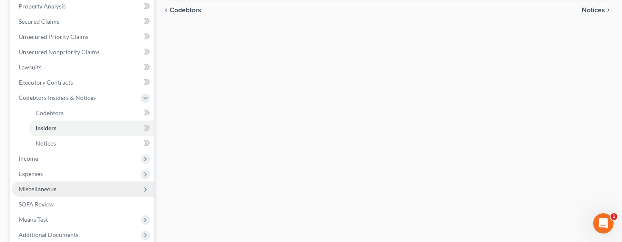
click at [41, 189] on span "Miscellaneous" at bounding box center [38, 189] width 38 height 7
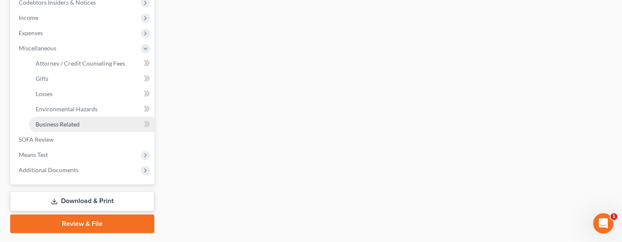
click at [50, 121] on span "Business Related" at bounding box center [58, 124] width 44 height 7
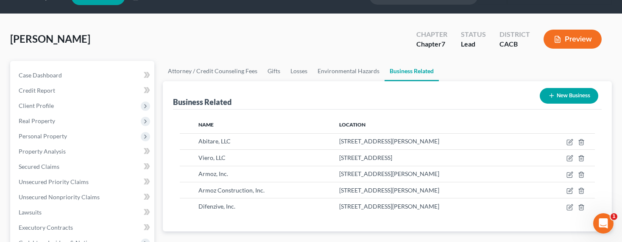
scroll to position [39, 0]
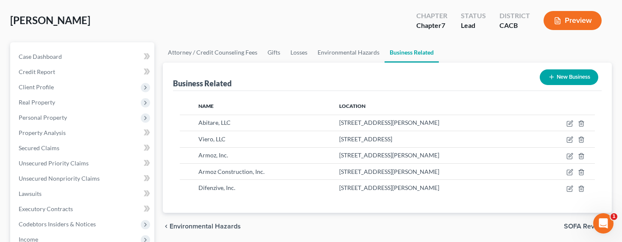
click at [501, 76] on icon "button" at bounding box center [551, 77] width 7 height 7
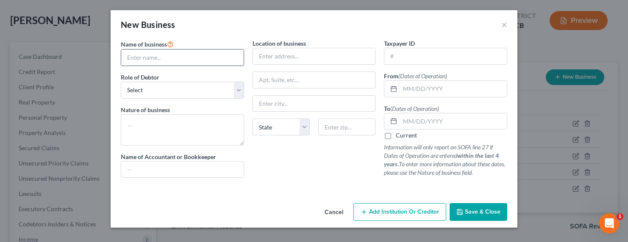
click at [206, 58] on input "text" at bounding box center [182, 58] width 122 height 16
type input "Vavaria Ecommerce Inc."
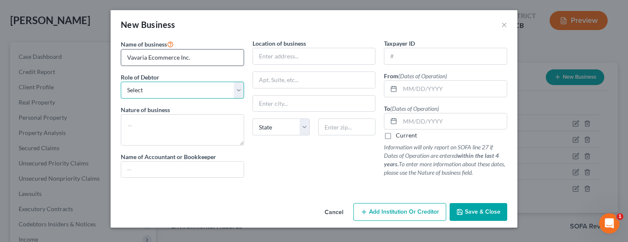
select select "officer"
click at [121, 82] on select "Select A member of a limited liability company (LLC) or limited liability partn…" at bounding box center [182, 90] width 123 height 17
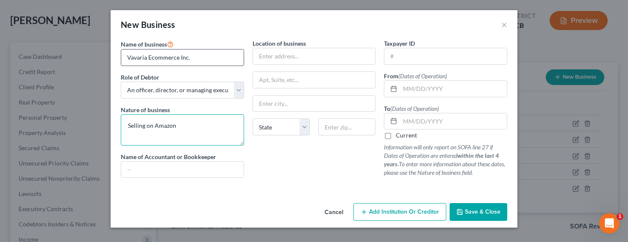
type textarea "Selling on Amazon"
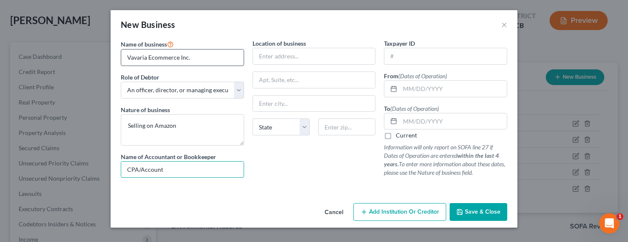
type input "CPA/Accountant"
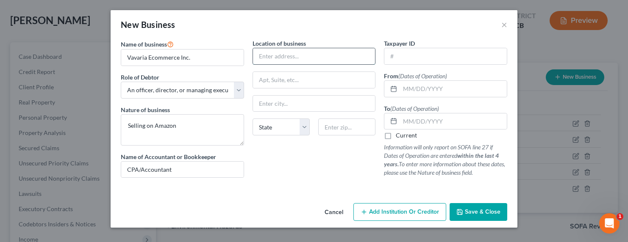
click at [326, 56] on input "text" at bounding box center [314, 56] width 122 height 16
type input "[STREET_ADDRESS][PERSON_NAME]"
type input "93063"
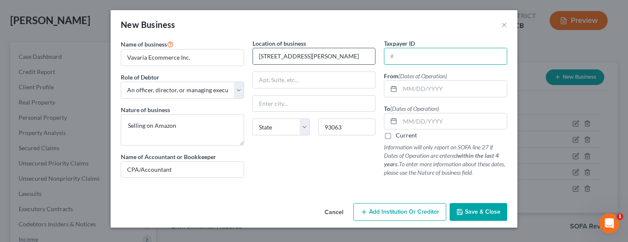
type input "[GEOGRAPHIC_DATA]"
select select "4"
click at [418, 57] on input "text" at bounding box center [445, 56] width 122 height 16
type input "79-568812"
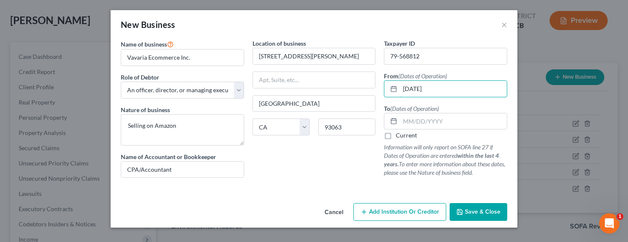
type input "[DATE]"
click at [406, 135] on label "Current" at bounding box center [406, 135] width 21 height 8
click at [405, 135] on input "Current" at bounding box center [402, 134] width 6 height 6
checkbox input "true"
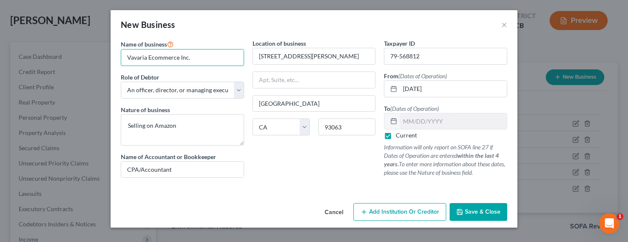
drag, startPoint x: 199, startPoint y: 58, endPoint x: 108, endPoint y: 51, distance: 91.0
click at [108, 51] on div "New Business × Name of business * Vavaria Ecommerce Inc. Role of Debtor * Selec…" at bounding box center [314, 121] width 628 height 242
click at [125, 56] on input "Vavaria Ecommerce Inc." at bounding box center [182, 58] width 122 height 16
drag, startPoint x: 133, startPoint y: 57, endPoint x: 125, endPoint y: 56, distance: 8.5
click at [125, 56] on input "Vavaria Ecommerce Inc." at bounding box center [182, 58] width 122 height 16
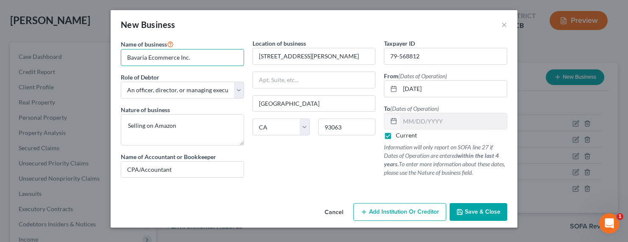
drag, startPoint x: 189, startPoint y: 61, endPoint x: 103, endPoint y: 58, distance: 86.5
click at [103, 58] on div "New Business × Name of business * Bavaria Ecommerce Inc. Role of Debtor * Selec…" at bounding box center [314, 121] width 628 height 242
type input "Bavaria Ecommerce Inc."
click at [472, 208] on button "Save & Close" at bounding box center [479, 212] width 58 height 18
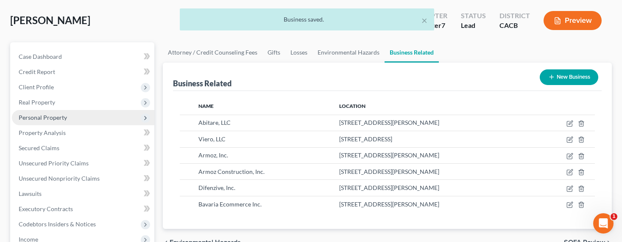
click at [37, 119] on span "Personal Property" at bounding box center [43, 117] width 48 height 7
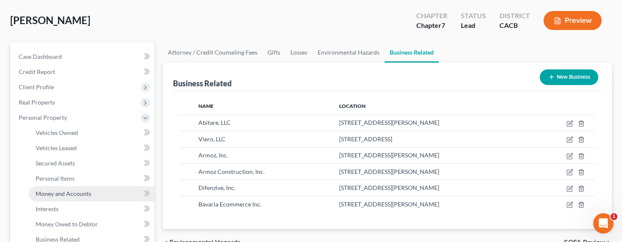
click at [57, 192] on span "Money and Accounts" at bounding box center [64, 193] width 56 height 7
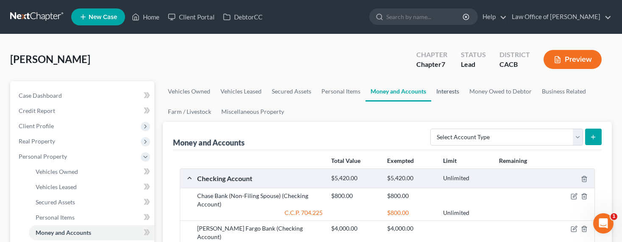
click at [451, 91] on link "Interests" at bounding box center [447, 91] width 33 height 20
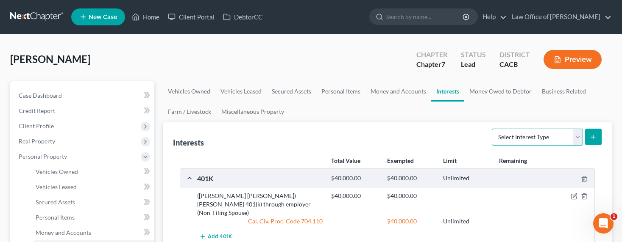
click at [501, 140] on select "Select Interest Type 401K Annuity Bond Education IRA Government Bond Government…" at bounding box center [537, 137] width 91 height 17
select select "incorporated_business"
click at [493, 129] on select "Select Interest Type 401K Annuity Bond Education IRA Government Bond Government…" at bounding box center [537, 137] width 91 height 17
click at [501, 137] on icon "submit" at bounding box center [593, 137] width 7 height 7
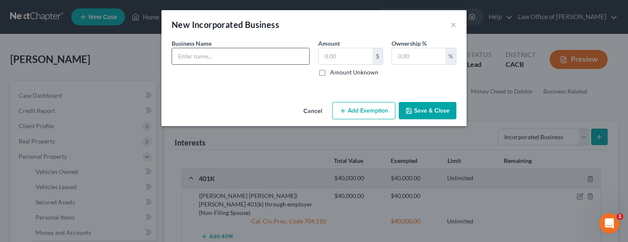
click at [229, 55] on input "text" at bounding box center [240, 56] width 137 height 16
paste input "Bavaria Ecommerce Inc."
type input "Bavaria Ecommerce Inc. - Online Amazon sales"
click at [348, 73] on label "Amount Unknown" at bounding box center [354, 72] width 48 height 8
click at [339, 73] on input "Amount Unknown" at bounding box center [337, 71] width 6 height 6
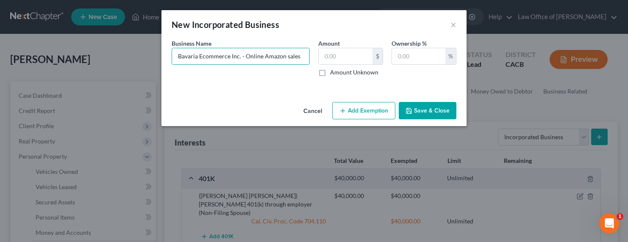
checkbox input "true"
click at [297, 56] on input "Bavaria Ecommerce Inc. - Online Amazon sales" at bounding box center [240, 56] width 137 height 16
type input "Bavaria Ecommerce Inc. - Online Amazon sales"
drag, startPoint x: 410, startPoint y: 59, endPoint x: 415, endPoint y: 59, distance: 4.7
click at [410, 59] on input "text" at bounding box center [418, 56] width 53 height 16
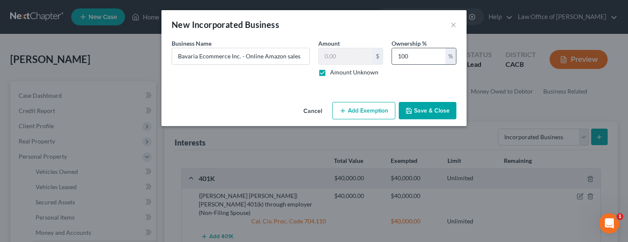
type input "100"
click at [436, 113] on button "Save & Close" at bounding box center [428, 111] width 58 height 18
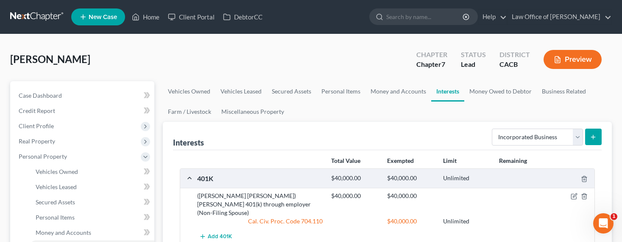
click at [381, 127] on div "Interests Select Interest Type 401K Annuity Bond Education IRA Government Bond …" at bounding box center [387, 136] width 429 height 28
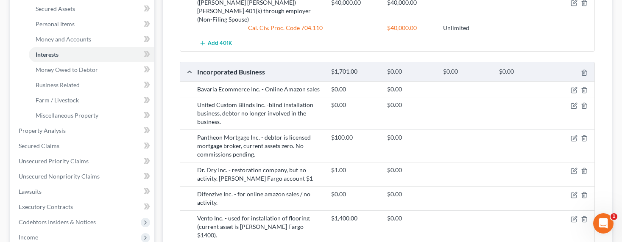
scroll to position [200, 0]
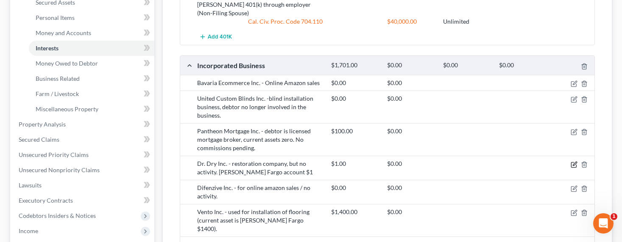
click at [501, 161] on icon "button" at bounding box center [573, 164] width 7 height 7
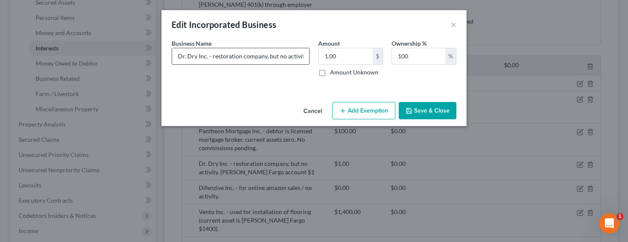
click at [183, 56] on input "Dr. Dry Inc. - restoration company, but no activity. [PERSON_NAME] Fargo accoun…" at bounding box center [240, 56] width 137 height 16
type input "Doctor Dry Inc. - restoration company, but no activity. [PERSON_NAME] Fargo acc…"
click at [426, 112] on button "Save & Close" at bounding box center [428, 111] width 58 height 18
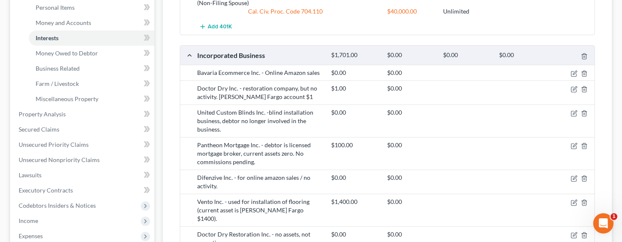
scroll to position [218, 0]
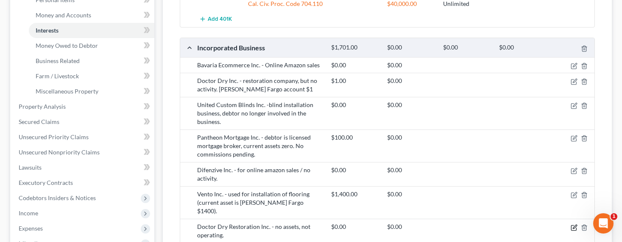
click at [501, 225] on icon "button" at bounding box center [575, 227] width 4 height 4
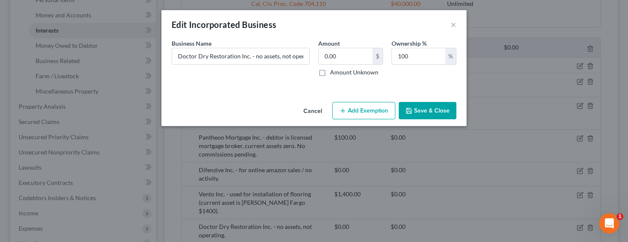
click at [349, 73] on label "Amount Unknown" at bounding box center [354, 72] width 48 height 8
click at [339, 73] on input "Amount Unknown" at bounding box center [337, 71] width 6 height 6
checkbox input "true"
click at [434, 110] on button "Save & Close" at bounding box center [428, 111] width 58 height 18
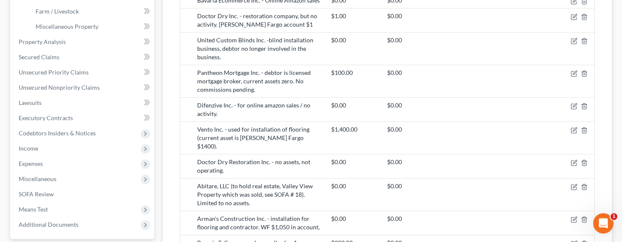
scroll to position [304, 0]
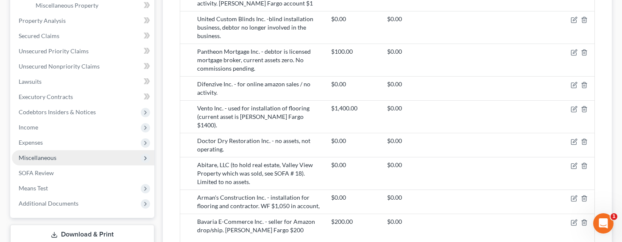
click at [39, 158] on span "Miscellaneous" at bounding box center [38, 157] width 38 height 7
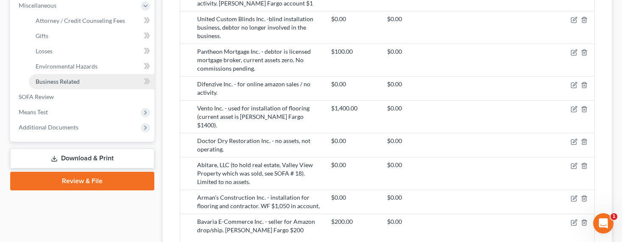
click at [51, 78] on span "Business Related" at bounding box center [58, 81] width 44 height 7
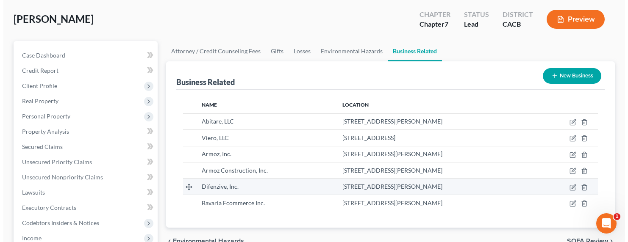
scroll to position [86, 0]
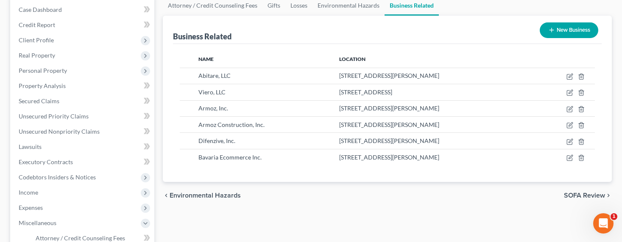
click at [501, 31] on icon "button" at bounding box center [551, 30] width 7 height 7
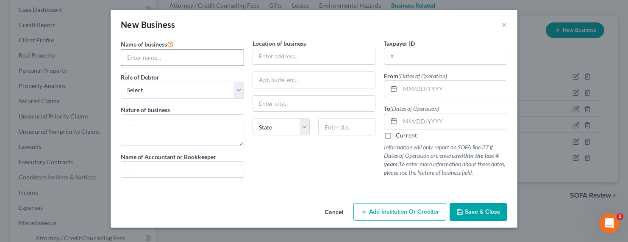
click at [184, 52] on input "text" at bounding box center [182, 58] width 122 height 16
type input "Doctor Dry Restoration Inc."
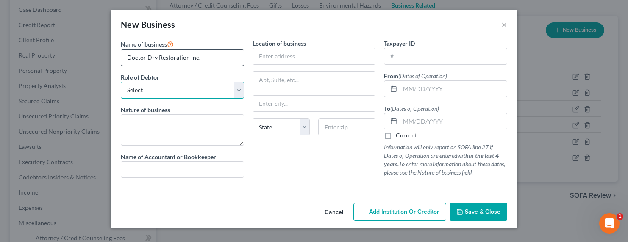
select select "officer"
click at [121, 82] on select "Select A member of a limited liability company (LLC) or limited liability partn…" at bounding box center [182, 90] width 123 height 17
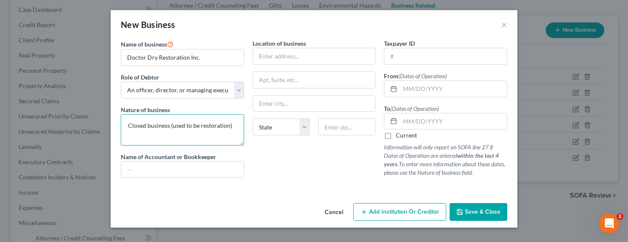
drag, startPoint x: 232, startPoint y: 128, endPoint x: 105, endPoint y: 119, distance: 127.5
click at [105, 119] on div "New Business × Name of business * Doctor Dry Restoration Inc. Role of Debtor * …" at bounding box center [314, 121] width 628 height 242
type textarea "Restoration business"
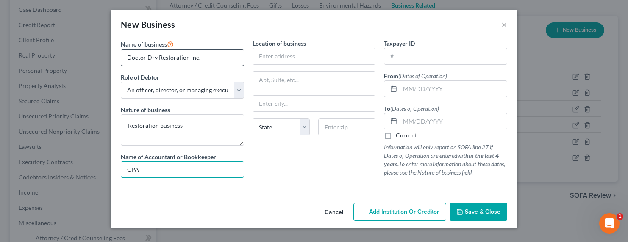
type input "CPA/Accountant"
click at [331, 58] on input "text" at bounding box center [314, 56] width 122 height 16
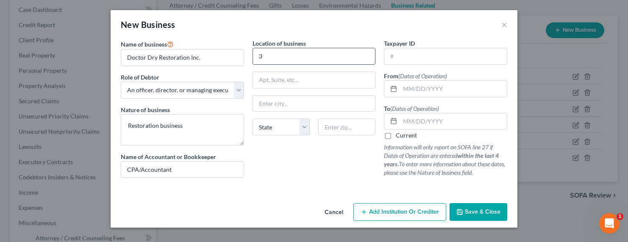
type input "[STREET_ADDRESS][PERSON_NAME]"
type input "93063"
type input "[GEOGRAPHIC_DATA]"
select select "4"
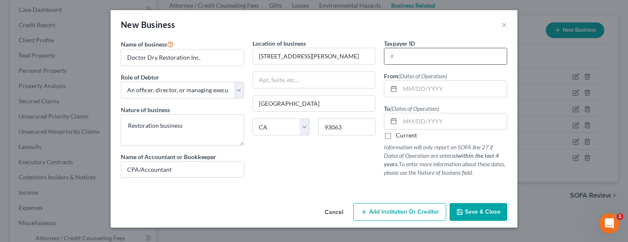
click at [439, 55] on input "text" at bounding box center [445, 56] width 122 height 16
type input "87-654412"
click at [415, 90] on input "text" at bounding box center [453, 89] width 107 height 16
type input "[DATE]"
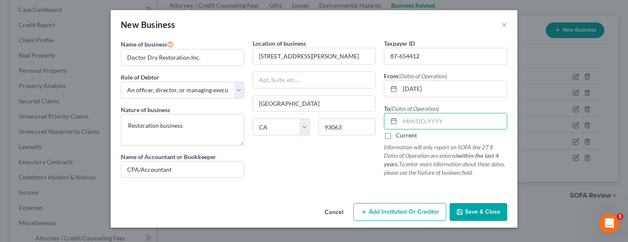
click at [412, 134] on label "Current" at bounding box center [406, 135] width 21 height 8
click at [405, 134] on input "Current" at bounding box center [402, 134] width 6 height 6
checkbox input "true"
click at [491, 213] on span "Save & Close" at bounding box center [483, 212] width 36 height 7
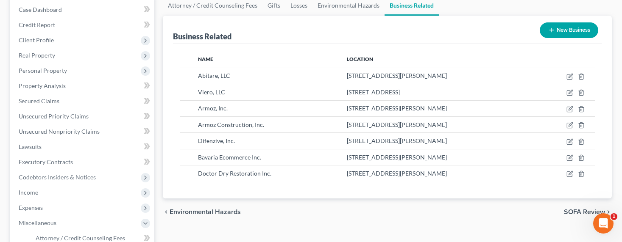
click at [501, 28] on icon "button" at bounding box center [551, 30] width 7 height 7
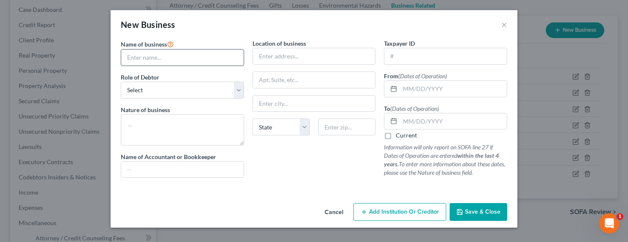
click at [177, 61] on input "text" at bounding box center [182, 58] width 122 height 16
drag, startPoint x: 158, startPoint y: 57, endPoint x: 269, endPoint y: 57, distance: 111.5
click at [271, 56] on div "Name of business * Vento Inc. - used for installation of flooring (current asse…" at bounding box center [314, 115] width 395 height 153
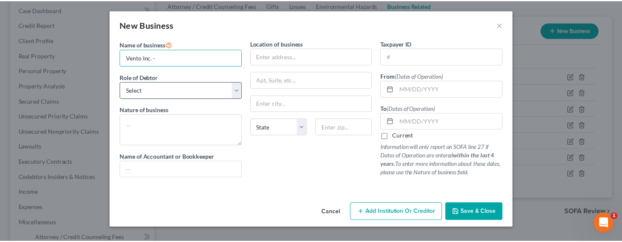
scroll to position [0, 0]
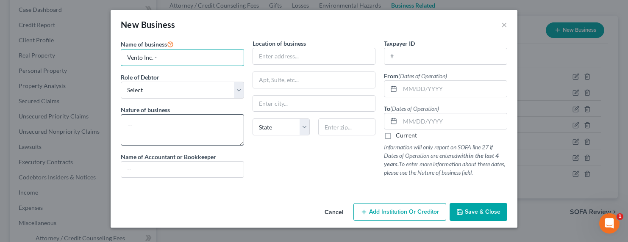
type input "Vento Inc. -"
click at [140, 138] on textarea at bounding box center [182, 129] width 123 height 31
paste textarea "used for installation of flooring (current asset is [PERSON_NAME] Fargo $1400)."
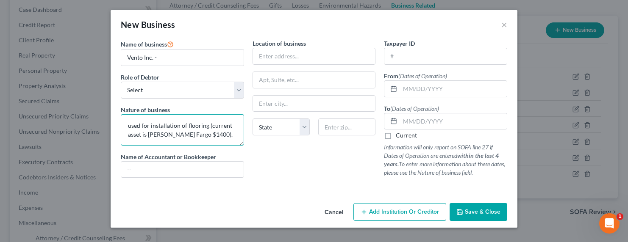
click at [139, 128] on textarea "used for installation of flooring (current asset is [PERSON_NAME] Fargo $1400)." at bounding box center [182, 129] width 123 height 31
drag, startPoint x: 130, startPoint y: 125, endPoint x: 118, endPoint y: 122, distance: 12.2
click at [118, 124] on div "Name of business * Vento Inc. - Role of Debtor * Select A member of a limited l…" at bounding box center [183, 112] width 132 height 146
click at [214, 134] on textarea "Used for installation of flooring (current asset is [PERSON_NAME] Fargo $1400)." at bounding box center [182, 129] width 123 height 31
type textarea "Used for installation of flooring (current asset is [PERSON_NAME] Fargo $1400)."
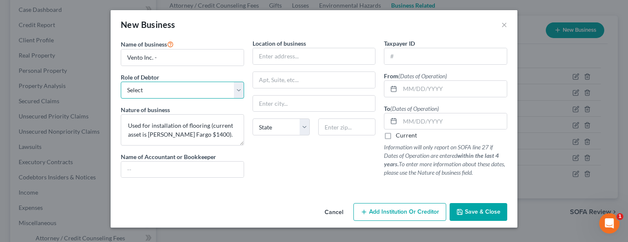
click at [149, 89] on select "Select A member of a limited liability company (LLC) or limited liability partn…" at bounding box center [182, 90] width 123 height 17
select select "officer"
click at [121, 82] on select "Select A member of a limited liability company (LLC) or limited liability partn…" at bounding box center [182, 90] width 123 height 17
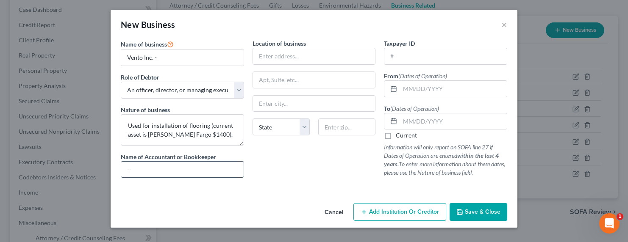
click at [155, 171] on input "text" at bounding box center [182, 170] width 122 height 16
type input "CPA/Accountant"
drag, startPoint x: 292, startPoint y: 56, endPoint x: 296, endPoint y: 56, distance: 4.3
click at [294, 56] on input "text" at bounding box center [314, 56] width 122 height 16
type input "[STREET_ADDRESS][PERSON_NAME]"
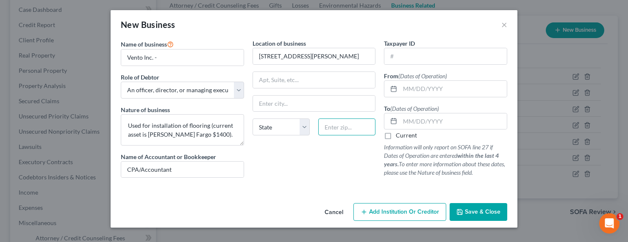
click at [336, 127] on input "text" at bounding box center [346, 127] width 57 height 17
type input "93306"
type input "[GEOGRAPHIC_DATA]"
select select "4"
click at [342, 128] on input "93306" at bounding box center [346, 127] width 57 height 17
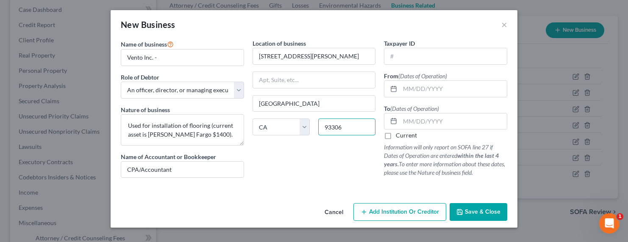
drag, startPoint x: 348, startPoint y: 127, endPoint x: 312, endPoint y: 127, distance: 35.2
click at [312, 127] on div "State [US_STATE] AK AR AZ CA CO CT DE DC [GEOGRAPHIC_DATA] [GEOGRAPHIC_DATA] GU…" at bounding box center [314, 131] width 132 height 24
type input "93063"
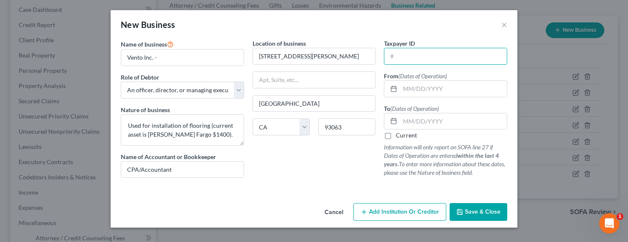
type input "[GEOGRAPHIC_DATA]"
click at [398, 57] on input "text" at bounding box center [445, 56] width 122 height 16
type input "63-549100"
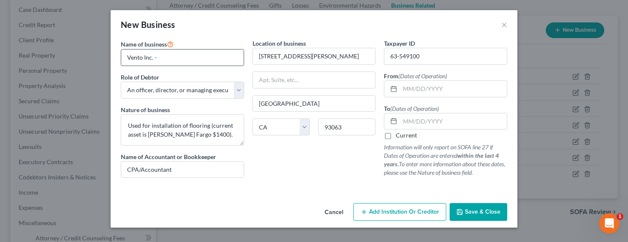
click at [173, 63] on input "Vento Inc. -" at bounding box center [182, 58] width 122 height 16
type input "Vento Inc."
drag, startPoint x: 426, startPoint y: 89, endPoint x: 431, endPoint y: 89, distance: 5.2
click at [428, 89] on input "text" at bounding box center [453, 89] width 107 height 16
type input "[DATE]"
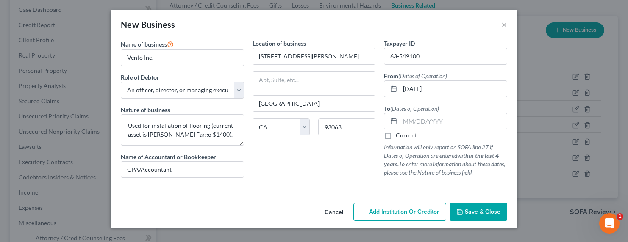
click at [410, 134] on label "Current" at bounding box center [406, 135] width 21 height 8
click at [405, 134] on input "Current" at bounding box center [402, 134] width 6 height 6
checkbox input "true"
click at [473, 212] on span "Save & Close" at bounding box center [483, 212] width 36 height 7
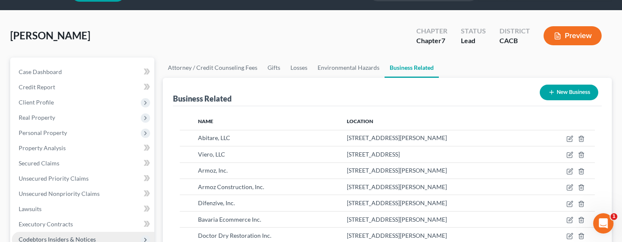
scroll to position [86, 0]
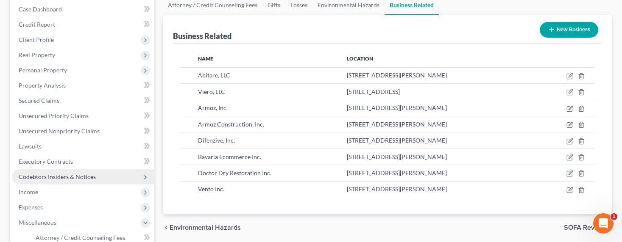
click at [52, 178] on span "Codebtors Insiders & Notices" at bounding box center [57, 176] width 77 height 7
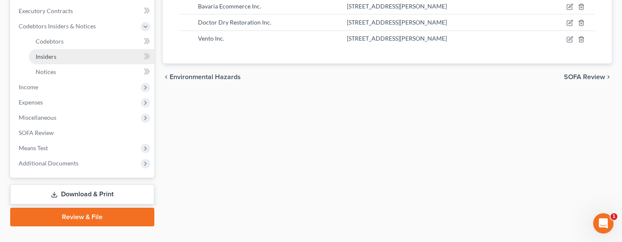
click at [46, 56] on span "Insiders" at bounding box center [46, 56] width 21 height 7
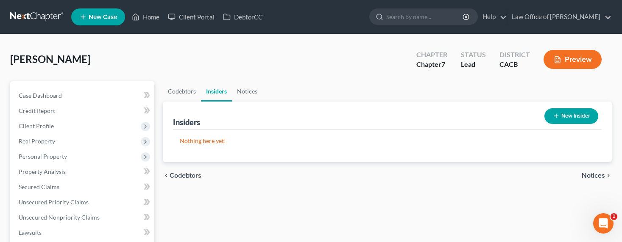
click at [501, 110] on button "New Insider" at bounding box center [571, 117] width 54 height 16
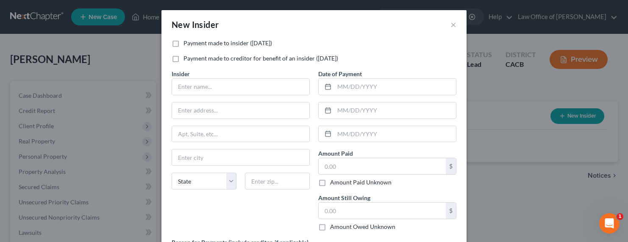
click at [225, 44] on label "Payment made to insider ([DATE])" at bounding box center [228, 43] width 89 height 8
click at [192, 44] on input "Payment made to insider ([DATE])" at bounding box center [190, 42] width 6 height 6
checkbox input "true"
click at [219, 89] on input "text" at bounding box center [240, 87] width 137 height 16
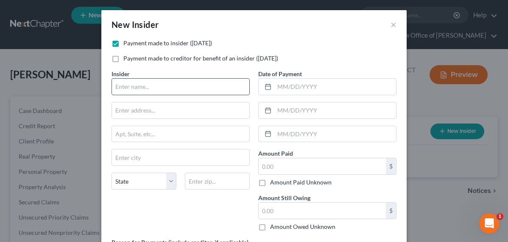
click at [120, 86] on input "text" at bounding box center [180, 87] width 137 height 16
type input "[PERSON_NAME]"
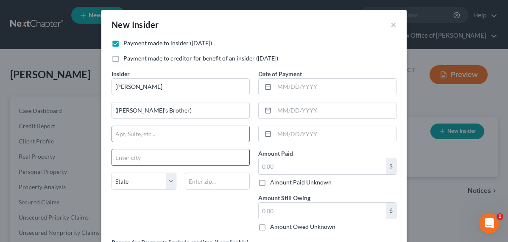
scroll to position [2, 0]
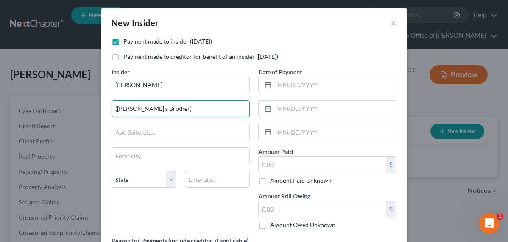
drag, startPoint x: 165, startPoint y: 111, endPoint x: 94, endPoint y: 111, distance: 71.2
click at [94, 111] on div "New Insider × Payment made to insider ([DATE]) Payment made to creditor for ben…" at bounding box center [254, 121] width 508 height 242
type input "[STREET_ADDRESS][PERSON_NAME]"
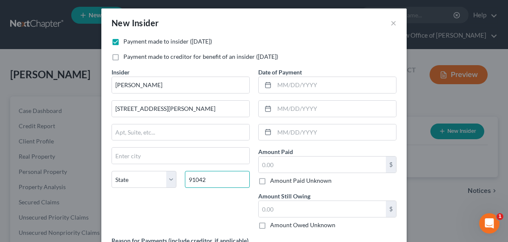
type input "91042"
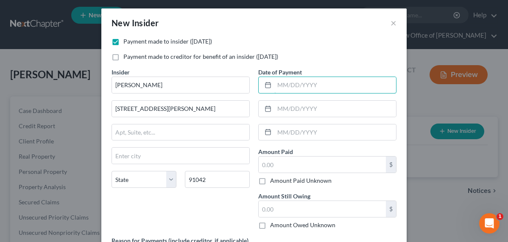
type input "Tujunga"
select select "4"
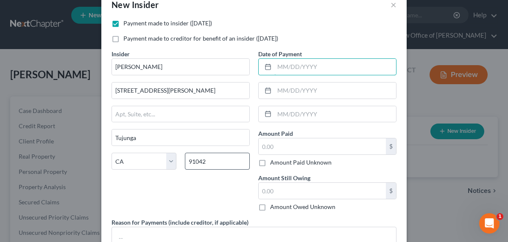
scroll to position [89, 0]
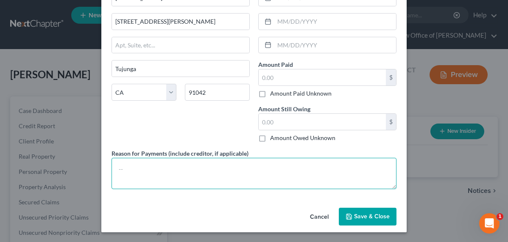
click at [190, 167] on textarea at bounding box center [253, 173] width 285 height 31
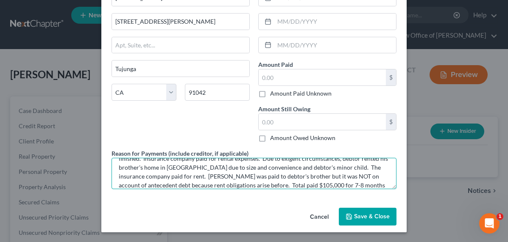
scroll to position [10, 0]
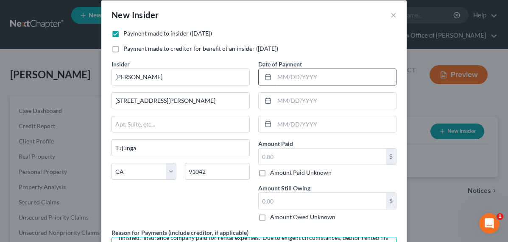
type textarea "Due to property damage in debtor's home, debtor and his family were displaced u…"
click at [294, 81] on input "text" at bounding box center [335, 77] width 122 height 16
click at [294, 77] on input "text" at bounding box center [335, 77] width 122 height 16
type input "[DATE]"
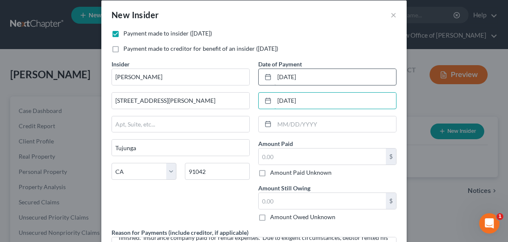
type input "[DATE]"
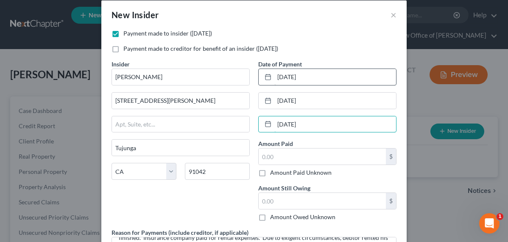
type input "[DATE]"
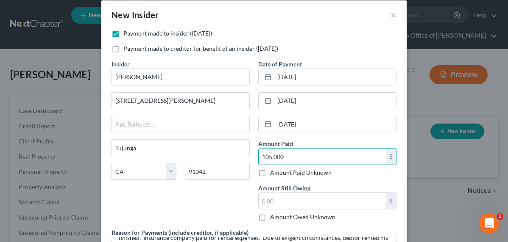
type input "105,000"
click at [287, 217] on label "Amount Owed Unknown" at bounding box center [302, 217] width 65 height 8
click at [279, 217] on input "Amount Owed Unknown" at bounding box center [276, 216] width 6 height 6
checkbox input "true"
type input "0.00"
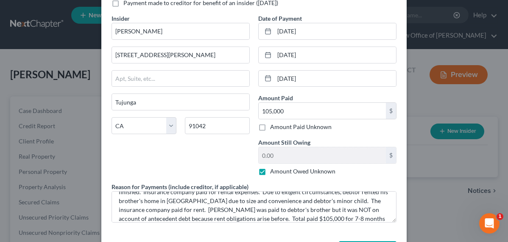
scroll to position [89, 0]
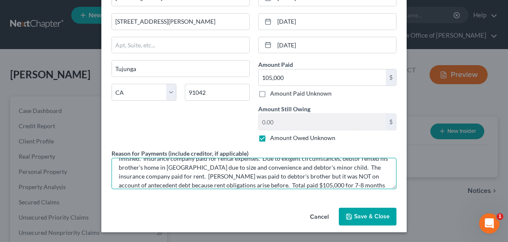
click at [326, 160] on textarea "Due to property damage in debtor's home, debtor and his family were displaced u…" at bounding box center [253, 173] width 285 height 31
click at [372, 183] on textarea "Due to property damage in debtor's home, debtor and his family were displaced u…" at bounding box center [253, 173] width 285 height 31
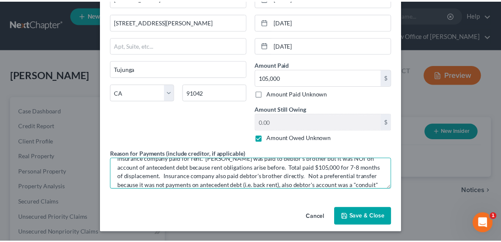
scroll to position [46, 0]
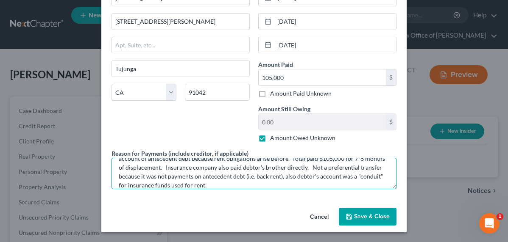
type textarea "Due to property damage in debtor's home, debtor and his family were displaced u…"
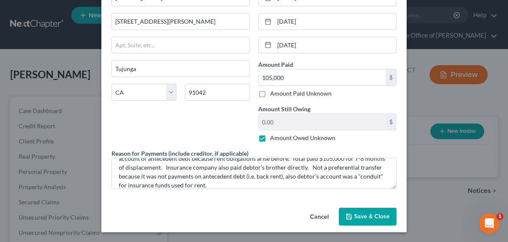
click at [365, 214] on span "Save & Close" at bounding box center [372, 216] width 36 height 7
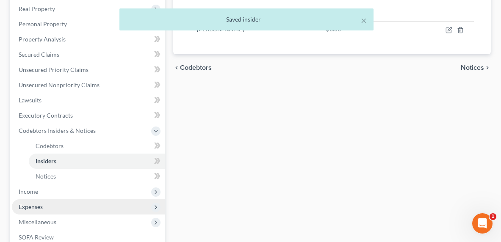
scroll to position [182, 0]
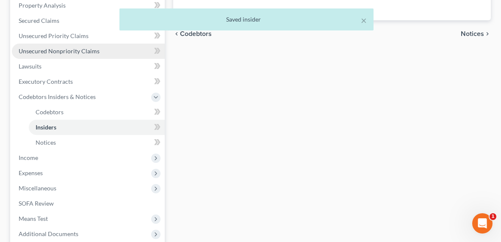
click at [54, 51] on span "Unsecured Nonpriority Claims" at bounding box center [59, 50] width 81 height 7
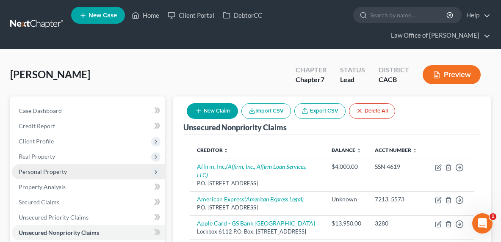
click at [38, 172] on span "Personal Property" at bounding box center [43, 171] width 48 height 7
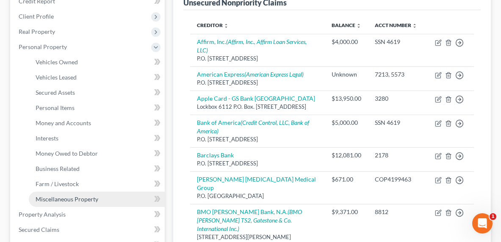
click at [73, 204] on link "Miscellaneous Property" at bounding box center [97, 199] width 136 height 15
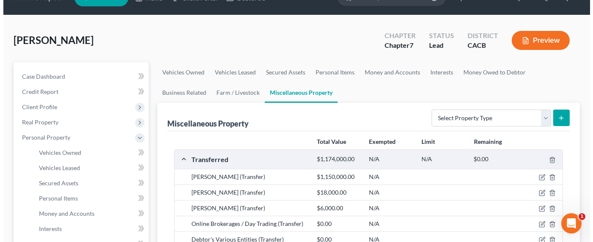
scroll to position [30, 0]
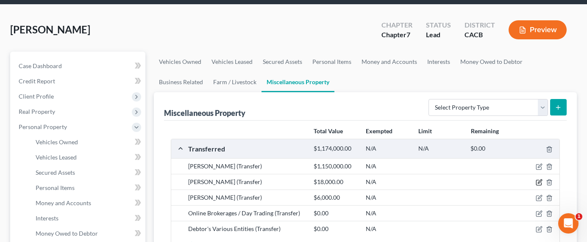
click at [501, 182] on icon "button" at bounding box center [539, 182] width 7 height 7
select select "Ordinary ([DATE])"
select select "4"
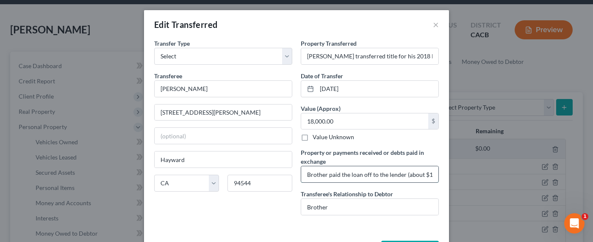
click at [323, 180] on input "Brother paid the loan off to the lender (about $11k) and also gave the debtor $…" at bounding box center [369, 175] width 137 height 16
drag, startPoint x: 328, startPoint y: 177, endPoint x: 404, endPoint y: 177, distance: 76.7
click at [404, 177] on input "Brother paid the loan off to the lender (about $11k) and also gave the debtor $…" at bounding box center [369, 175] width 137 height 16
drag, startPoint x: 356, startPoint y: 176, endPoint x: 362, endPoint y: 176, distance: 5.5
click at [356, 177] on input "Brother paid the loan off to the lender (about $11k) and also gave the debtor $…" at bounding box center [369, 175] width 137 height 16
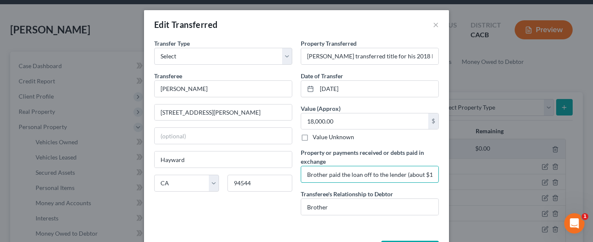
scroll to position [0, 196]
drag, startPoint x: 390, startPoint y: 176, endPoint x: 478, endPoint y: 175, distance: 88.2
click at [478, 175] on div "Edit Transferred × An exemption set must first be selected from the Filing Info…" at bounding box center [296, 121] width 593 height 242
drag, startPoint x: 375, startPoint y: 173, endPoint x: 427, endPoint y: 173, distance: 51.7
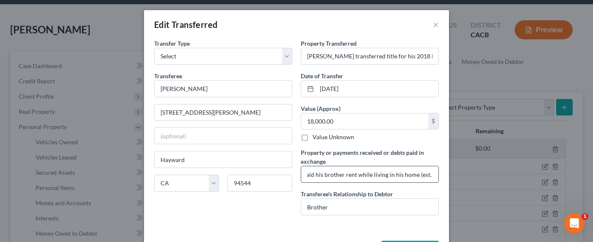
click at [376, 173] on input "Brother paid the loan off to the lender (about $11k) and also gave the debtor $…" at bounding box center [369, 175] width 137 height 16
click at [427, 174] on input "Brother paid the loan off to the lender (about $11k) and also gave the debtor $…" at bounding box center [369, 175] width 137 height 16
click at [429, 174] on input "Brother paid the loan off to the lender (about $11k) and also gave the debtor $…" at bounding box center [369, 175] width 137 height 16
type input "Brother paid the loan off to the lender (about $11k) and also gave the debtor $…"
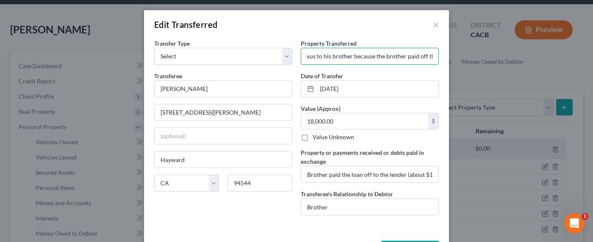
scroll to position [0, 234]
drag, startPoint x: 409, startPoint y: 56, endPoint x: 463, endPoint y: 58, distance: 53.4
click at [463, 58] on div "Edit Transferred × An exemption set must first be selected from the Filing Info…" at bounding box center [296, 121] width 593 height 242
type input "[PERSON_NAME] transferred title for his 2018 Lexus to his brother because the b…"
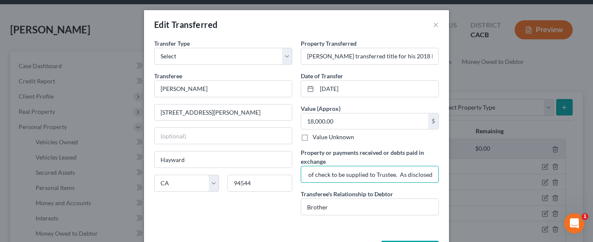
scroll to position [0, 460]
drag, startPoint x: 425, startPoint y: 177, endPoint x: 476, endPoint y: 176, distance: 50.4
click at [476, 176] on div "Edit Transferred × An exemption set must first be selected from the Filing Info…" at bounding box center [296, 121] width 593 height 242
click at [423, 173] on input "Brother paid the loan off to the lender (about $11k) and also gave the debtor $…" at bounding box center [369, 175] width 137 height 16
click at [429, 174] on input "Brother paid the loan off to the lender (about $11k) and also gave the debtor $…" at bounding box center [369, 175] width 137 height 16
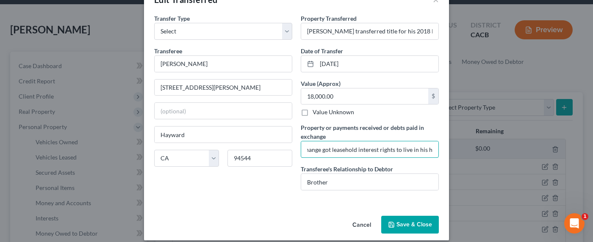
scroll to position [33, 0]
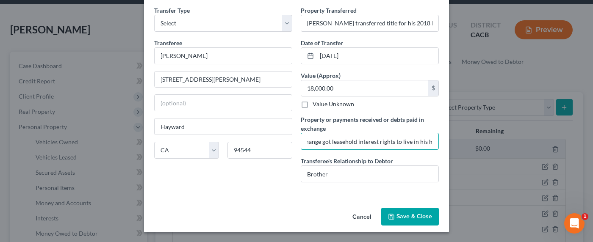
type input "Brother paid the loan off to the lender (about $11k) and also gave the debtor $…"
click at [382, 217] on button "Save & Close" at bounding box center [410, 217] width 58 height 18
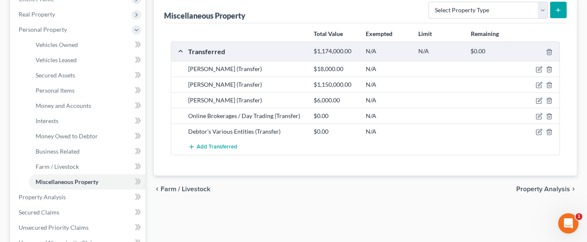
scroll to position [185, 0]
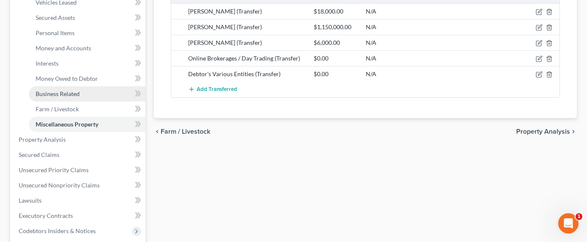
click at [60, 93] on span "Business Related" at bounding box center [58, 93] width 44 height 7
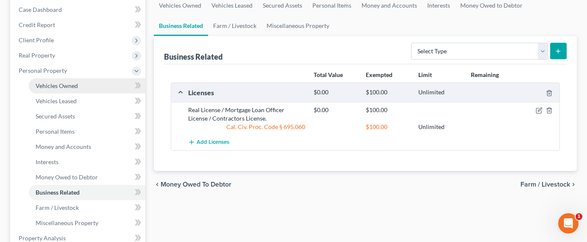
scroll to position [102, 0]
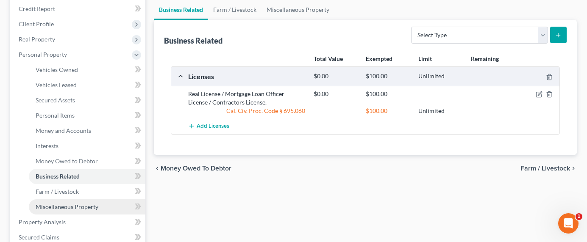
click at [56, 209] on span "Miscellaneous Property" at bounding box center [67, 206] width 63 height 7
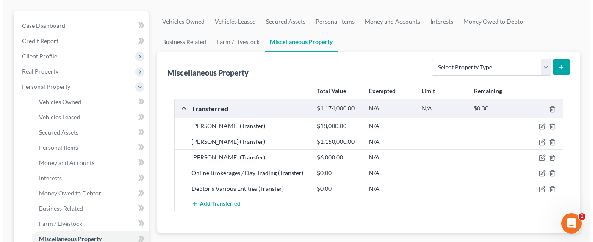
scroll to position [86, 0]
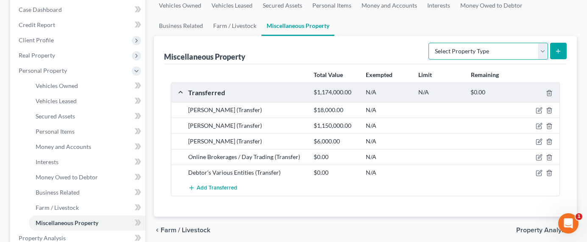
click at [460, 48] on select "Select Property Type Assigned for Creditor Benefit [DATE] Holding for Another N…" at bounding box center [489, 51] width 120 height 17
select select "transferred"
click at [429, 43] on select "Select Property Type Assigned for Creditor Benefit [DATE] Holding for Another N…" at bounding box center [489, 51] width 120 height 17
click at [501, 52] on button "submit" at bounding box center [558, 51] width 17 height 17
select select "Ordinary ([DATE])"
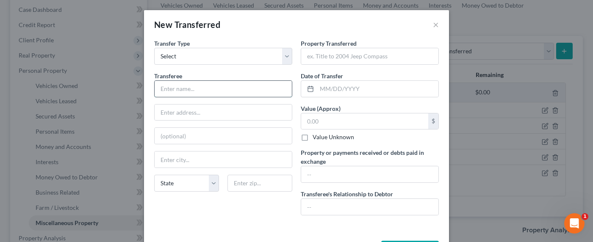
click at [185, 91] on input "text" at bounding box center [223, 89] width 137 height 16
type input "Third-Party For Travel"
type input "A"
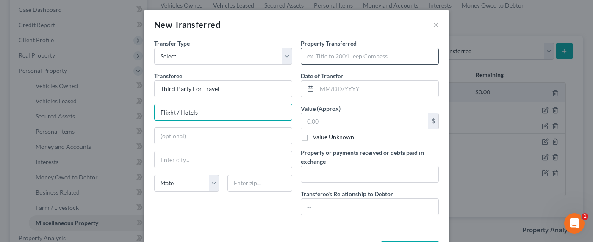
type input "Flight / Hotels"
click at [322, 53] on input "text" at bounding box center [369, 56] width 137 height 16
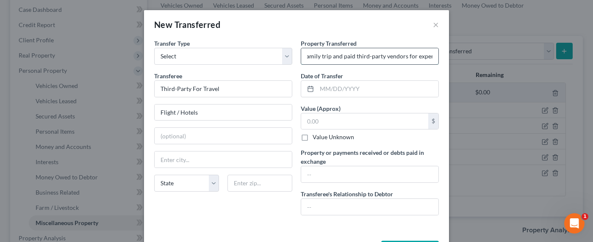
scroll to position [0, 53]
type input "Debtor went on a family trip and paid third-party vendors for expense"
type input "[DATE]"
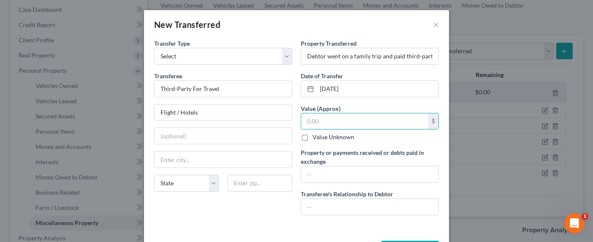
click at [328, 136] on label "Value Unknown" at bounding box center [334, 137] width 42 height 8
click at [322, 136] on input "Value Unknown" at bounding box center [319, 136] width 6 height 6
checkbox input "true"
type input "0.00"
click at [319, 176] on input "text" at bounding box center [369, 175] width 137 height 16
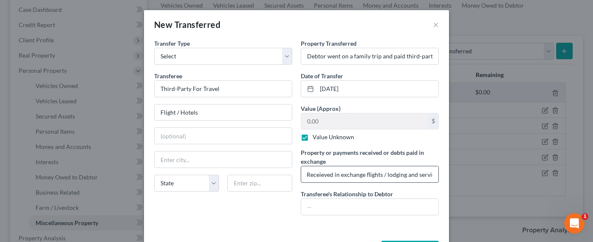
scroll to position [0, 6]
type input "Receieved in exchange flights / lodging and services"
type input "None"
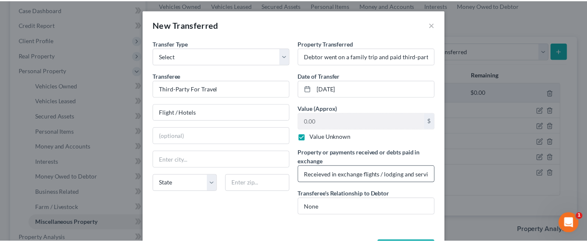
scroll to position [16, 0]
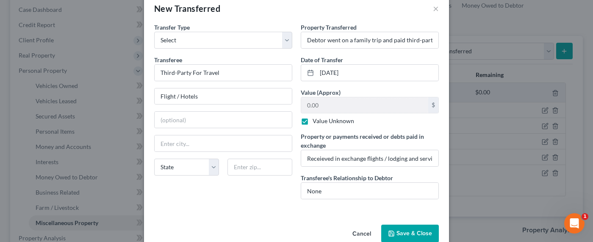
click at [410, 235] on button "Save & Close" at bounding box center [410, 234] width 58 height 18
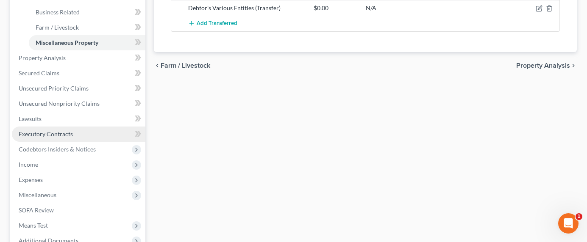
scroll to position [277, 0]
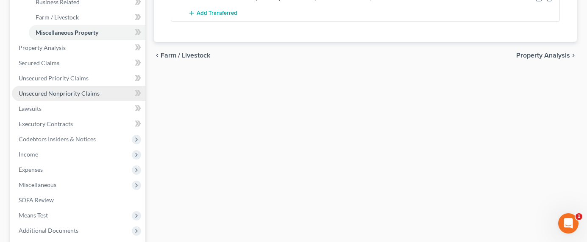
click at [49, 90] on span "Unsecured Nonpriority Claims" at bounding box center [59, 93] width 81 height 7
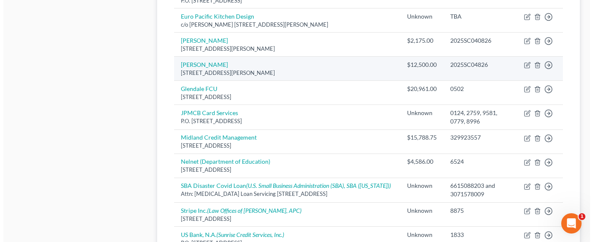
scroll to position [419, 0]
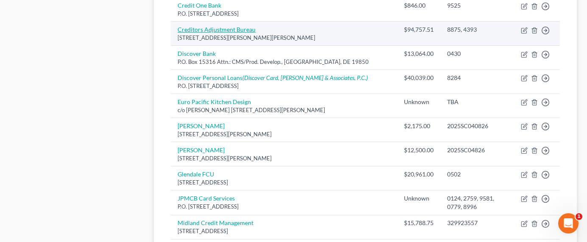
click at [207, 26] on link "Creditors Adjustment Bureau" at bounding box center [217, 29] width 78 height 7
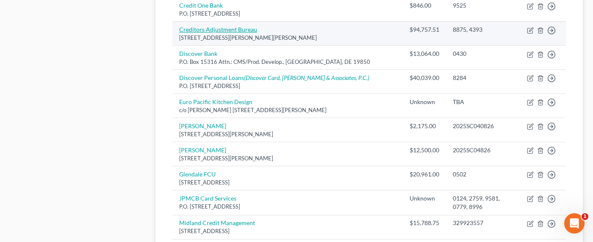
select select "4"
select select "1"
select select "3"
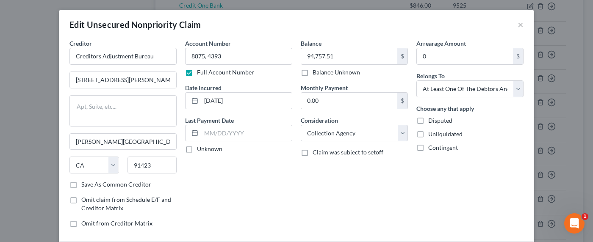
click at [313, 72] on label "Balance Unknown" at bounding box center [336, 72] width 47 height 8
click at [316, 72] on input "Balance Unknown" at bounding box center [319, 71] width 6 height 6
checkbox input "true"
type input "0.00"
click at [432, 124] on span "Disputed" at bounding box center [441, 120] width 24 height 7
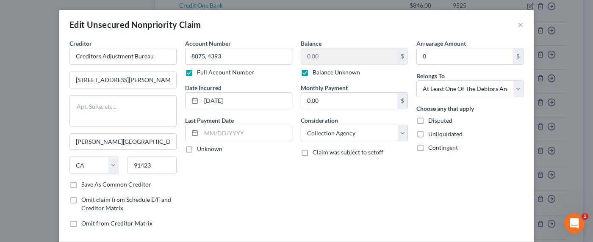
click at [432, 122] on input "Disputed" at bounding box center [435, 120] width 6 height 6
checkbox input "true"
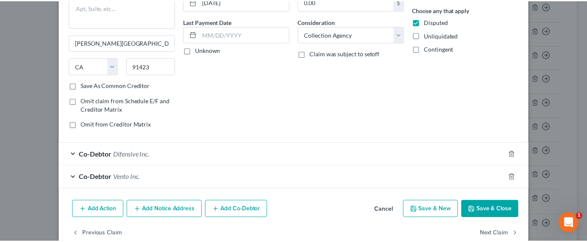
scroll to position [117, 0]
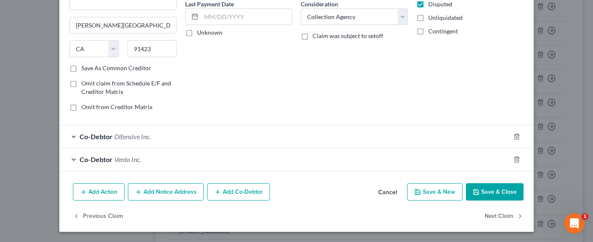
click at [483, 193] on button "Save & Close" at bounding box center [495, 193] width 58 height 18
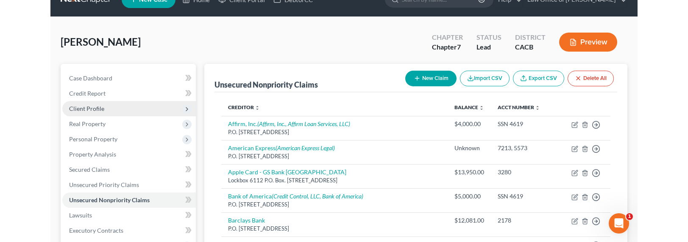
scroll to position [0, 0]
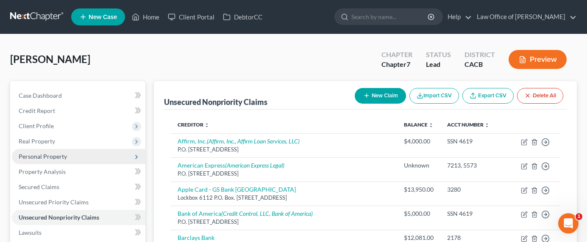
click at [40, 154] on span "Personal Property" at bounding box center [43, 156] width 48 height 7
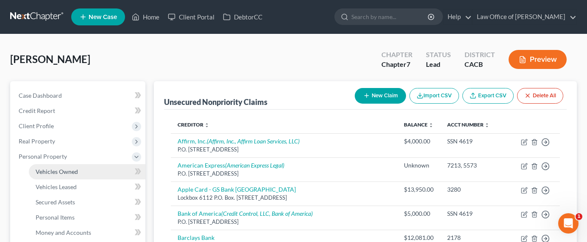
click at [53, 174] on span "Vehicles Owned" at bounding box center [57, 171] width 42 height 7
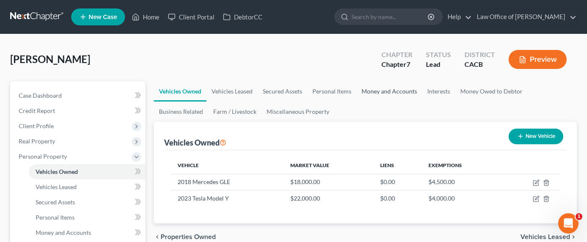
click at [381, 91] on link "Money and Accounts" at bounding box center [389, 91] width 66 height 20
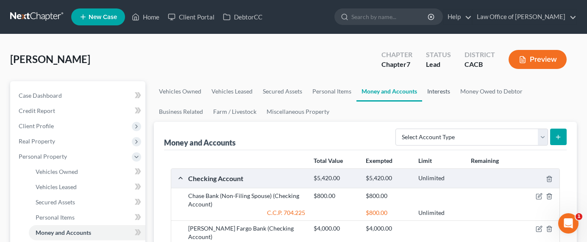
click at [437, 89] on link "Interests" at bounding box center [438, 91] width 33 height 20
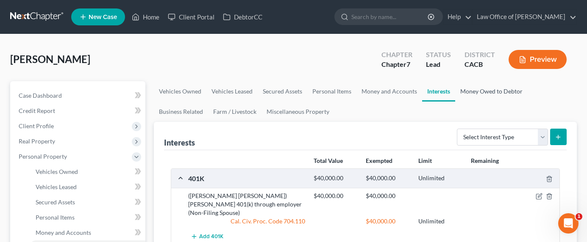
click at [494, 99] on link "Money Owed to Debtor" at bounding box center [491, 91] width 72 height 20
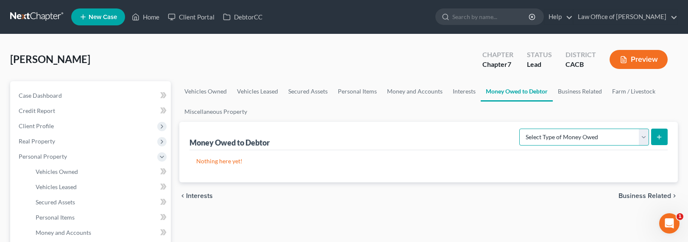
click at [501, 134] on select "Select Type of Money Owed Accounts Receivable Alimony Child Support Claims Agai…" at bounding box center [584, 137] width 130 height 17
select select "claims_against_third_parties"
click at [501, 129] on select "Select Type of Money Owed Accounts Receivable Alimony Child Support Claims Agai…" at bounding box center [584, 137] width 130 height 17
click at [501, 136] on button "submit" at bounding box center [659, 137] width 17 height 17
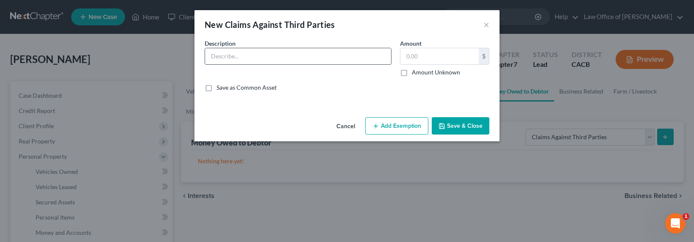
click at [273, 56] on input "text" at bounding box center [298, 56] width 186 height 16
type input "Net Operating Loss"
click at [441, 78] on div "Description * Net Operating Loss Amount $ Amount Unknown Balance Undetermined $…" at bounding box center [346, 69] width 293 height 60
click at [443, 75] on label "Amount Unknown" at bounding box center [436, 72] width 48 height 8
click at [421, 74] on input "Amount Unknown" at bounding box center [418, 71] width 6 height 6
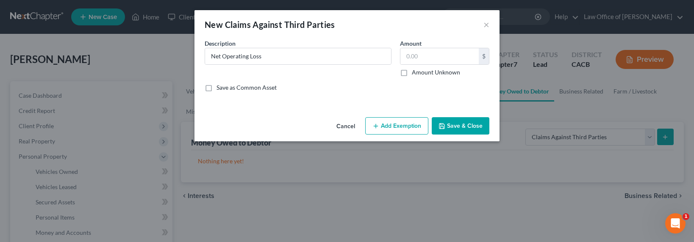
checkbox input "true"
type input "0.00"
click at [449, 118] on button "Save & Close" at bounding box center [461, 126] width 58 height 18
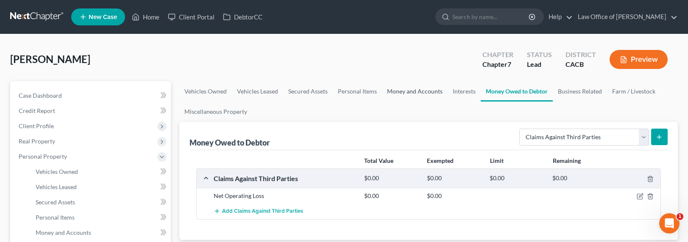
click at [406, 90] on link "Money and Accounts" at bounding box center [415, 91] width 66 height 20
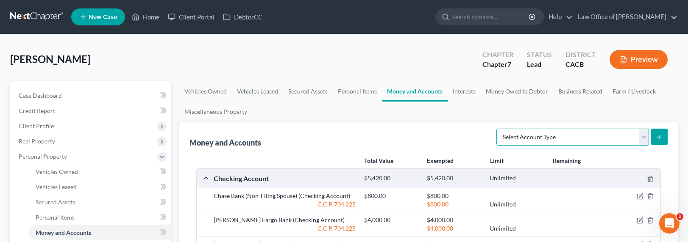
click at [501, 138] on select "Select Account Type Brokerage Cash on Hand Certificates of Deposit Checking Acc…" at bounding box center [572, 137] width 153 height 17
select select "other"
click at [498, 129] on select "Select Account Type Brokerage Cash on Hand Certificates of Deposit Checking Acc…" at bounding box center [572, 137] width 153 height 17
click at [501, 140] on button "submit" at bounding box center [659, 137] width 17 height 17
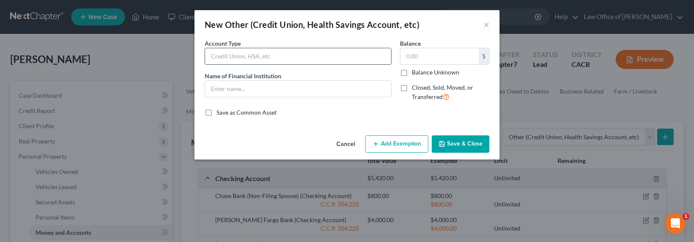
click at [325, 61] on input "text" at bounding box center [298, 56] width 186 height 16
type input "Coinbase Cyrptocurrency"
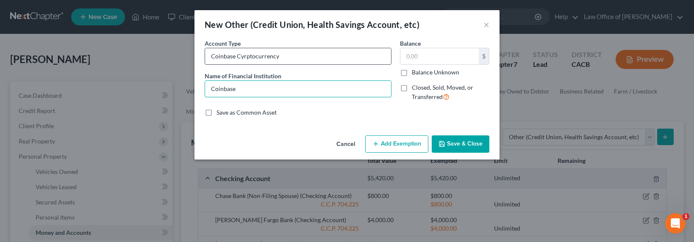
type input "Coinbase Cyrptocurrency"
click at [322, 56] on input "Coinbase Cyrptocurrency" at bounding box center [298, 56] width 186 height 16
type input "Coinbase Cyrptocurrency (Spouse)"
click at [434, 56] on input "text" at bounding box center [440, 56] width 78 height 16
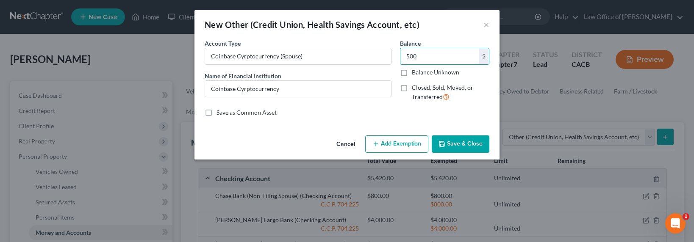
type input "500"
click at [472, 136] on button "Save & Close" at bounding box center [461, 145] width 58 height 18
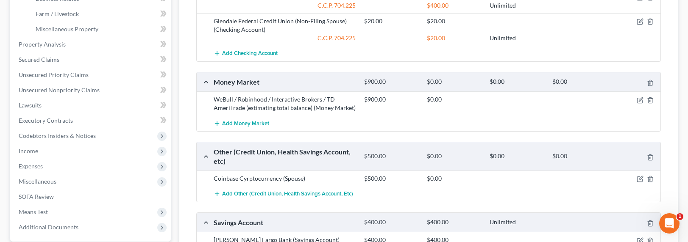
scroll to position [367, 0]
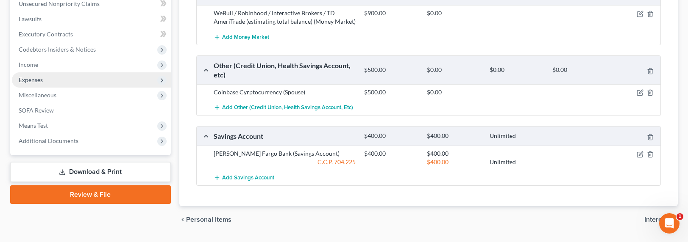
click at [28, 78] on span "Expenses" at bounding box center [31, 79] width 24 height 7
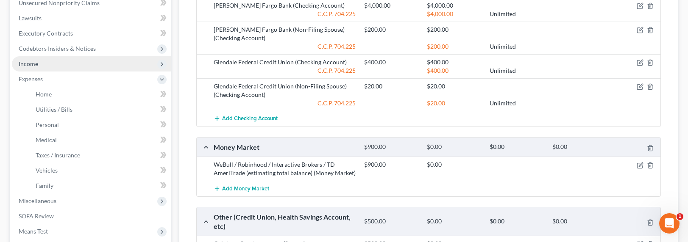
scroll to position [214, 0]
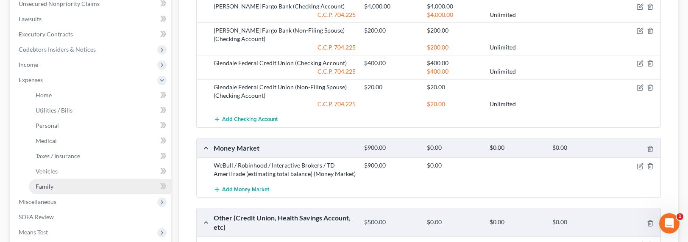
click at [43, 180] on link "Family" at bounding box center [100, 186] width 142 height 15
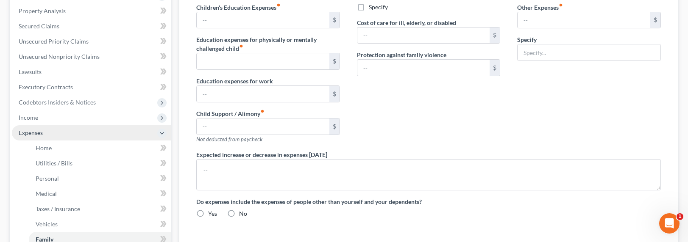
type input "0.00"
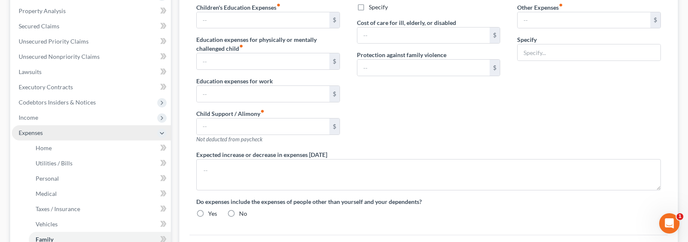
type input "0.00"
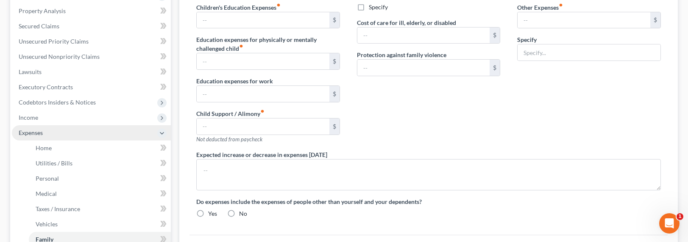
radio input "true"
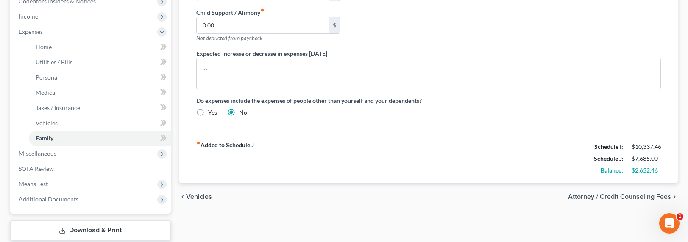
scroll to position [268, 0]
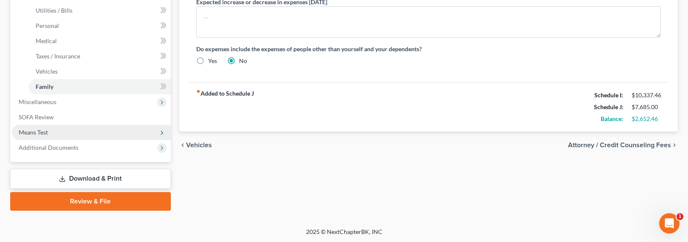
click at [43, 129] on span "Means Test" at bounding box center [33, 132] width 29 height 7
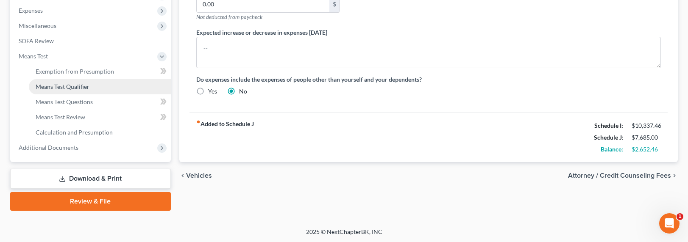
click at [47, 91] on link "Means Test Qualifier" at bounding box center [100, 86] width 142 height 15
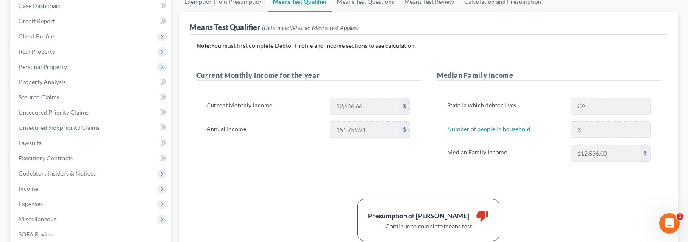
scroll to position [105, 0]
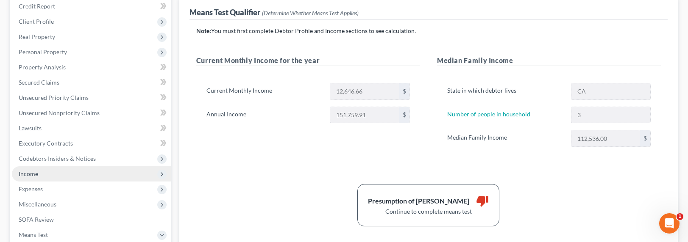
click at [28, 176] on span "Income" at bounding box center [28, 173] width 19 height 7
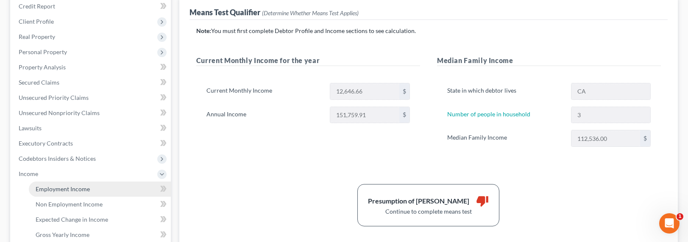
click at [63, 190] on span "Employment Income" at bounding box center [63, 189] width 54 height 7
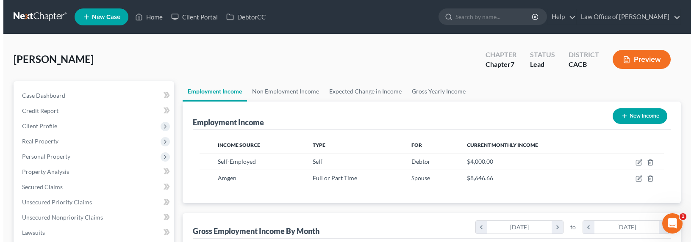
scroll to position [152, 281]
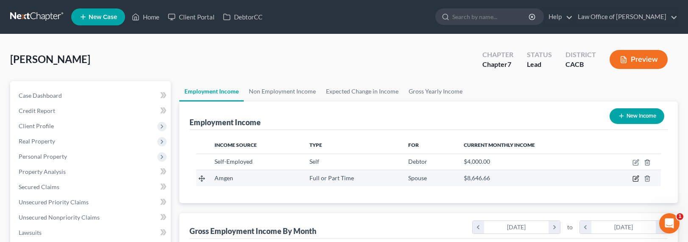
click at [501, 180] on icon "button" at bounding box center [635, 178] width 7 height 7
select select "0"
select select "4"
select select "0"
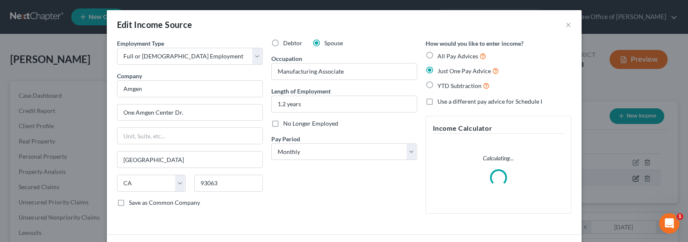
scroll to position [152, 284]
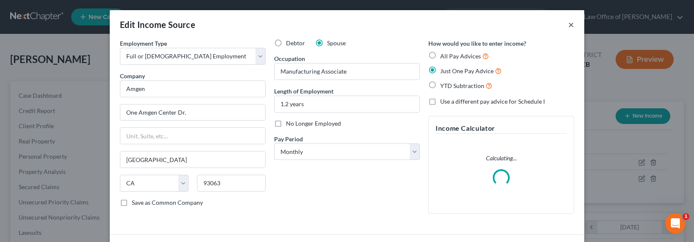
drag, startPoint x: 569, startPoint y: 24, endPoint x: 500, endPoint y: 38, distance: 70.1
click at [501, 24] on button "×" at bounding box center [571, 24] width 6 height 10
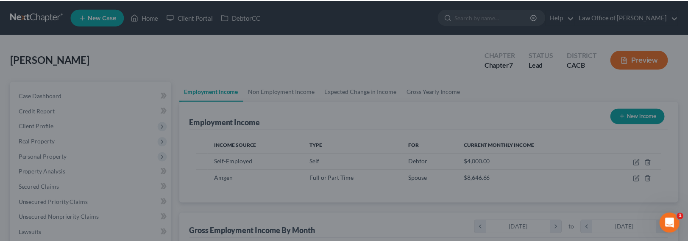
scroll to position [423689, 423561]
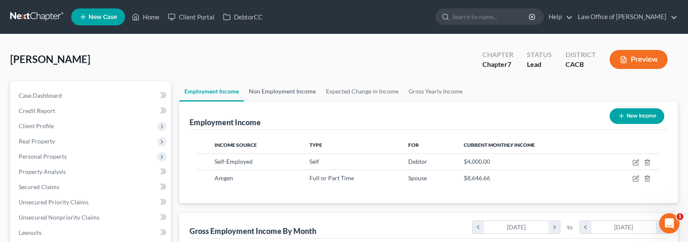
click at [261, 92] on link "Non Employment Income" at bounding box center [282, 91] width 77 height 20
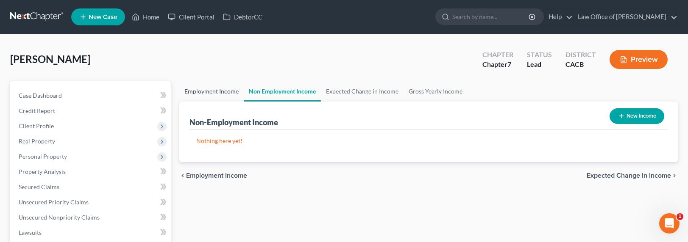
click at [209, 89] on link "Employment Income" at bounding box center [211, 91] width 64 height 20
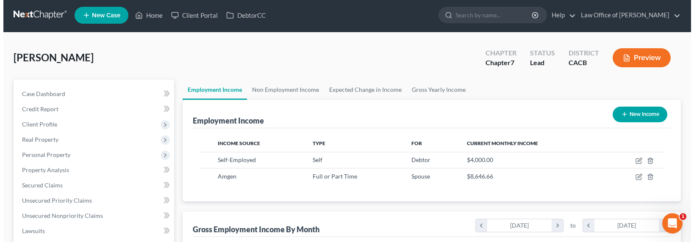
scroll to position [20, 0]
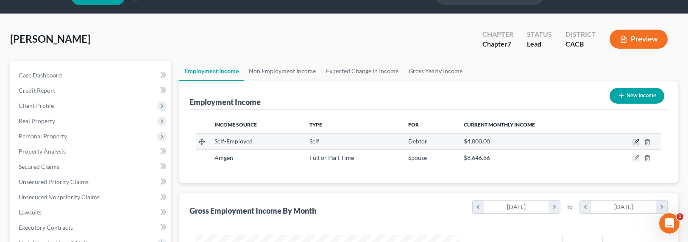
click at [501, 143] on icon "button" at bounding box center [635, 142] width 7 height 7
select select "1"
select select "4"
select select "0"
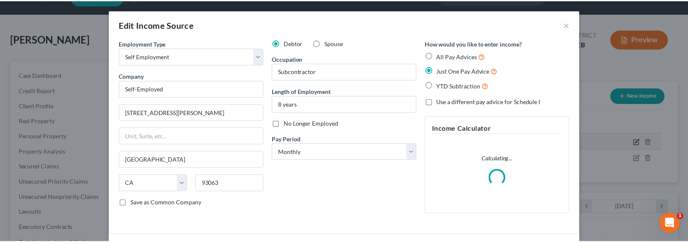
scroll to position [152, 284]
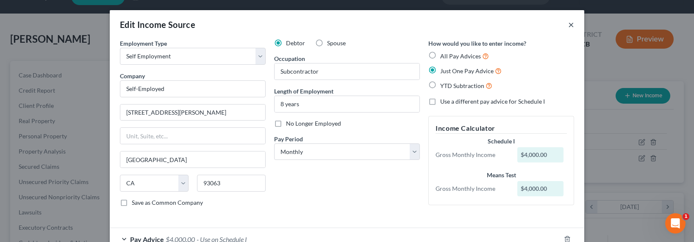
drag, startPoint x: 566, startPoint y: 25, endPoint x: 558, endPoint y: 26, distance: 8.2
click at [501, 25] on button "×" at bounding box center [571, 24] width 6 height 10
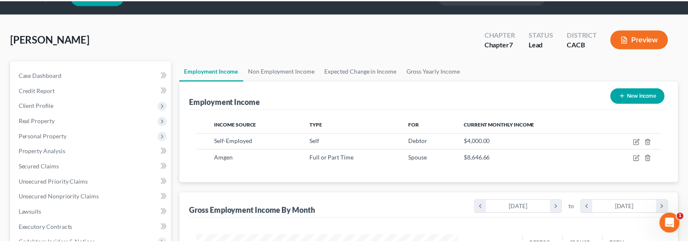
scroll to position [423689, 423561]
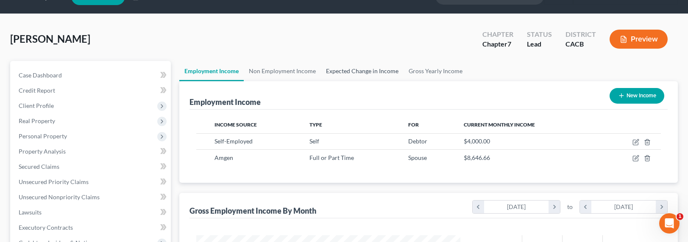
click at [335, 73] on link "Expected Change in Income" at bounding box center [362, 71] width 83 height 20
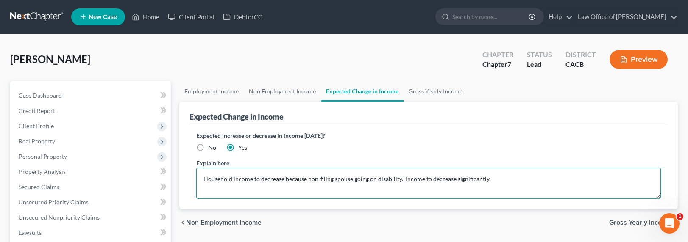
click at [274, 181] on textarea "Household income to decrease because non-filing spouse going on disability. Inc…" at bounding box center [428, 183] width 465 height 31
click at [397, 177] on textarea "Household income to decrease because non-filing spouse going on disability. Inc…" at bounding box center [428, 183] width 465 height 31
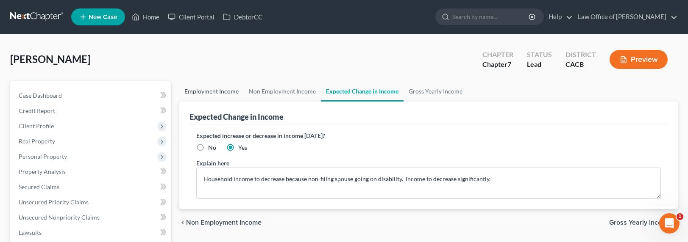
click at [195, 89] on link "Employment Income" at bounding box center [211, 91] width 64 height 20
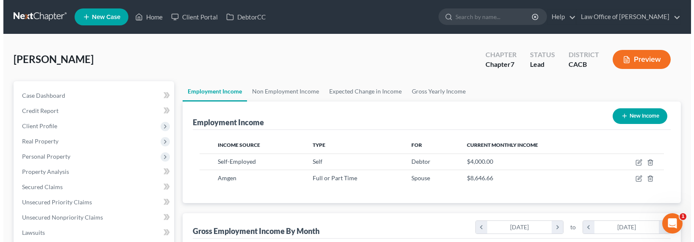
scroll to position [152, 281]
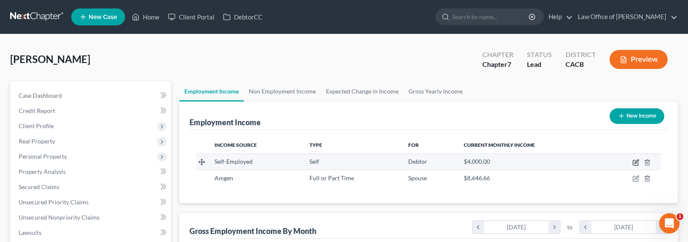
click at [501, 163] on icon "button" at bounding box center [635, 162] width 7 height 7
select select "1"
select select "4"
select select "0"
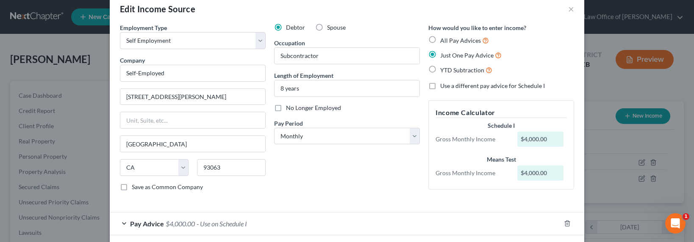
scroll to position [55, 0]
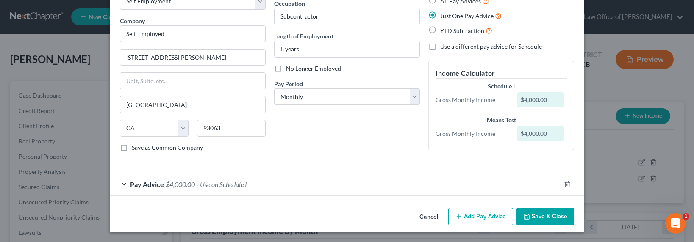
click at [186, 185] on span "$4,000.00" at bounding box center [180, 185] width 29 height 8
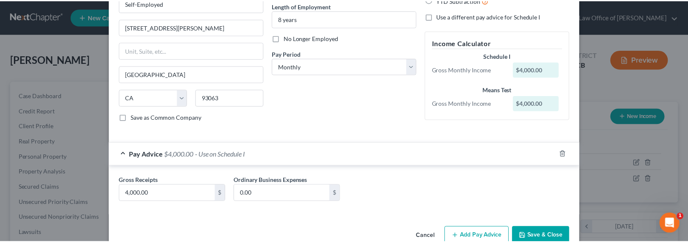
scroll to position [105, 0]
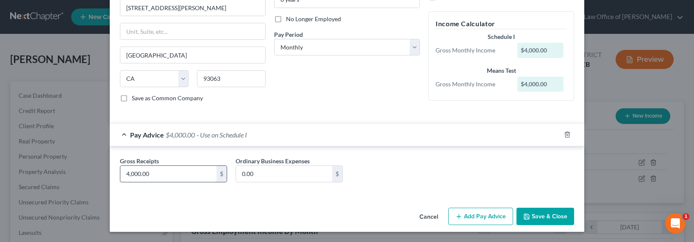
click at [131, 175] on input "4,000.00" at bounding box center [168, 174] width 96 height 16
click at [156, 176] on input "4,000.00" at bounding box center [168, 174] width 96 height 16
drag, startPoint x: 159, startPoint y: 175, endPoint x: 94, endPoint y: 172, distance: 64.5
click at [94, 172] on div "Edit Income Source × Employment Type * Select Full or [DEMOGRAPHIC_DATA] Employ…" at bounding box center [347, 121] width 694 height 242
type input "3,105"
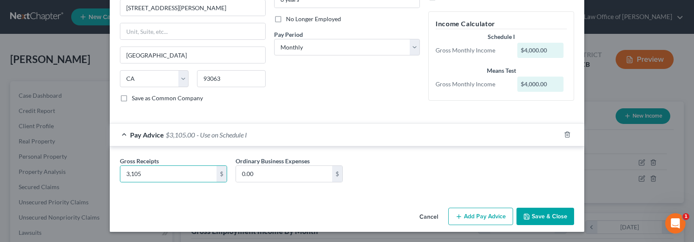
click at [501, 217] on button "Save & Close" at bounding box center [546, 217] width 58 height 18
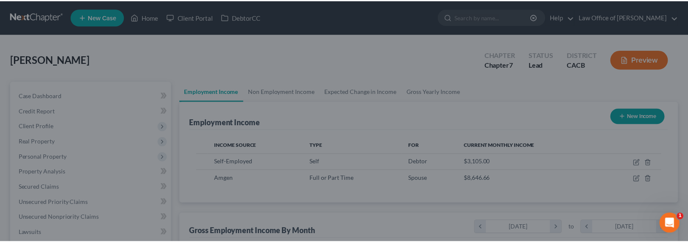
scroll to position [423689, 423561]
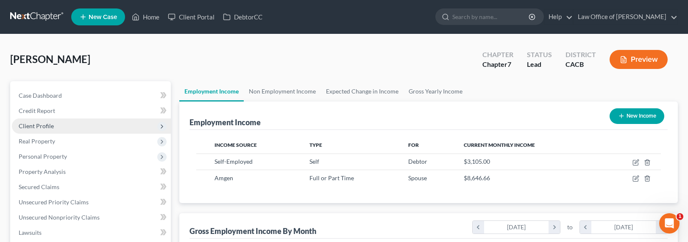
click at [33, 125] on span "Client Profile" at bounding box center [36, 125] width 35 height 7
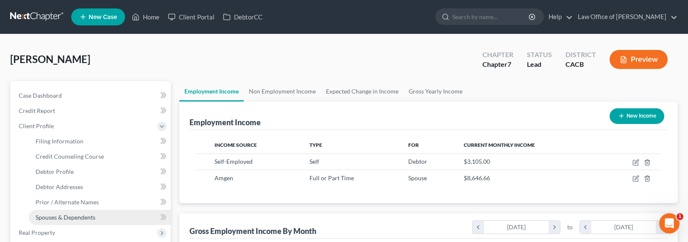
click at [50, 215] on span "Spouses & Dependents" at bounding box center [66, 217] width 60 height 7
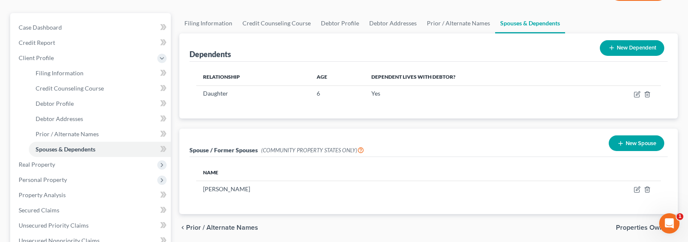
scroll to position [68, 0]
click at [501, 52] on button "New Dependent" at bounding box center [632, 49] width 64 height 16
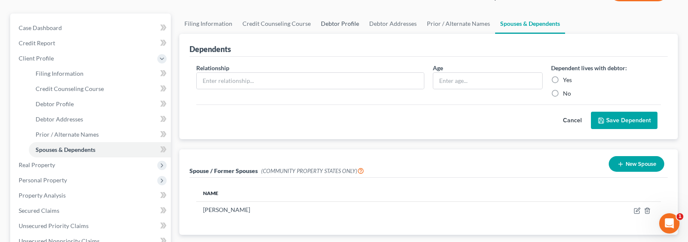
drag, startPoint x: 316, startPoint y: 19, endPoint x: 323, endPoint y: 22, distance: 7.4
click at [316, 19] on link "Debtor Profile" at bounding box center [340, 24] width 48 height 20
select select "1"
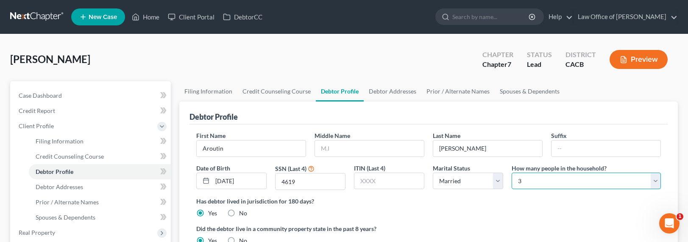
click at [501, 183] on select "Select 1 2 3 4 5 6 7 8 9 10 11 12 13 14 15 16 17 18 19 20" at bounding box center [586, 181] width 149 height 17
select select "3"
click at [501, 173] on select "Select 1 2 3 4 5 6 7 8 9 10 11 12 13 14 15 16 17 18 19 20" at bounding box center [586, 181] width 149 height 17
click at [497, 89] on link "Spouses & Dependents" at bounding box center [530, 91] width 70 height 20
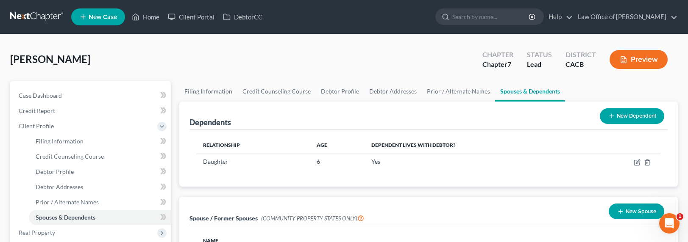
click at [501, 116] on button "New Dependent" at bounding box center [632, 117] width 64 height 16
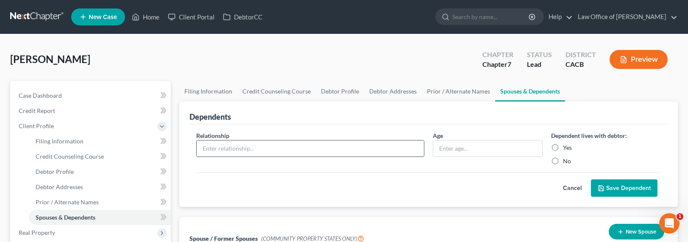
click at [234, 147] on input "text" at bounding box center [310, 149] width 227 height 16
type input "Mother in Law"
type input "71"
click at [501, 147] on label "Yes" at bounding box center [567, 148] width 9 height 8
click at [501, 147] on input "Yes" at bounding box center [569, 147] width 6 height 6
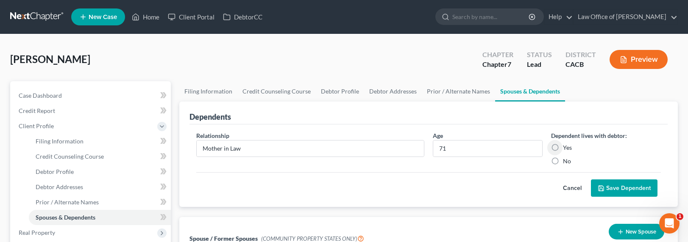
radio input "true"
click at [501, 186] on button "Save Dependent" at bounding box center [624, 189] width 67 height 18
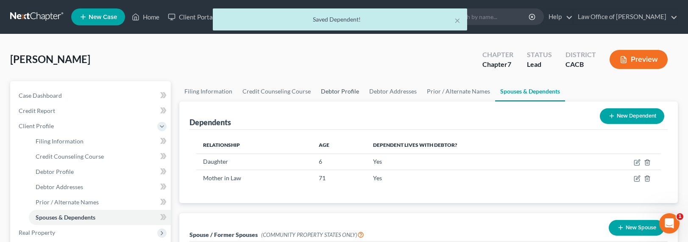
click at [325, 88] on link "Debtor Profile" at bounding box center [340, 91] width 48 height 20
select select "1"
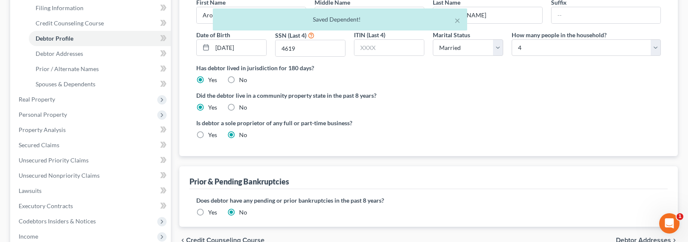
scroll to position [191, 0]
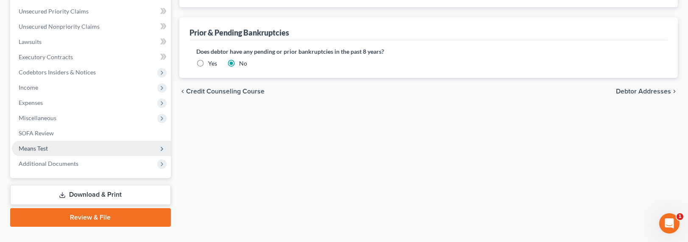
click at [32, 144] on span "Means Test" at bounding box center [91, 148] width 159 height 15
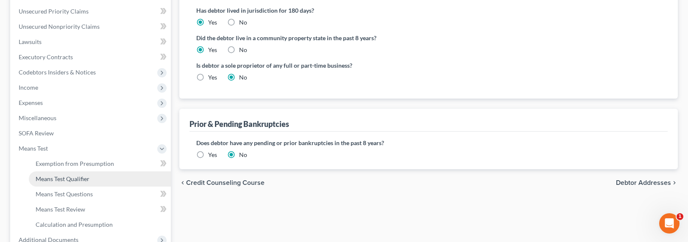
click at [58, 181] on span "Means Test Qualifier" at bounding box center [63, 178] width 54 height 7
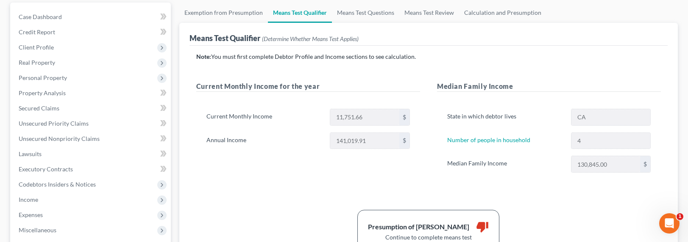
scroll to position [98, 0]
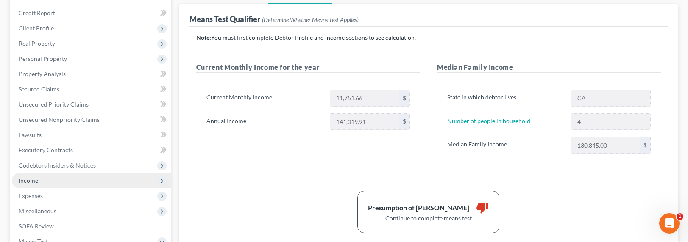
click at [28, 182] on span "Income" at bounding box center [28, 180] width 19 height 7
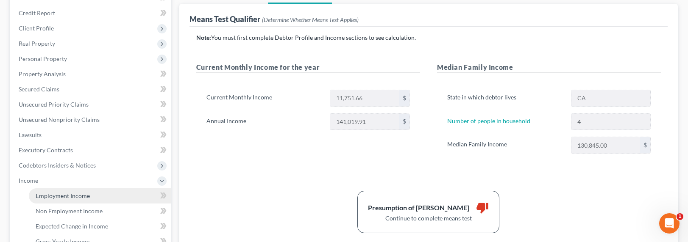
click at [66, 196] on span "Employment Income" at bounding box center [63, 195] width 54 height 7
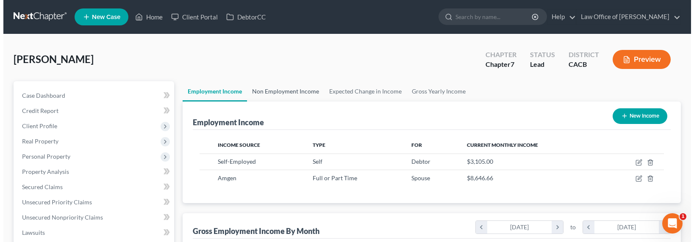
scroll to position [152, 281]
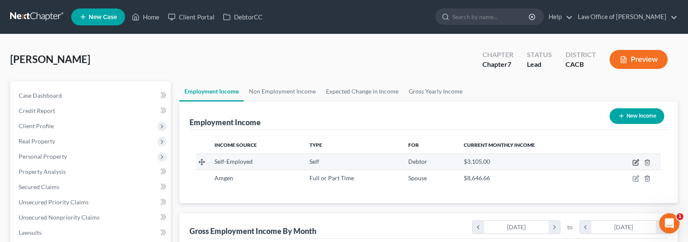
click at [501, 160] on icon "button" at bounding box center [635, 162] width 7 height 7
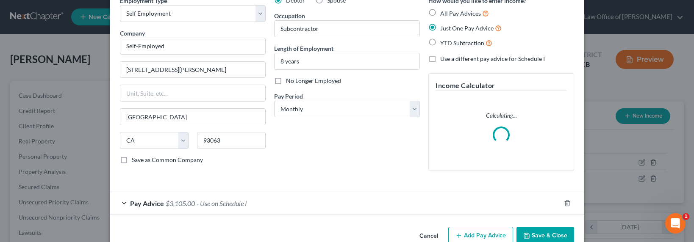
scroll to position [62, 0]
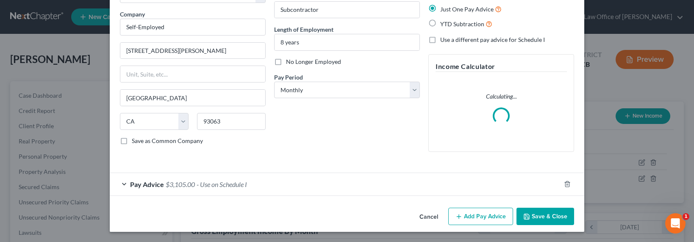
click at [207, 182] on span "- Use on Schedule I" at bounding box center [222, 185] width 50 height 8
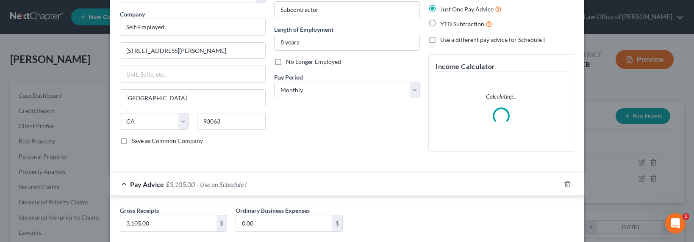
drag, startPoint x: 294, startPoint y: 148, endPoint x: 383, endPoint y: 130, distance: 91.4
click at [294, 148] on div "Debtor Spouse Occupation Subcontractor Length of Employment 8 years No Longer E…" at bounding box center [347, 68] width 154 height 182
click at [481, 39] on span "Use a different pay advice for Schedule I" at bounding box center [492, 39] width 105 height 7
click at [449, 39] on input "Use a different pay advice for Schedule I" at bounding box center [447, 39] width 6 height 6
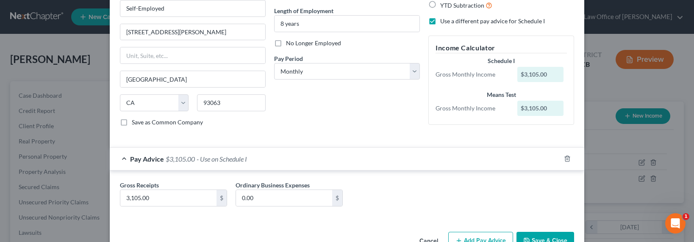
scroll to position [105, 0]
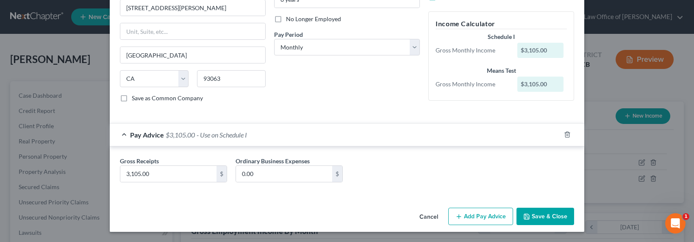
click at [486, 215] on button "Add Pay Advice" at bounding box center [480, 217] width 65 height 18
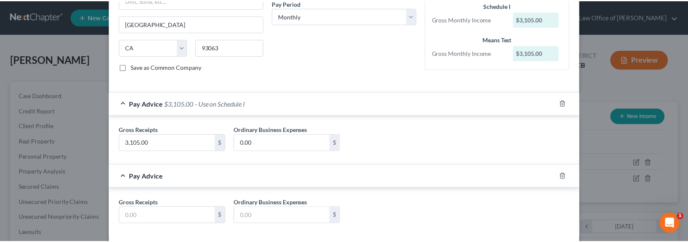
scroll to position [178, 0]
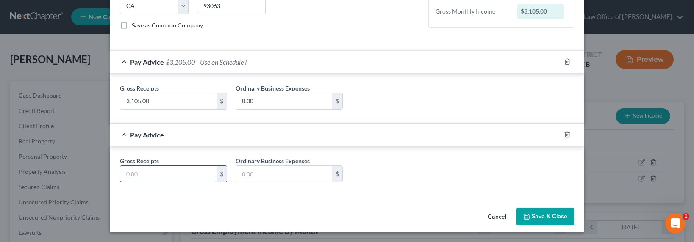
click at [151, 175] on input "text" at bounding box center [168, 174] width 96 height 16
drag, startPoint x: 531, startPoint y: 214, endPoint x: 516, endPoint y: 212, distance: 15.1
click at [501, 214] on button "Save & Close" at bounding box center [546, 217] width 58 height 18
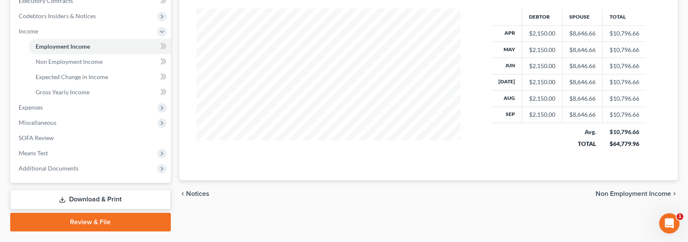
scroll to position [268, 0]
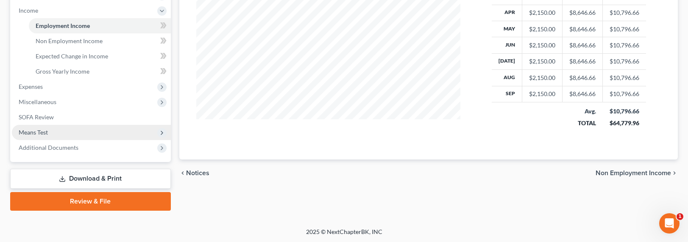
click at [28, 135] on span "Means Test" at bounding box center [33, 132] width 29 height 7
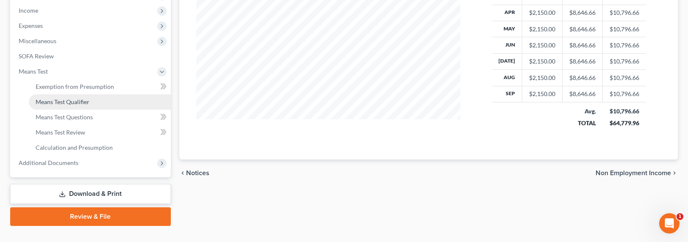
click at [58, 98] on span "Means Test Qualifier" at bounding box center [63, 101] width 54 height 7
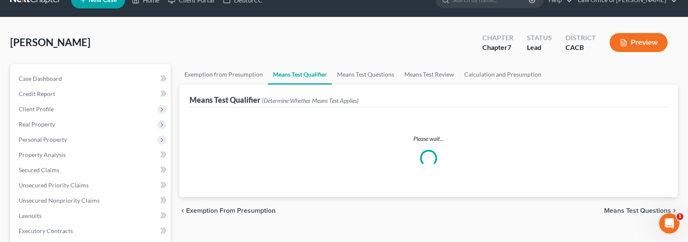
scroll to position [86, 0]
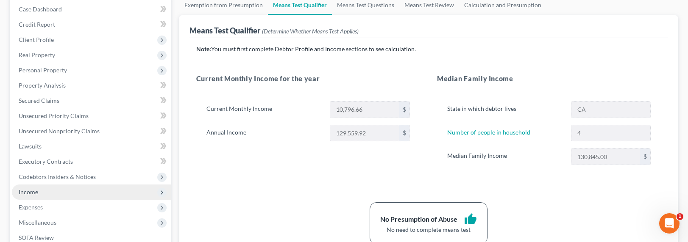
click at [26, 192] on span "Income" at bounding box center [28, 192] width 19 height 7
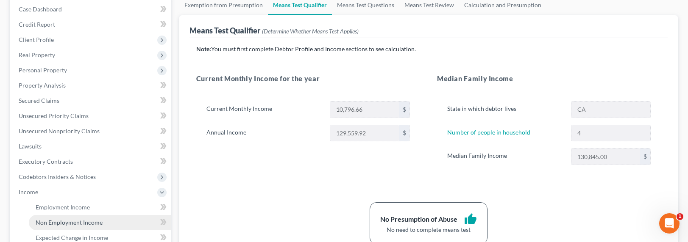
click at [57, 224] on span "Non Employment Income" at bounding box center [69, 222] width 67 height 7
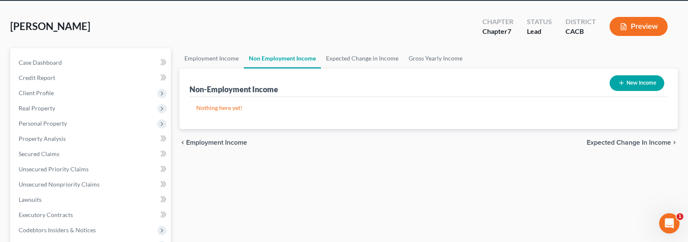
scroll to position [34, 0]
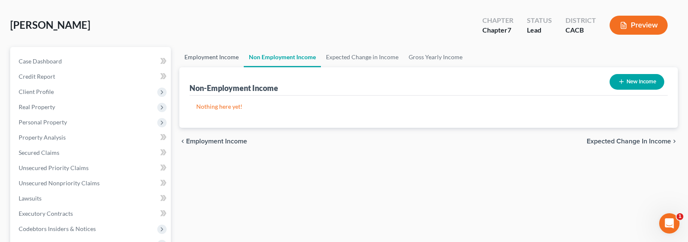
click at [200, 58] on link "Employment Income" at bounding box center [211, 57] width 64 height 20
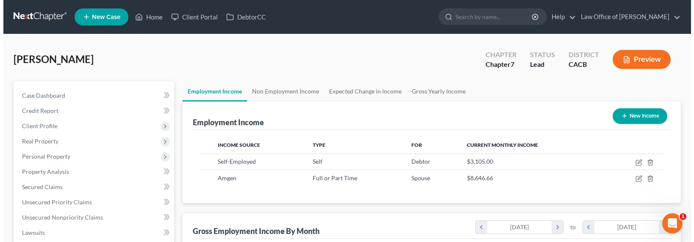
scroll to position [152, 281]
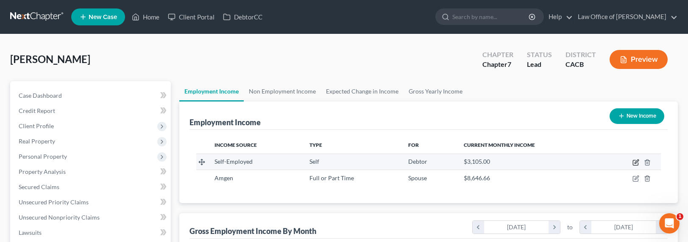
click at [501, 161] on icon "button" at bounding box center [636, 162] width 4 height 4
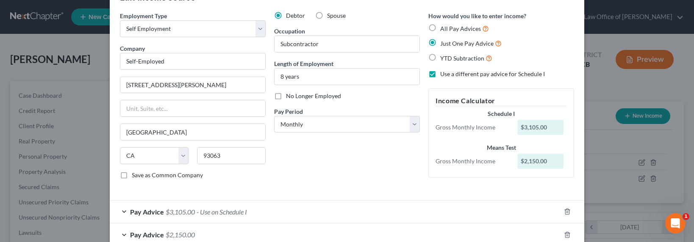
scroll to position [78, 0]
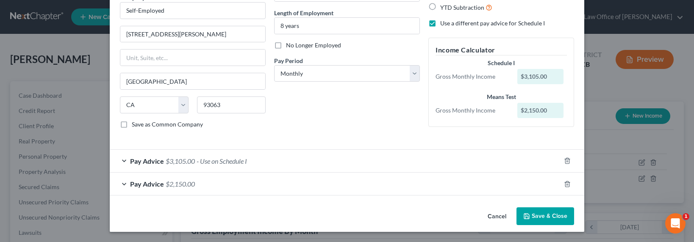
click at [173, 184] on span "$2,150.00" at bounding box center [180, 184] width 29 height 8
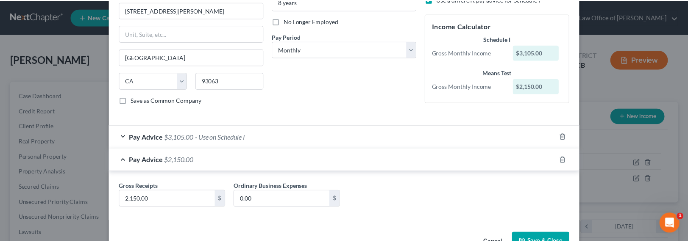
scroll to position [128, 0]
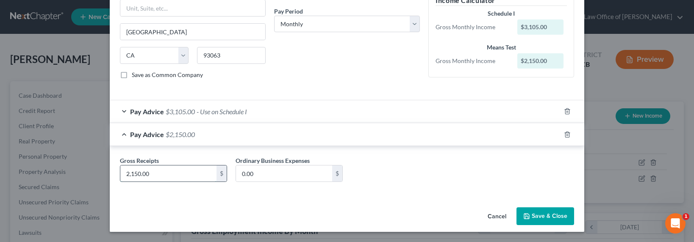
click at [134, 177] on input "2,150.00" at bounding box center [168, 174] width 96 height 16
click at [144, 177] on input "2,150.00" at bounding box center [168, 174] width 96 height 16
drag, startPoint x: 155, startPoint y: 177, endPoint x: 116, endPoint y: 173, distance: 39.1
click at [116, 173] on div "Gross Receipts 2,150.00 $" at bounding box center [174, 169] width 116 height 26
click at [501, 211] on button "Save & Close" at bounding box center [546, 217] width 58 height 18
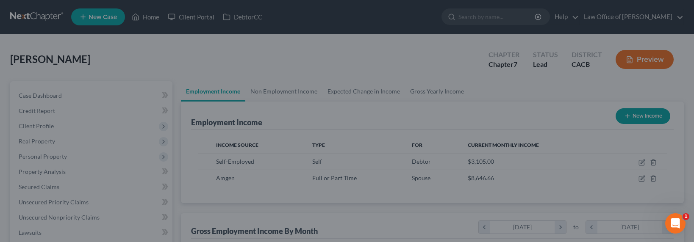
scroll to position [423689, 423561]
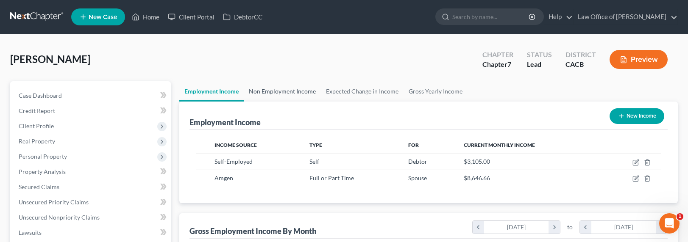
click at [277, 91] on link "Non Employment Income" at bounding box center [282, 91] width 77 height 20
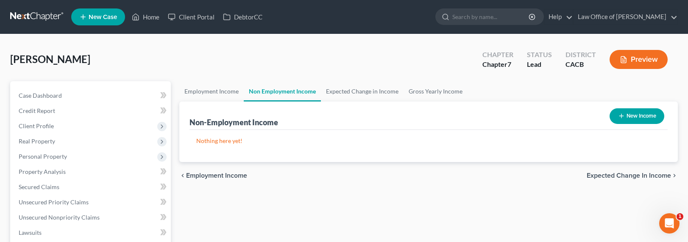
click at [501, 115] on button "New Income" at bounding box center [636, 117] width 55 height 16
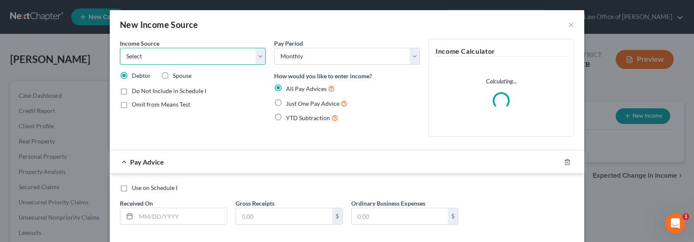
click at [164, 55] on select "Select Unemployment Disability (from employer) Pension Retirement Social Securi…" at bounding box center [193, 56] width 146 height 17
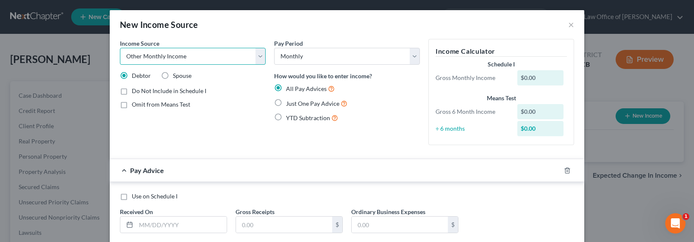
click at [120, 48] on select "Select Unemployment Disability (from employer) Pension Retirement Social Securi…" at bounding box center [193, 56] width 146 height 17
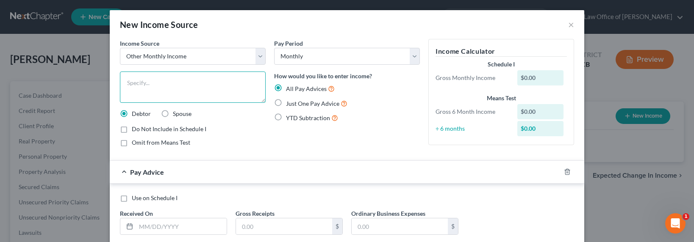
click at [151, 89] on textarea at bounding box center [193, 87] width 146 height 31
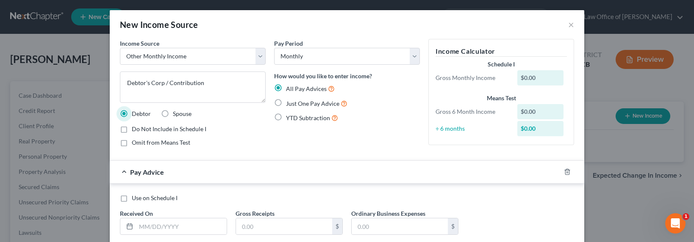
click at [319, 102] on span "Just One Pay Advice" at bounding box center [312, 103] width 53 height 7
click at [295, 102] on input "Just One Pay Advice" at bounding box center [292, 102] width 6 height 6
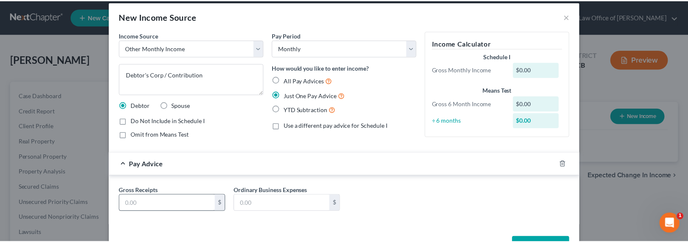
scroll to position [19, 0]
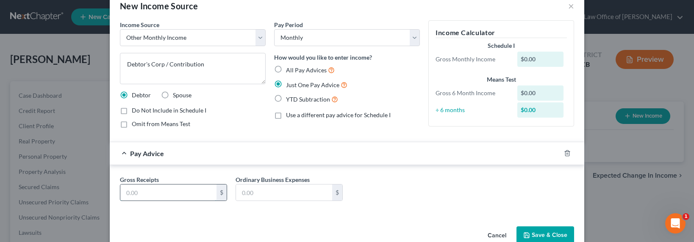
click at [144, 190] on input "text" at bounding box center [168, 193] width 96 height 16
click at [132, 124] on span "Omit from Means Test" at bounding box center [161, 123] width 58 height 7
click at [135, 124] on input "Omit from Means Test" at bounding box center [138, 123] width 6 height 6
click at [137, 194] on input "text" at bounding box center [168, 193] width 96 height 16
click at [501, 236] on polyline "button" at bounding box center [527, 237] width 3 height 2
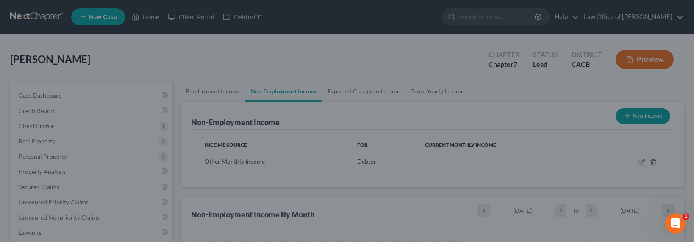
drag, startPoint x: 525, startPoint y: 235, endPoint x: 526, endPoint y: 230, distance: 5.1
click at [501, 234] on div "Cancel Save & Close" at bounding box center [347, 222] width 413 height 24
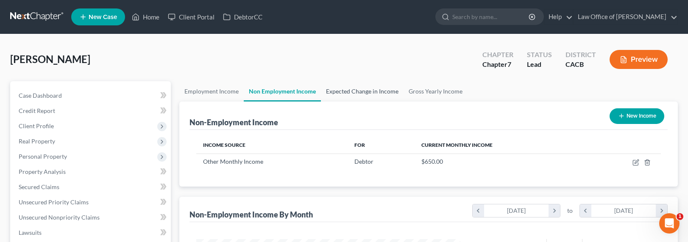
click at [367, 99] on link "Expected Change in Income" at bounding box center [362, 91] width 83 height 20
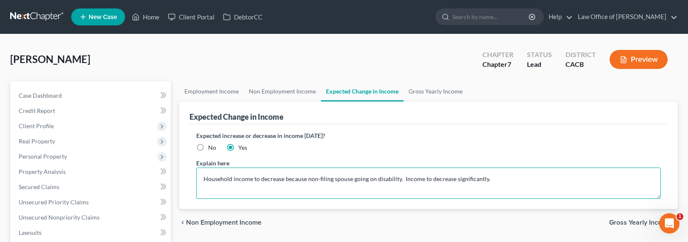
click at [493, 179] on textarea "Household income to decrease because non-filing spouse going on disability. Inc…" at bounding box center [428, 183] width 465 height 31
drag, startPoint x: 579, startPoint y: 181, endPoint x: 488, endPoint y: 176, distance: 91.3
click at [488, 176] on textarea "Household income to decrease because non-filing spouse going on disability. Inc…" at bounding box center [428, 183] width 465 height 31
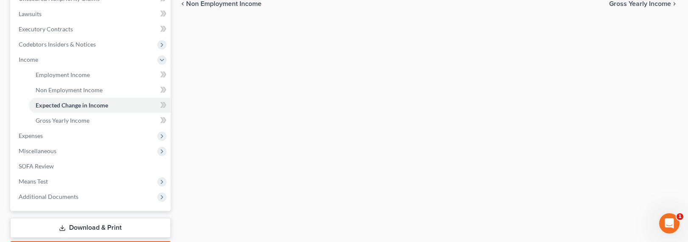
scroll to position [268, 0]
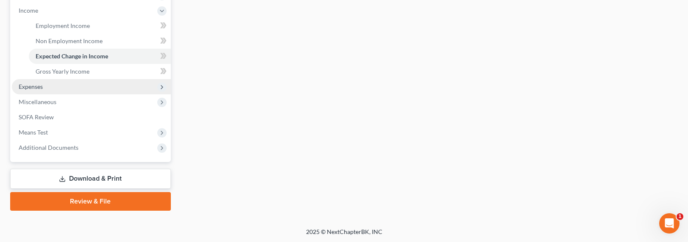
click at [23, 90] on span "Expenses" at bounding box center [91, 86] width 159 height 15
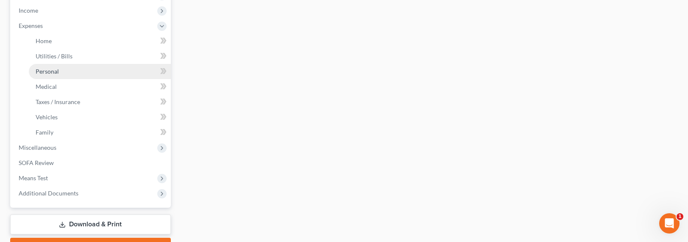
click at [49, 74] on span "Personal" at bounding box center [47, 71] width 23 height 7
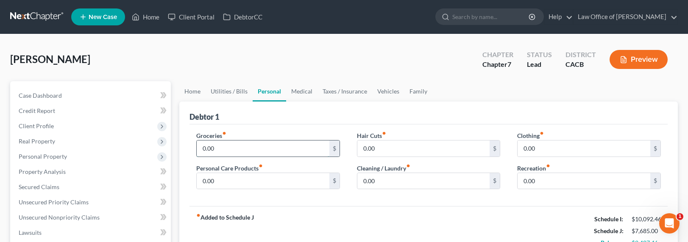
drag, startPoint x: 210, startPoint y: 142, endPoint x: 216, endPoint y: 146, distance: 7.0
click at [211, 143] on input "0.00" at bounding box center [263, 149] width 133 height 16
click at [192, 92] on link "Home" at bounding box center [192, 91] width 26 height 20
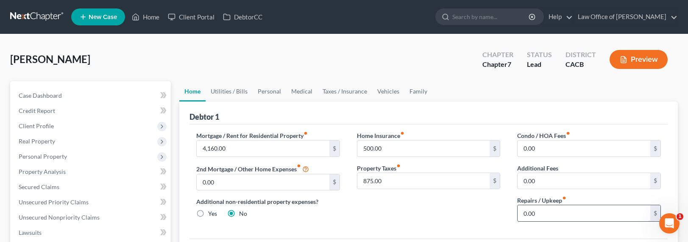
click at [501, 212] on input "0.00" at bounding box center [584, 214] width 133 height 16
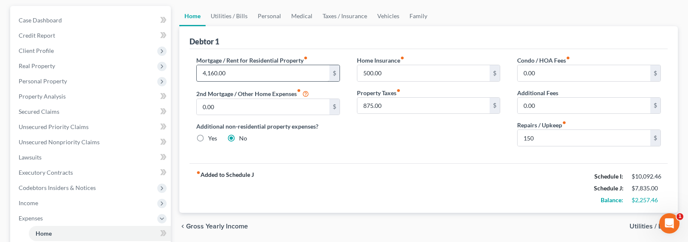
scroll to position [67, 0]
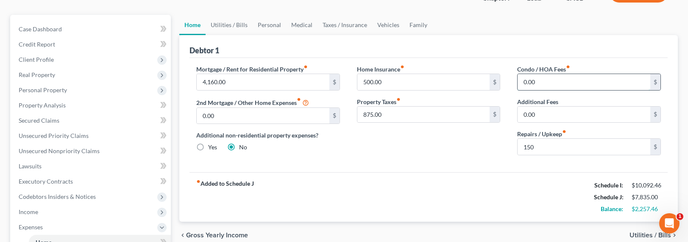
click at [501, 81] on input "0.00" at bounding box center [584, 82] width 133 height 16
click at [240, 25] on link "Utilities / Bills" at bounding box center [229, 25] width 47 height 20
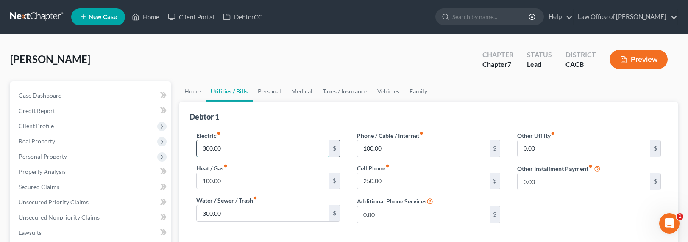
click at [203, 146] on input "300.00" at bounding box center [263, 149] width 133 height 16
click at [205, 148] on input "300.00" at bounding box center [263, 149] width 133 height 16
drag, startPoint x: 205, startPoint y: 148, endPoint x: 200, endPoint y: 150, distance: 4.8
click at [200, 150] on input "300.00" at bounding box center [263, 149] width 133 height 16
click at [209, 149] on input "300.00" at bounding box center [263, 149] width 133 height 16
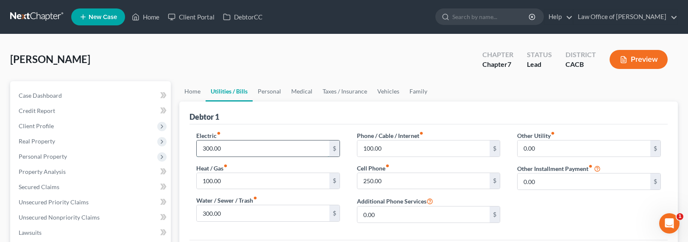
click at [203, 148] on input "300.00" at bounding box center [263, 149] width 133 height 16
click at [268, 89] on link "Personal" at bounding box center [269, 91] width 33 height 20
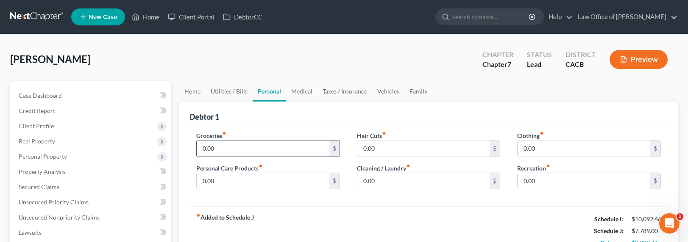
click at [217, 151] on input "0.00" at bounding box center [263, 149] width 133 height 16
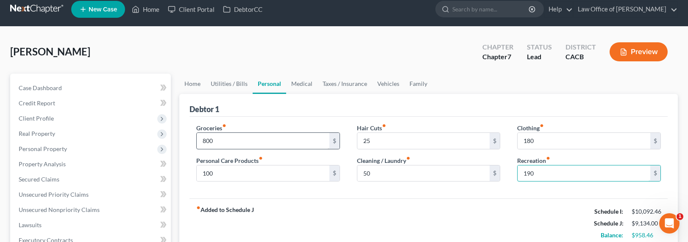
scroll to position [19, 0]
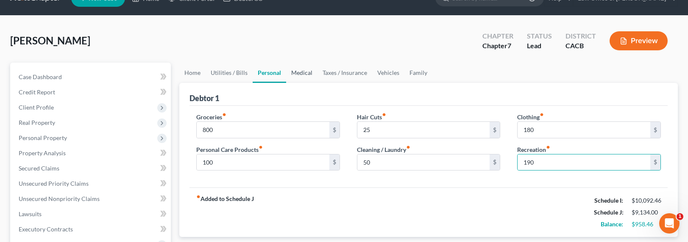
click at [290, 74] on link "Medical" at bounding box center [301, 73] width 31 height 20
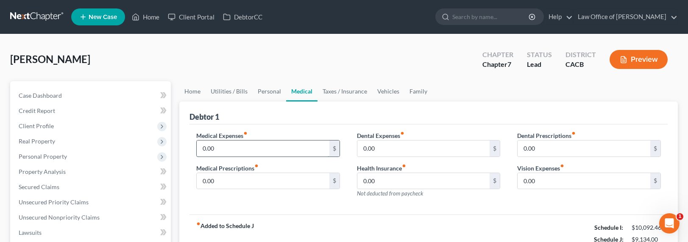
click at [252, 149] on input "0.00" at bounding box center [263, 149] width 133 height 16
click at [354, 89] on link "Taxes / Insurance" at bounding box center [344, 91] width 55 height 20
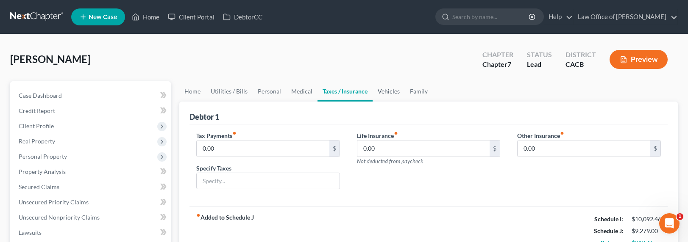
click at [392, 90] on link "Vehicles" at bounding box center [389, 91] width 32 height 20
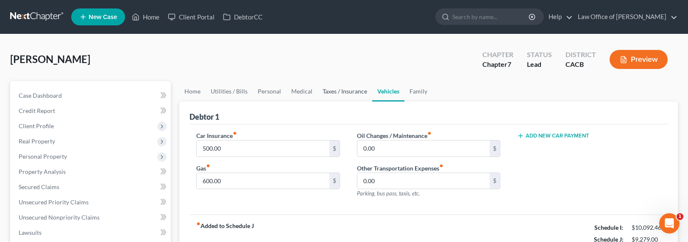
drag, startPoint x: 337, startPoint y: 92, endPoint x: 342, endPoint y: 97, distance: 7.2
click at [337, 92] on link "Taxes / Insurance" at bounding box center [344, 91] width 55 height 20
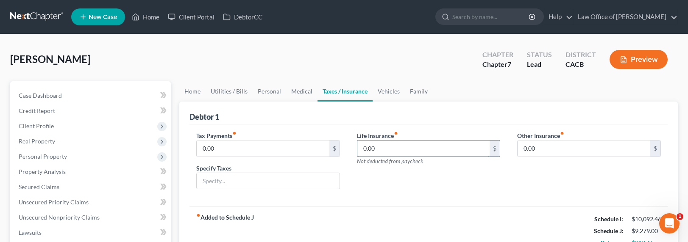
click at [371, 149] on input "0.00" at bounding box center [423, 149] width 133 height 16
click at [408, 146] on input "0.00" at bounding box center [423, 149] width 133 height 16
drag, startPoint x: 404, startPoint y: 152, endPoint x: 323, endPoint y: 152, distance: 81.0
click at [323, 152] on div "Tax Payments fiber_manual_record 0.00 $ Specify Taxes Life Insurance fiber_manu…" at bounding box center [428, 163] width 481 height 65
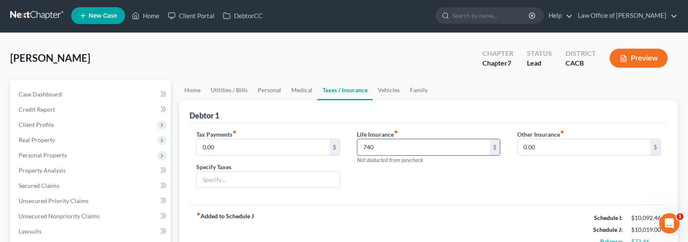
scroll to position [2, 0]
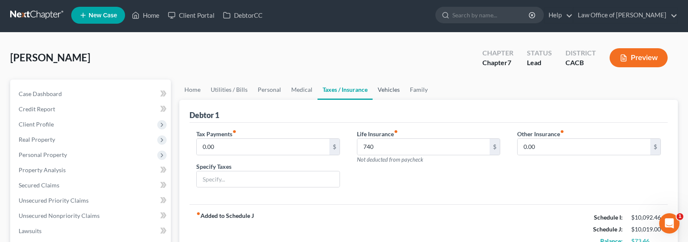
click at [377, 89] on link "Vehicles" at bounding box center [389, 90] width 32 height 20
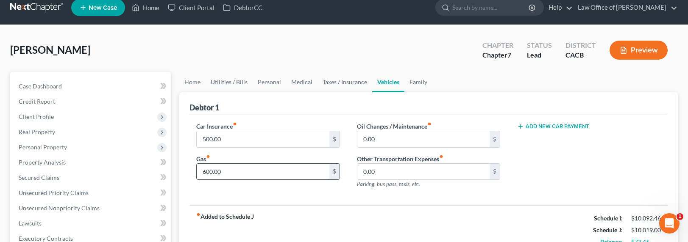
scroll to position [21, 0]
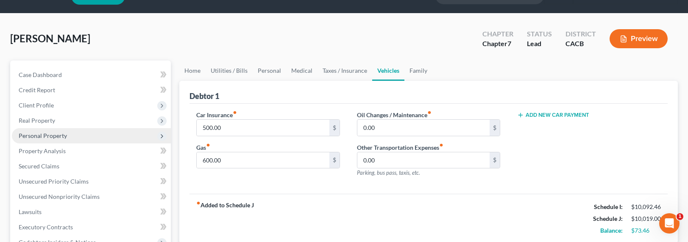
click at [43, 140] on span "Personal Property" at bounding box center [91, 135] width 159 height 15
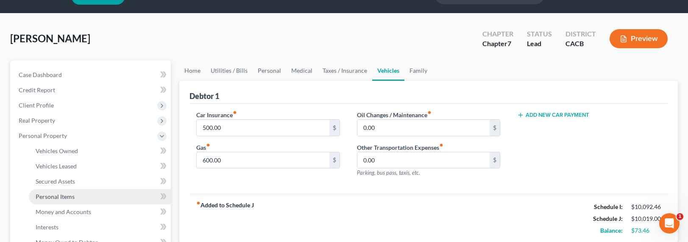
click at [55, 197] on span "Personal Items" at bounding box center [55, 196] width 39 height 7
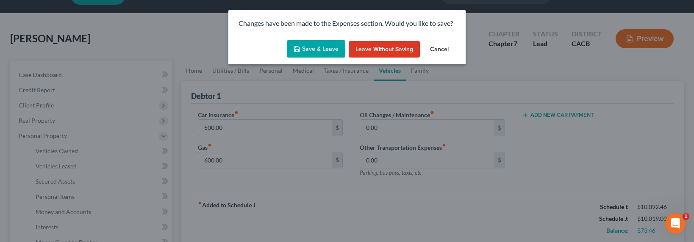
click at [310, 42] on button "Save & Leave" at bounding box center [316, 49] width 58 height 18
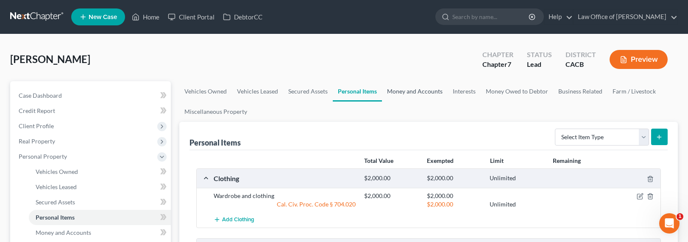
click at [418, 90] on link "Money and Accounts" at bounding box center [415, 91] width 66 height 20
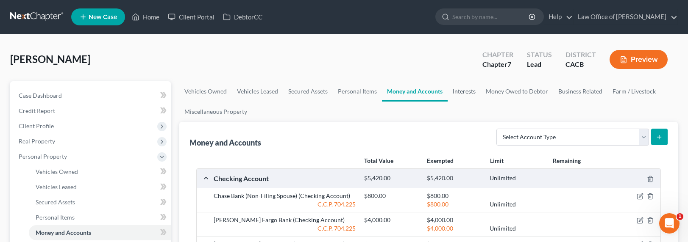
click at [468, 93] on link "Interests" at bounding box center [464, 91] width 33 height 20
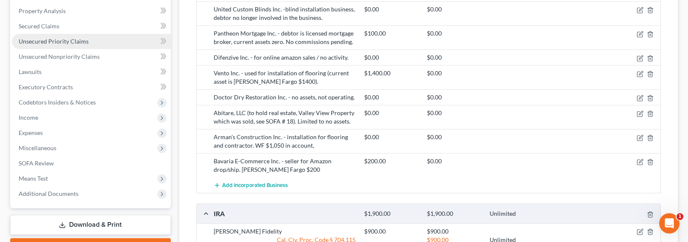
scroll to position [360, 0]
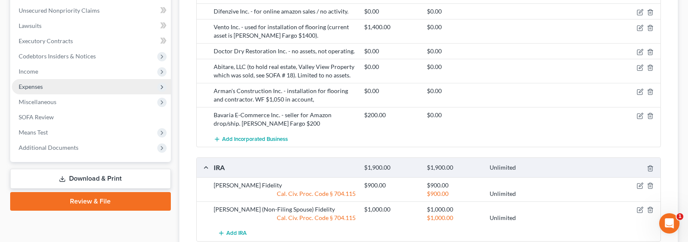
click at [29, 88] on span "Expenses" at bounding box center [31, 86] width 24 height 7
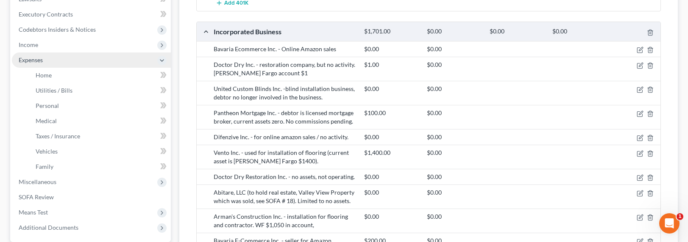
scroll to position [207, 0]
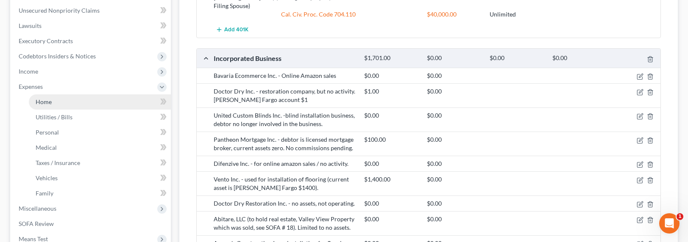
click at [39, 104] on span "Home" at bounding box center [44, 101] width 16 height 7
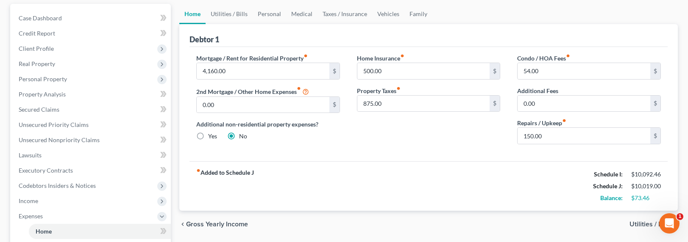
scroll to position [33, 0]
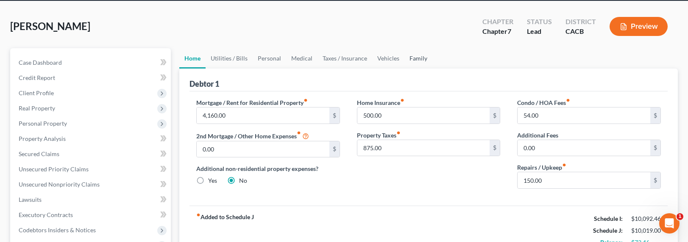
click at [417, 53] on link "Family" at bounding box center [418, 58] width 28 height 20
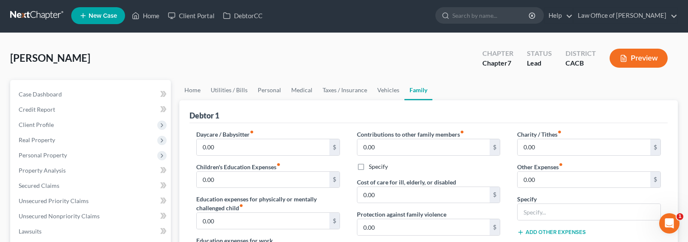
scroll to position [97, 0]
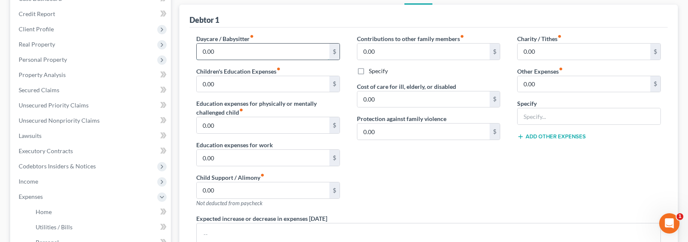
click at [219, 50] on input "0.00" at bounding box center [263, 52] width 133 height 16
click at [220, 86] on input "0.00" at bounding box center [263, 84] width 133 height 16
drag, startPoint x: 224, startPoint y: 85, endPoint x: 203, endPoint y: 85, distance: 21.6
click at [203, 85] on input "0.00" at bounding box center [263, 84] width 133 height 16
click at [501, 112] on input "text" at bounding box center [589, 117] width 143 height 16
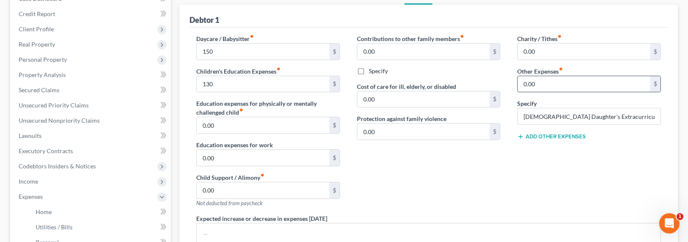
click at [501, 81] on input "0.00" at bounding box center [584, 84] width 133 height 16
click at [501, 53] on input "0.00" at bounding box center [584, 52] width 133 height 16
click at [378, 71] on label "Specify" at bounding box center [378, 71] width 19 height 8
click at [378, 71] on input "Specify" at bounding box center [375, 70] width 6 height 6
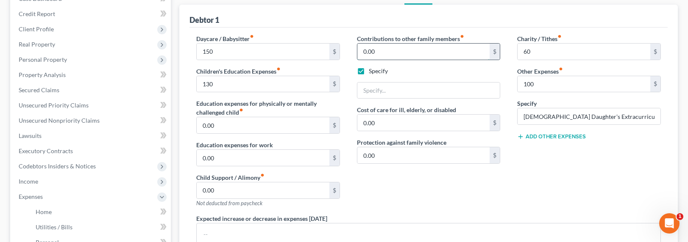
click at [385, 53] on input "0.00" at bounding box center [423, 52] width 133 height 16
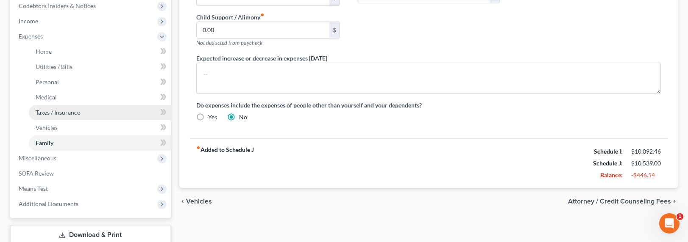
scroll to position [237, 0]
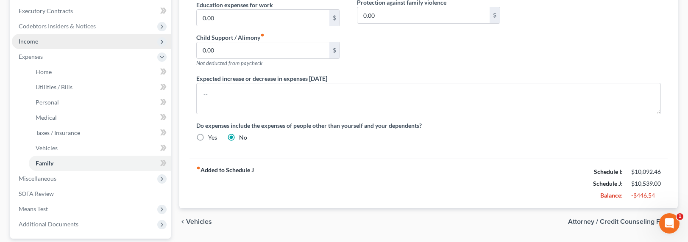
click at [31, 43] on span "Income" at bounding box center [28, 41] width 19 height 7
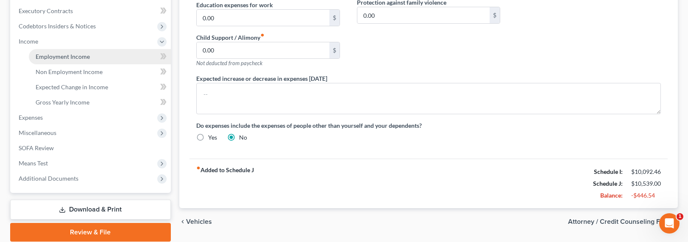
click at [41, 56] on span "Employment Income" at bounding box center [63, 56] width 54 height 7
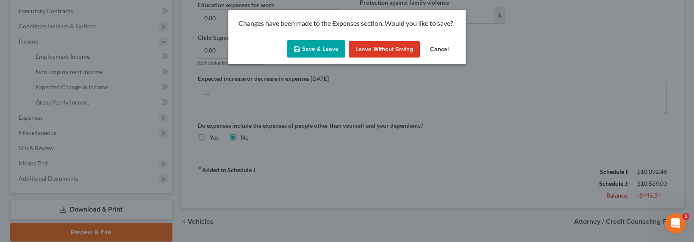
click at [297, 47] on icon "button" at bounding box center [297, 49] width 7 height 7
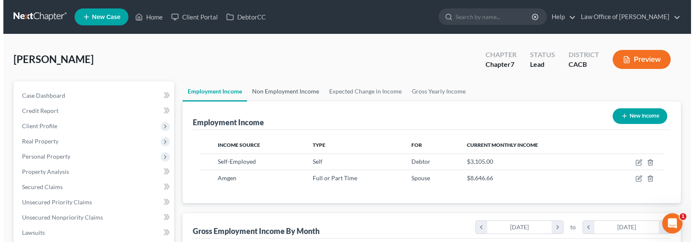
scroll to position [152, 281]
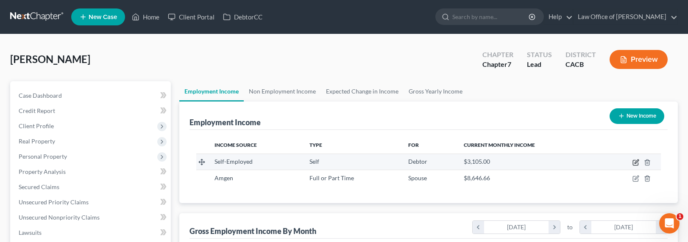
click at [501, 163] on icon "button" at bounding box center [636, 162] width 4 height 4
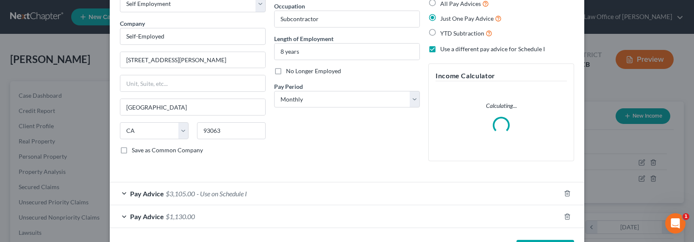
scroll to position [85, 0]
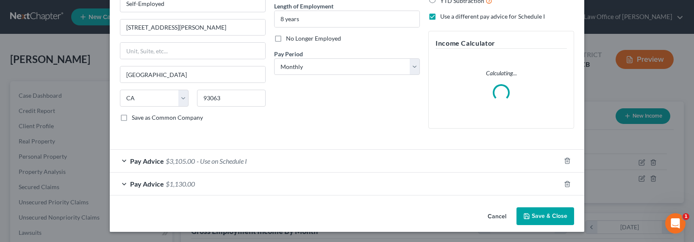
click at [202, 164] on span "- Use on Schedule I" at bounding box center [222, 161] width 50 height 8
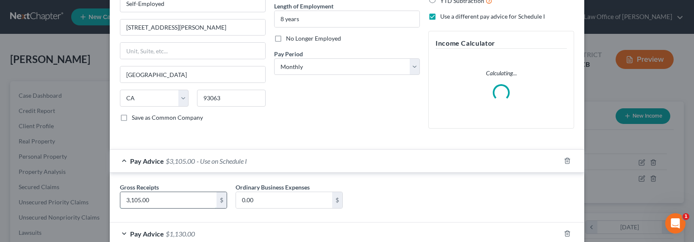
drag, startPoint x: 141, startPoint y: 195, endPoint x: 131, endPoint y: 203, distance: 13.5
click at [141, 195] on input "3,105.00" at bounding box center [168, 200] width 96 height 16
click at [130, 203] on input "3,105.00" at bounding box center [168, 200] width 96 height 16
click at [129, 200] on input "3,105.00" at bounding box center [168, 200] width 96 height 16
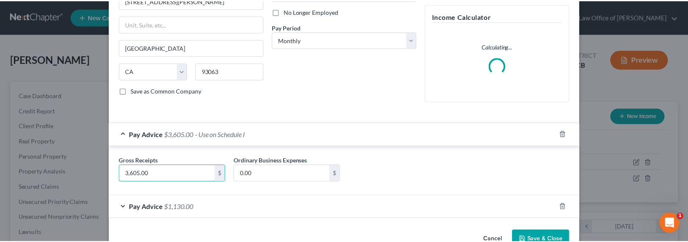
scroll to position [135, 0]
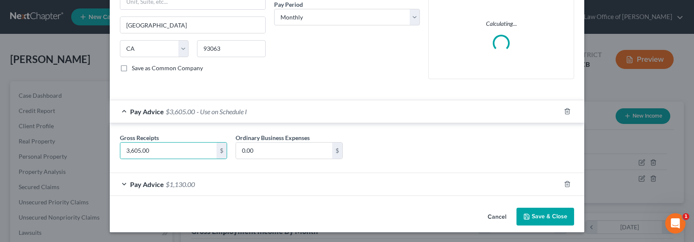
click at [501, 212] on button "Save & Close" at bounding box center [546, 217] width 58 height 18
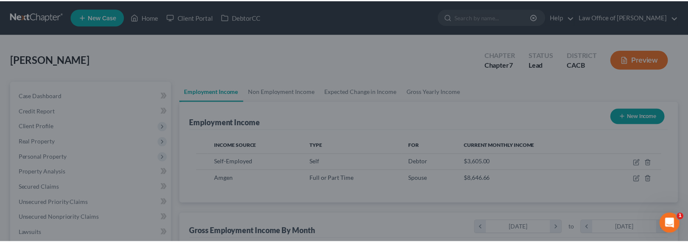
scroll to position [423689, 423561]
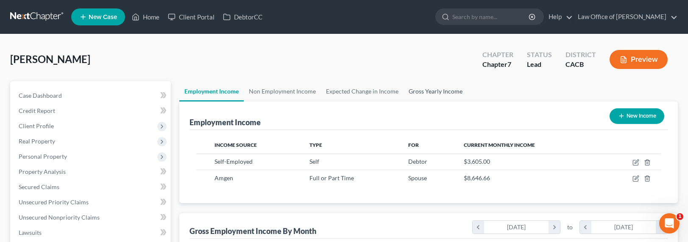
click at [426, 90] on link "Gross Yearly Income" at bounding box center [435, 91] width 64 height 20
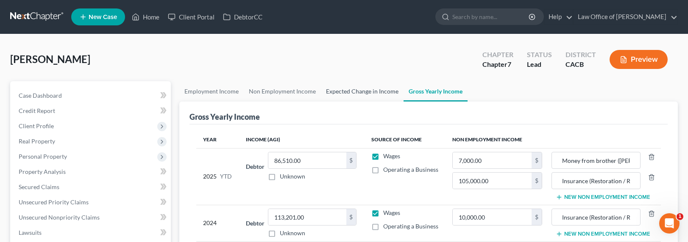
click at [379, 92] on link "Expected Change in Income" at bounding box center [362, 91] width 83 height 20
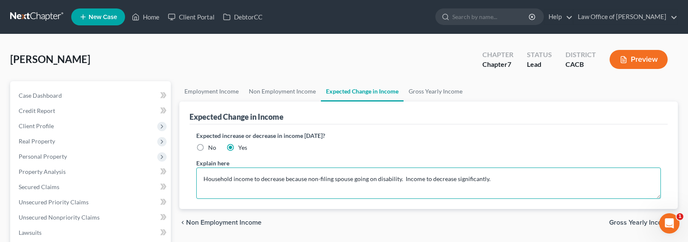
click at [501, 181] on textarea "Household income to decrease because non-filing spouse going on disability. Inc…" at bounding box center [428, 183] width 465 height 31
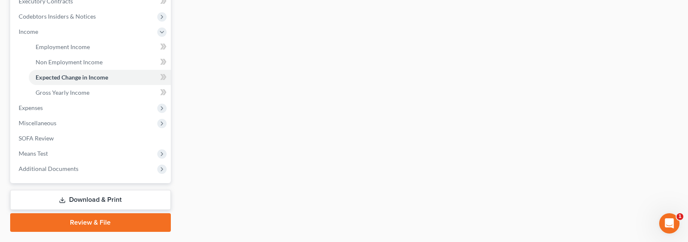
scroll to position [268, 0]
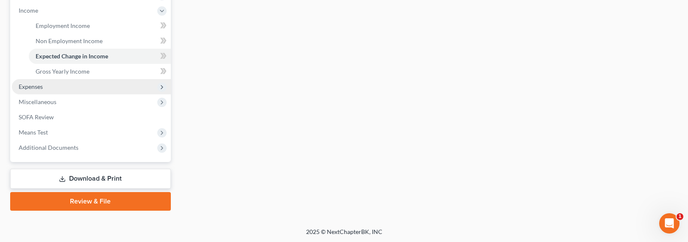
click at [35, 84] on span "Expenses" at bounding box center [31, 86] width 24 height 7
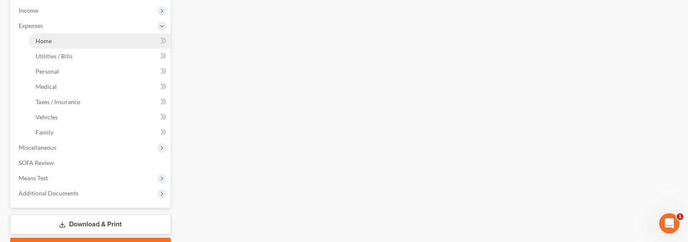
click at [45, 38] on span "Home" at bounding box center [44, 40] width 16 height 7
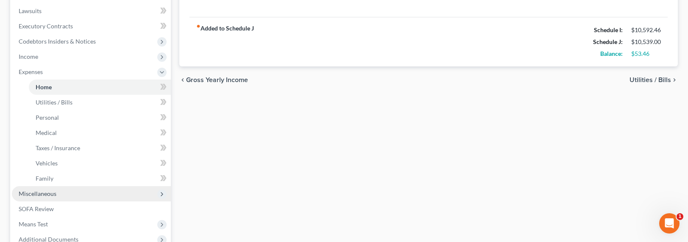
scroll to position [224, 0]
click at [38, 192] on span "Miscellaneous" at bounding box center [38, 192] width 38 height 7
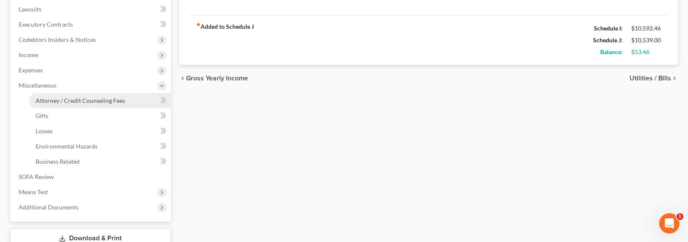
click at [56, 103] on span "Attorney / Credit Counseling Fees" at bounding box center [80, 100] width 89 height 7
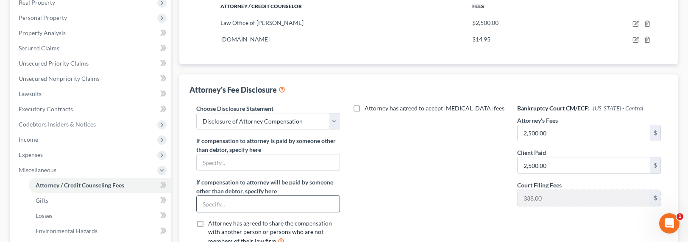
scroll to position [182, 0]
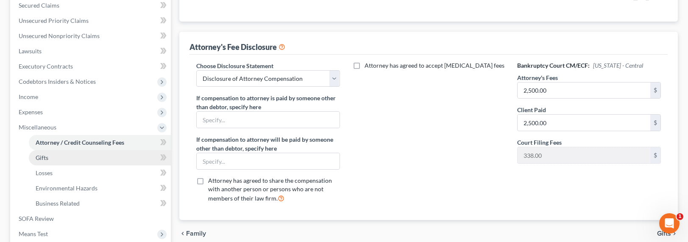
click at [40, 159] on span "Gifts" at bounding box center [42, 157] width 13 height 7
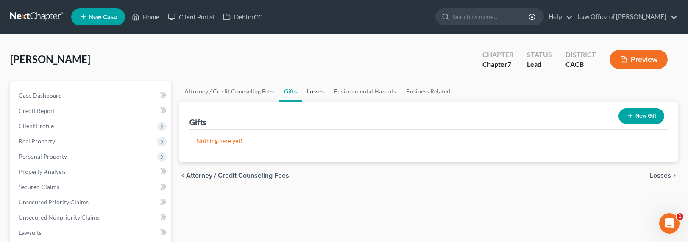
click at [319, 88] on link "Losses" at bounding box center [315, 91] width 27 height 20
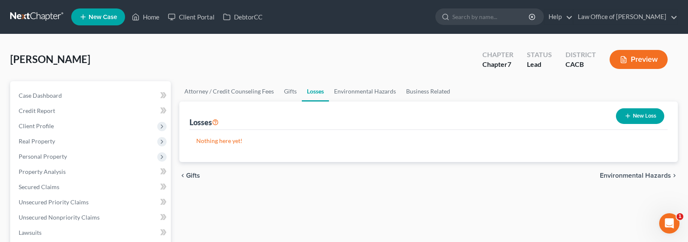
click at [501, 113] on icon "button" at bounding box center [627, 116] width 7 height 7
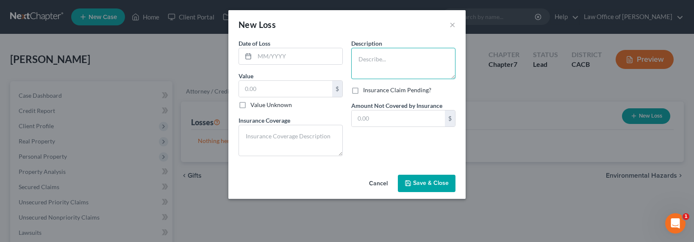
click at [376, 62] on textarea at bounding box center [403, 63] width 104 height 31
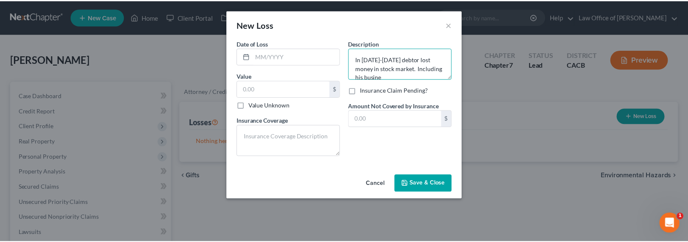
scroll to position [2, 0]
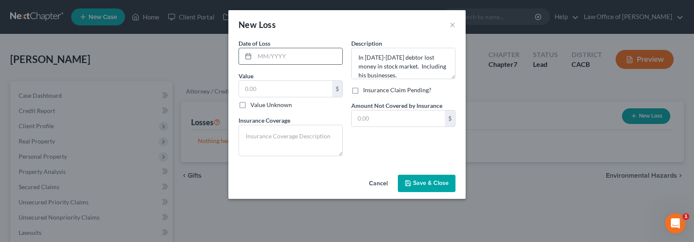
click at [272, 57] on input "text" at bounding box center [299, 56] width 88 height 16
click at [262, 89] on input "text" at bounding box center [285, 89] width 93 height 16
click at [429, 187] on span "Save & Close" at bounding box center [431, 183] width 36 height 7
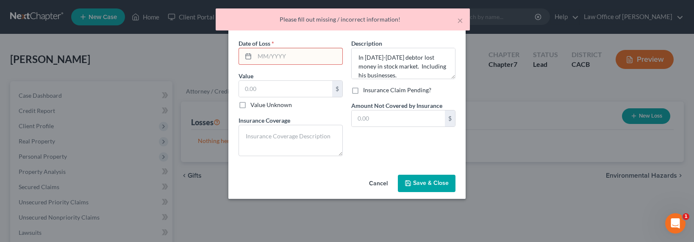
click at [299, 55] on input "text" at bounding box center [299, 56] width 88 height 16
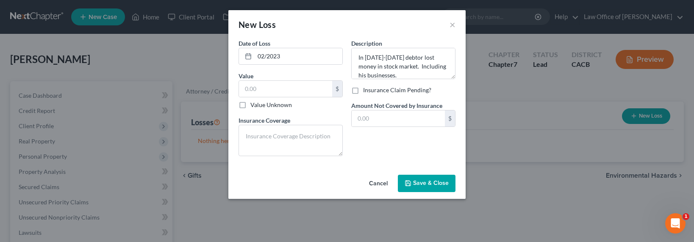
click at [280, 105] on label "Value Unknown" at bounding box center [271, 105] width 42 height 8
click at [259, 105] on input "Value Unknown" at bounding box center [257, 104] width 6 height 6
click at [427, 188] on button "Save & Close" at bounding box center [427, 184] width 58 height 18
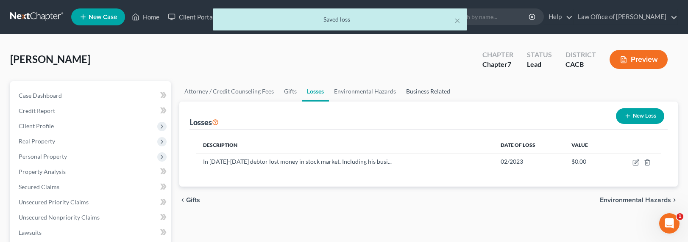
click at [411, 95] on link "Business Related" at bounding box center [428, 91] width 54 height 20
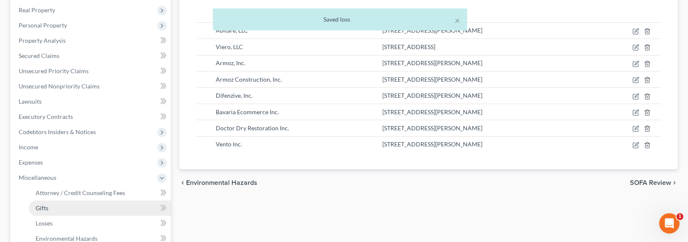
scroll to position [173, 0]
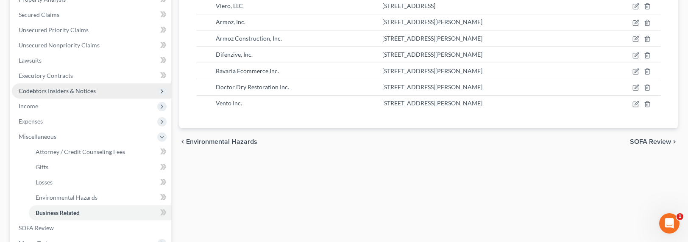
click at [58, 92] on span "Codebtors Insiders & Notices" at bounding box center [57, 90] width 77 height 7
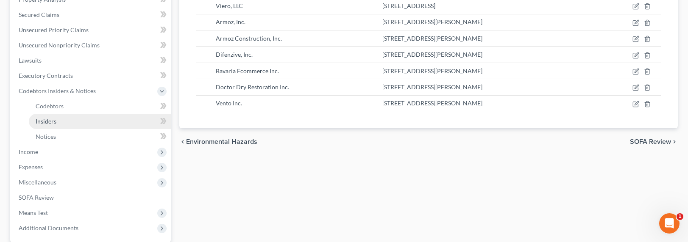
click at [48, 123] on span "Insiders" at bounding box center [46, 121] width 21 height 7
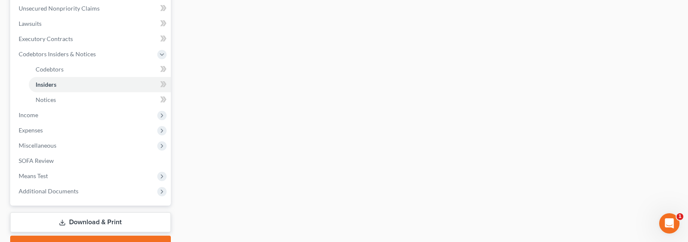
scroll to position [253, 0]
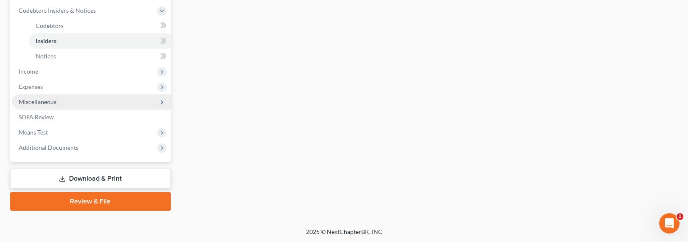
click at [33, 102] on span "Miscellaneous" at bounding box center [38, 101] width 38 height 7
